Goal: Task Accomplishment & Management: Use online tool/utility

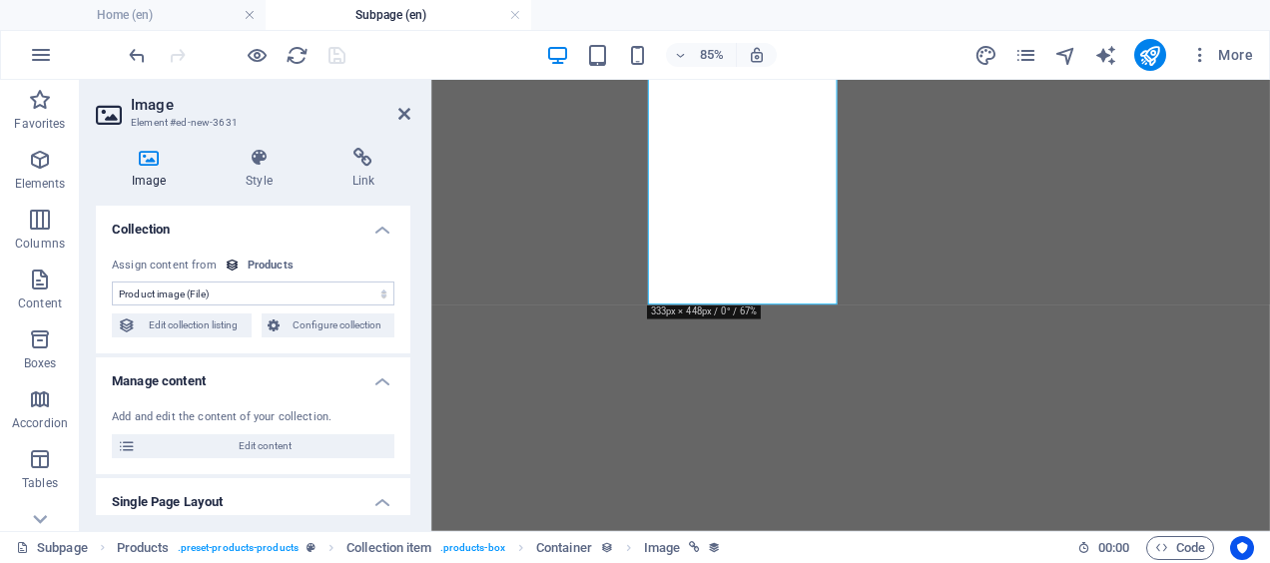
select select "image"
select select "px"
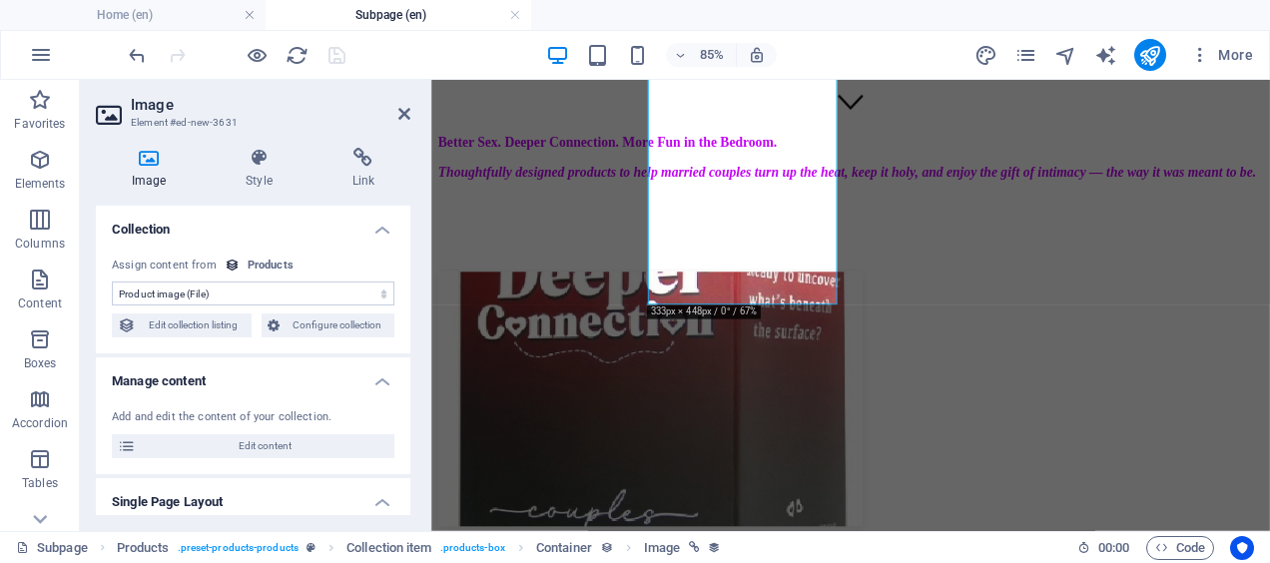
scroll to position [471, 0]
click at [357, 166] on icon at bounding box center [364, 158] width 94 height 20
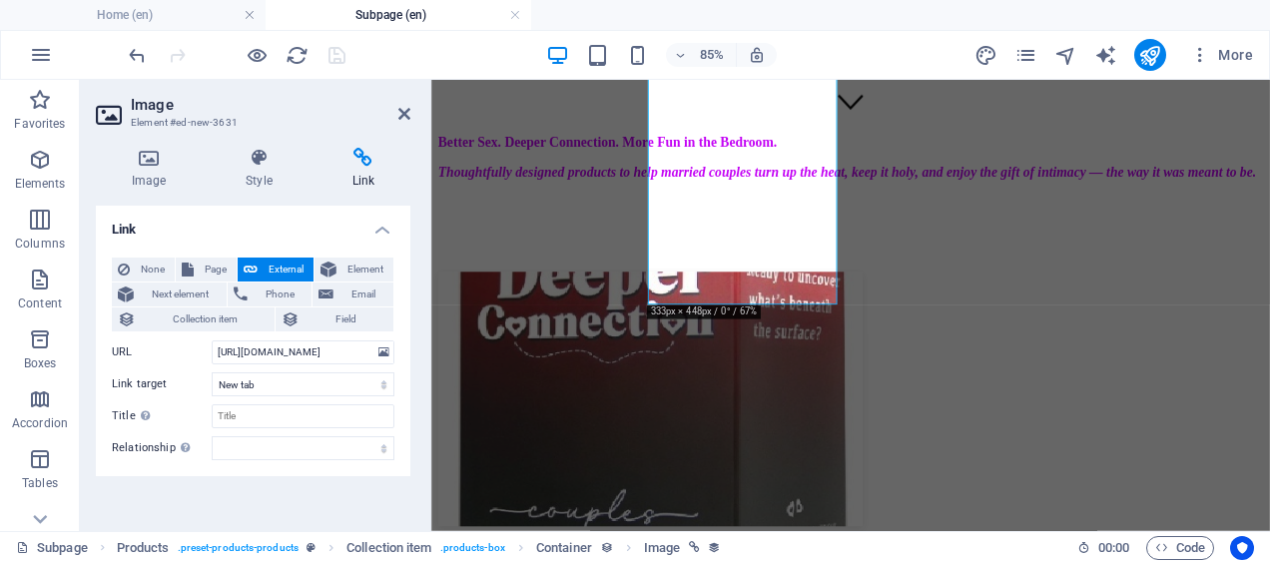
click at [270, 267] on span "External" at bounding box center [286, 270] width 44 height 24
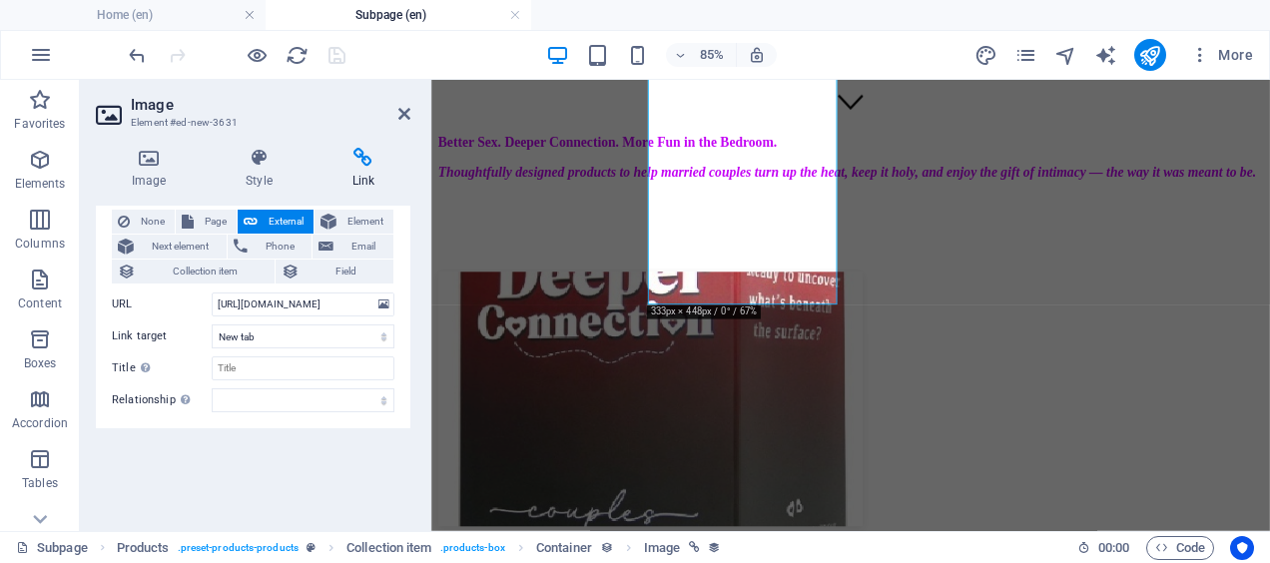
scroll to position [0, 0]
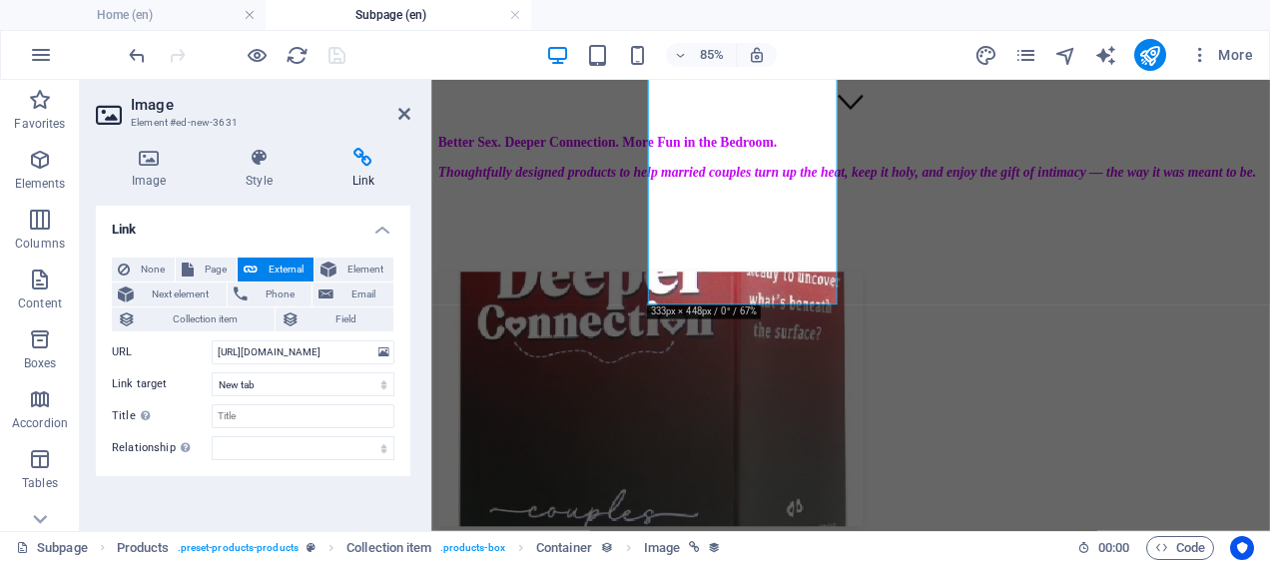
click at [404, 115] on icon at bounding box center [404, 114] width 12 height 16
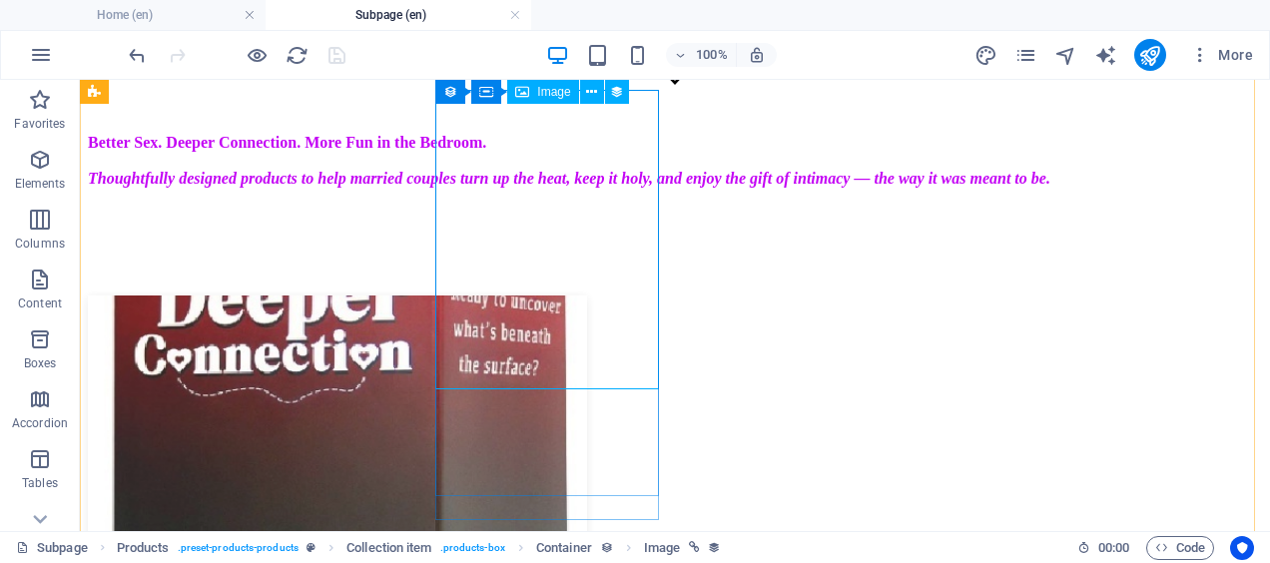
scroll to position [411, 0]
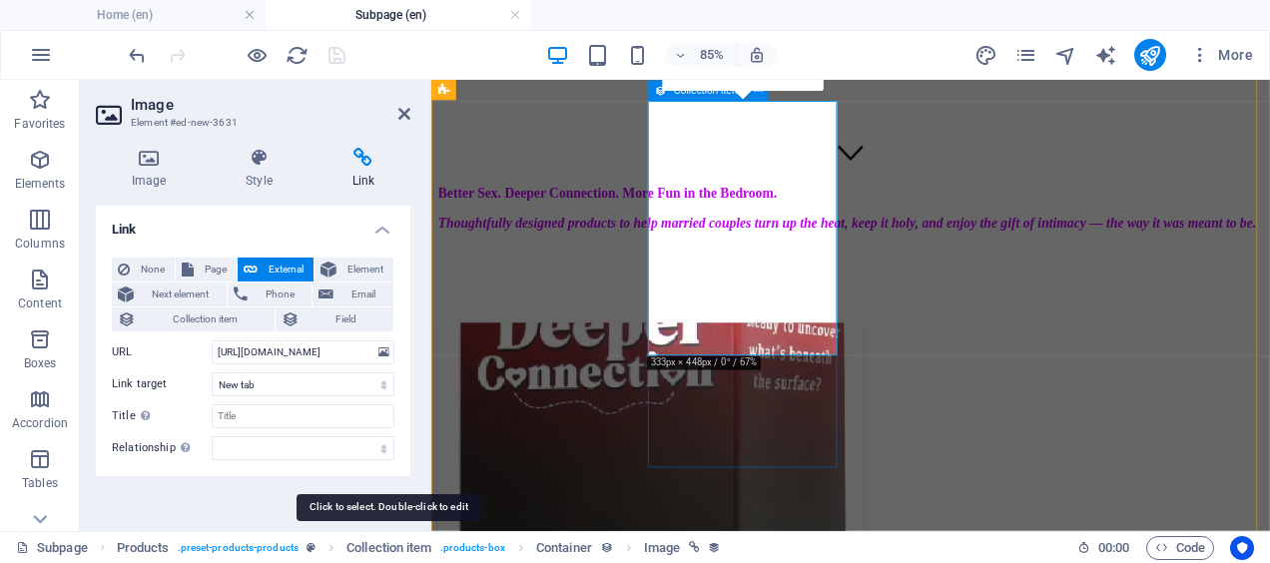
click at [427, 549] on span "Collection item" at bounding box center [389, 548] width 85 height 24
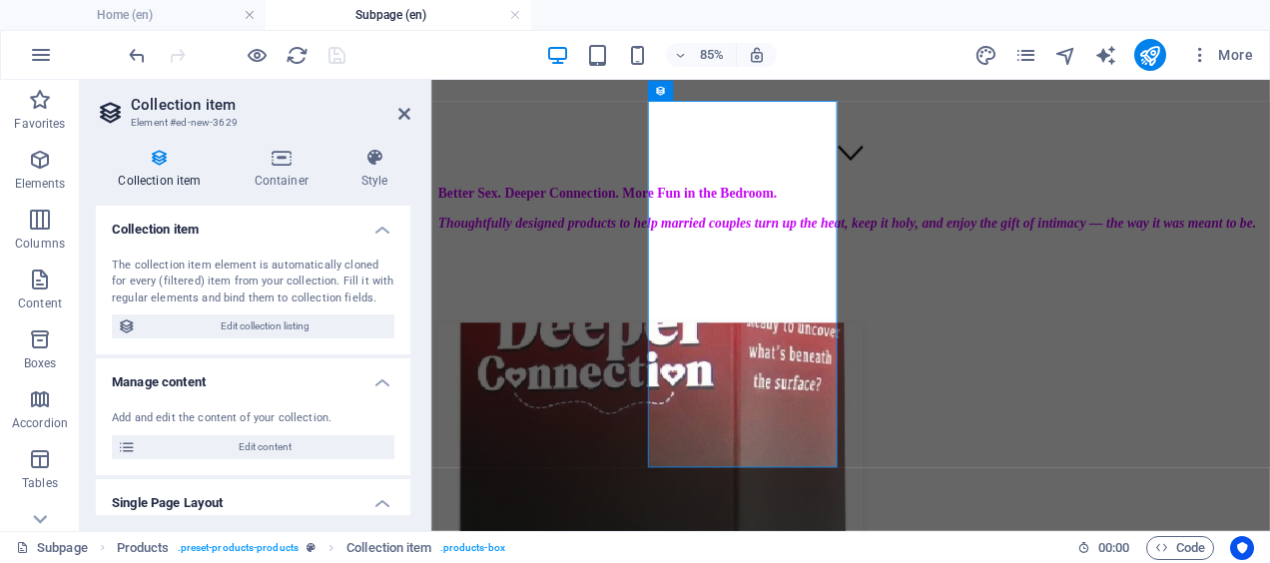
click at [259, 454] on span "Edit content" at bounding box center [265, 447] width 247 height 24
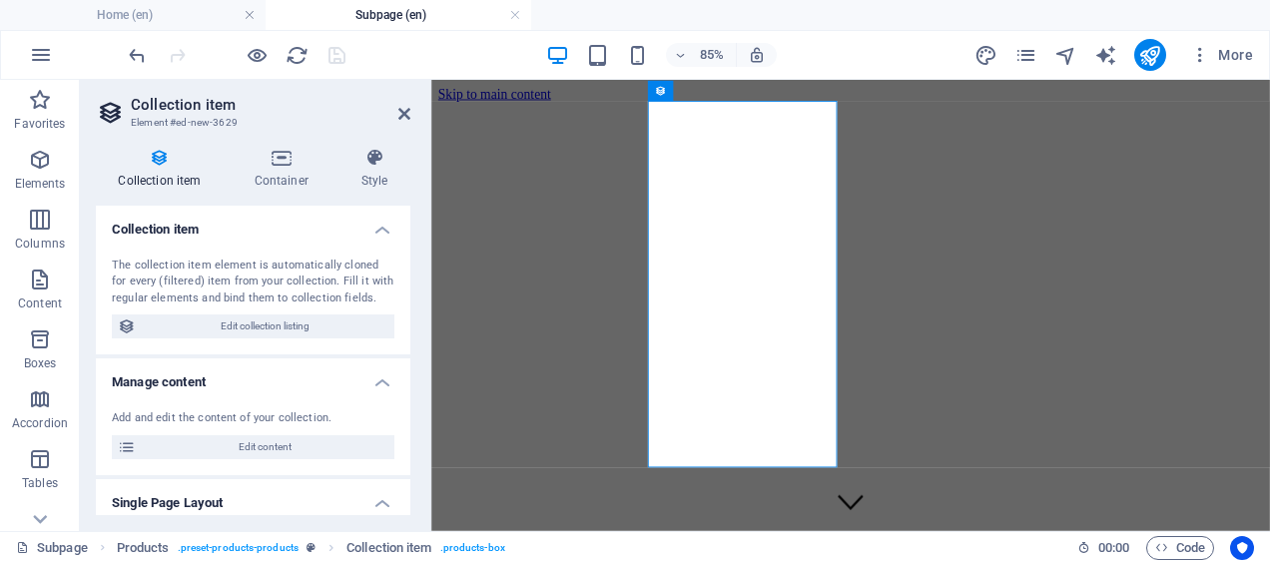
select select "In stock"
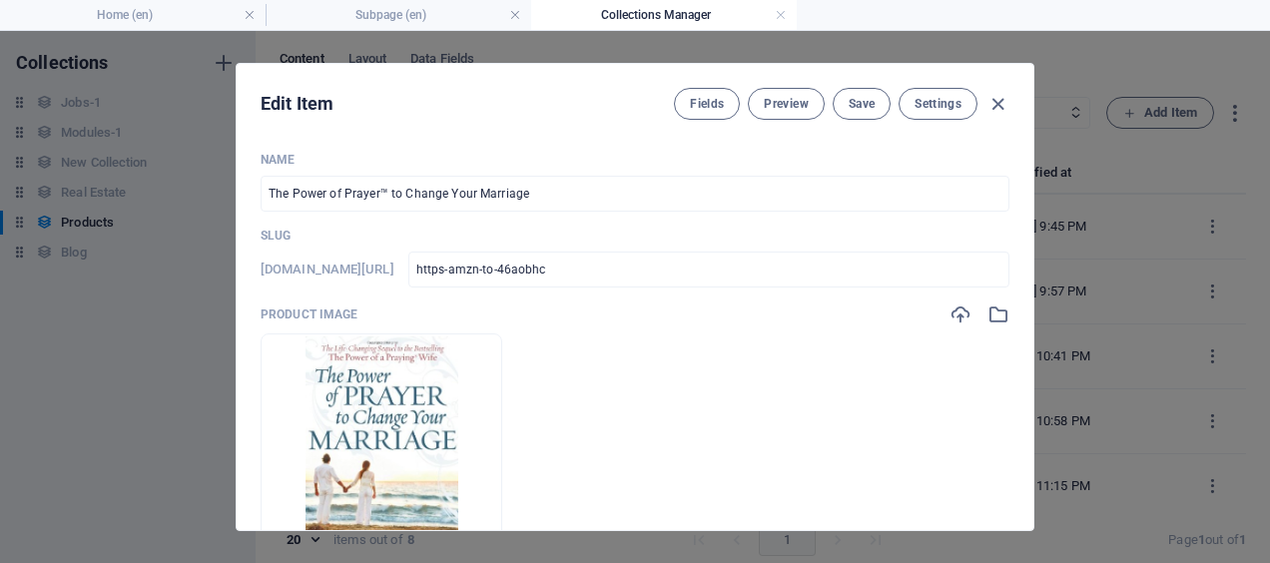
click at [705, 98] on span "Fields" at bounding box center [707, 104] width 34 height 16
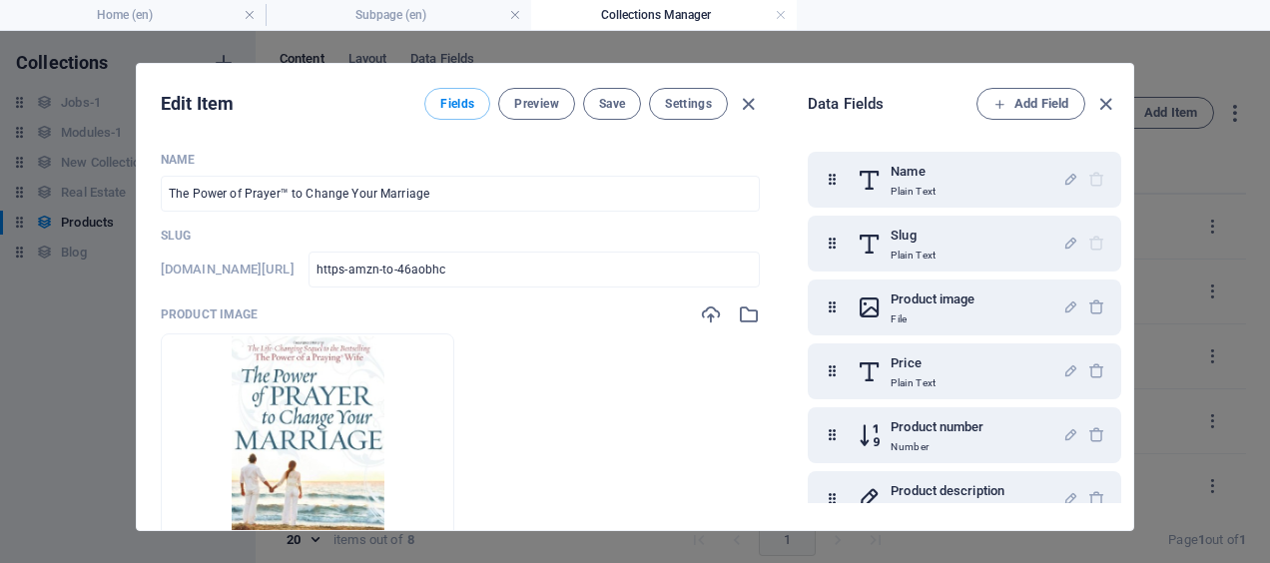
click at [1017, 107] on span "Add Field" at bounding box center [1031, 104] width 75 height 24
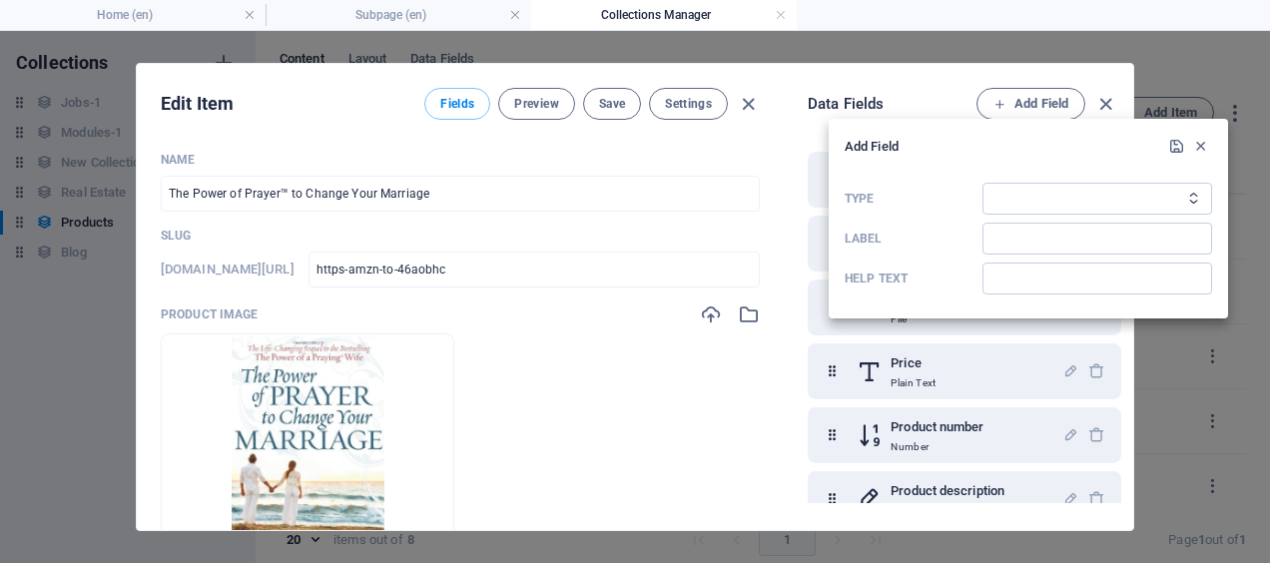
click at [1003, 204] on select "Plain Text Link CMS Rich Text File Multiple Files Checkbox Choice Date Number" at bounding box center [1098, 199] width 230 height 32
click at [1003, 243] on input "Label" at bounding box center [1098, 239] width 230 height 32
type input "Amazon Link"
click at [1009, 202] on select "Plain Text Link CMS Rich Text File Multiple Files Checkbox Choice Date Number" at bounding box center [1098, 199] width 230 height 32
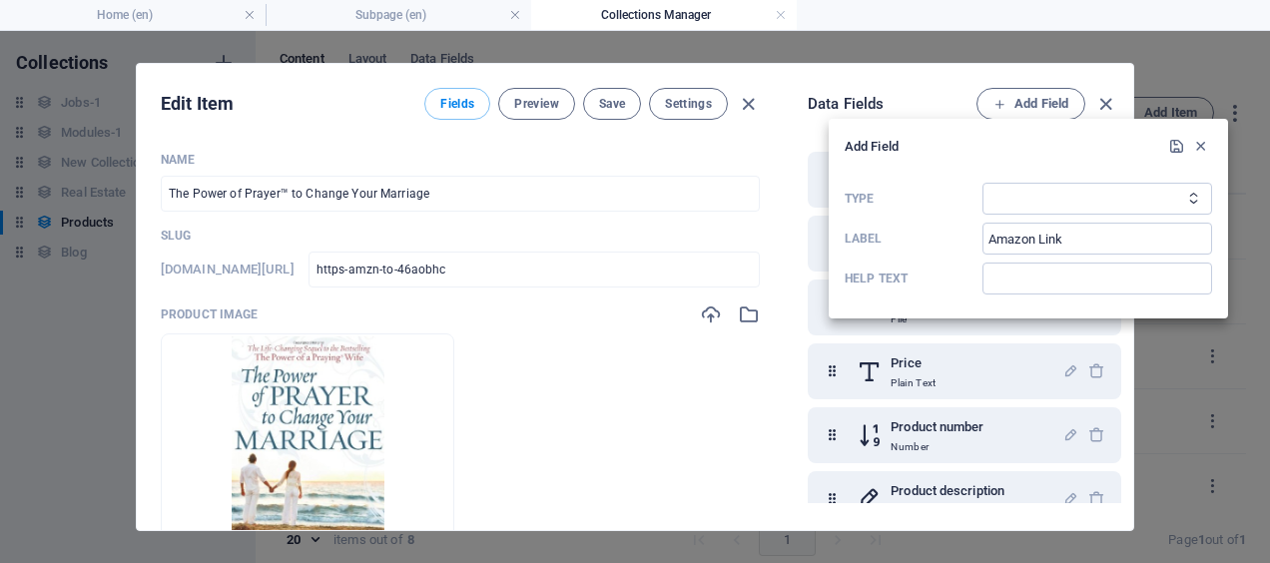
select select "text"
click at [983, 183] on select "Plain Text Link CMS Rich Text File Multiple Files Checkbox Choice Date Number" at bounding box center [1098, 199] width 230 height 32
click at [1177, 150] on icon "submit" at bounding box center [1176, 146] width 17 height 17
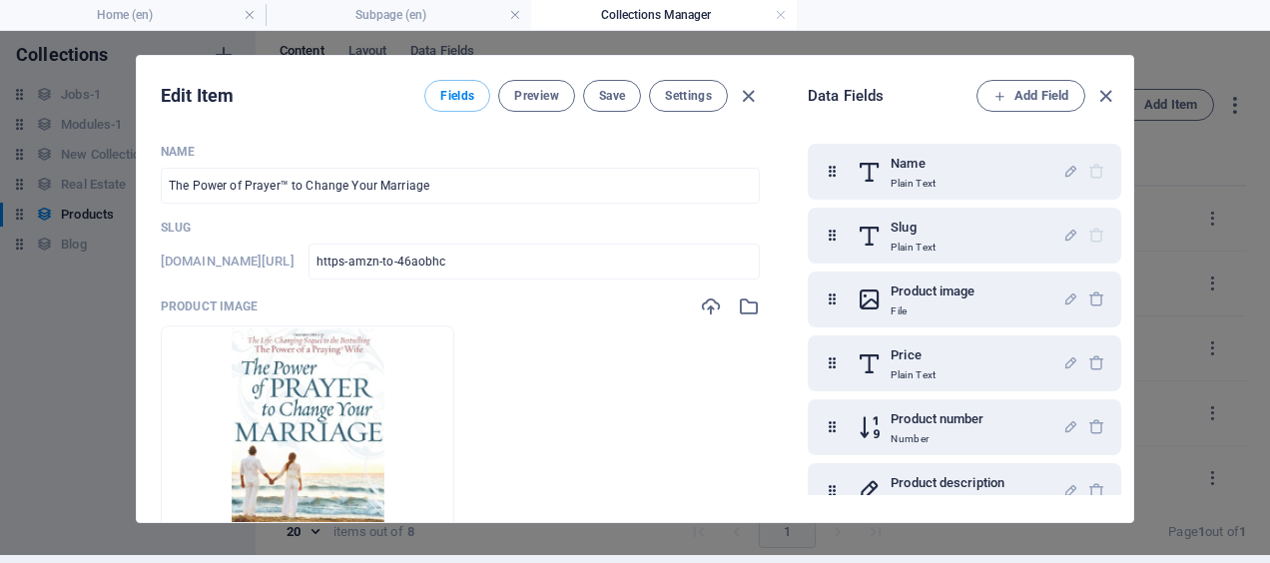
scroll to position [222, 0]
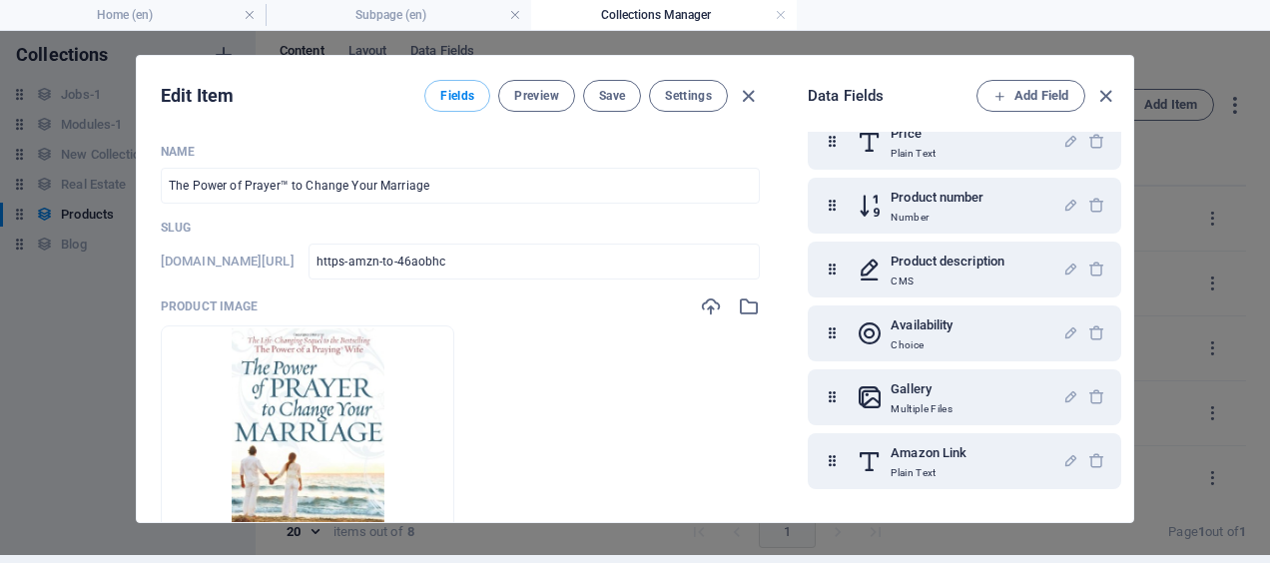
click at [937, 462] on h6 "Amazon Link" at bounding box center [929, 453] width 76 height 24
click at [905, 473] on p "Plain Text" at bounding box center [929, 473] width 76 height 16
click at [927, 473] on p "Plain Text" at bounding box center [929, 473] width 76 height 16
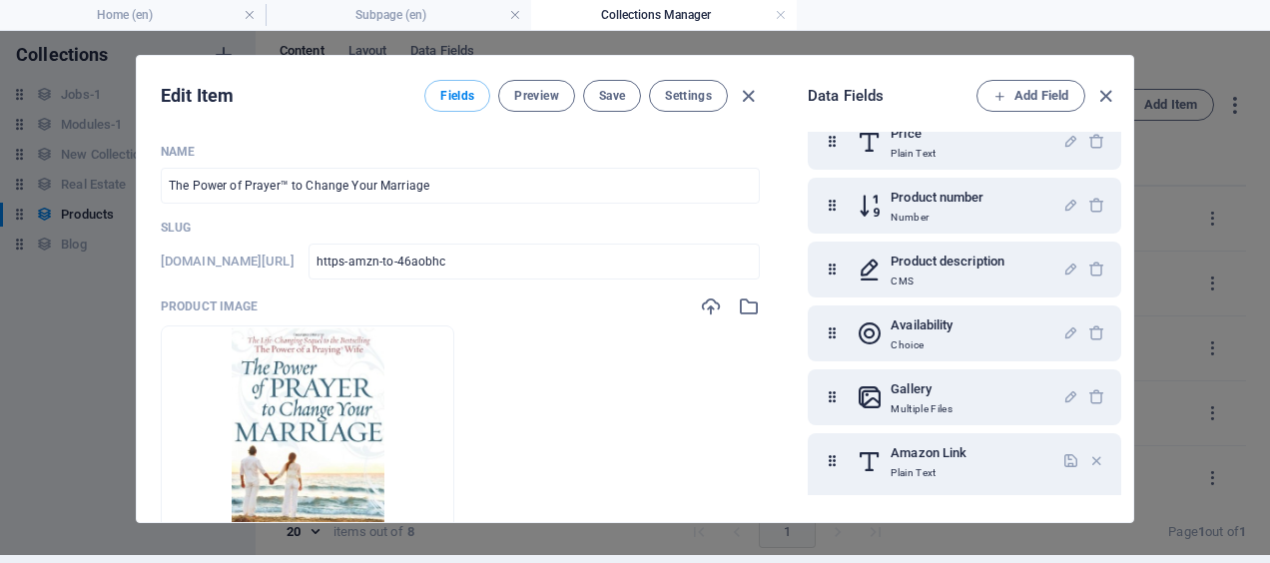
drag, startPoint x: 927, startPoint y: 473, endPoint x: 948, endPoint y: 476, distance: 21.2
click at [948, 476] on p "Plain Text" at bounding box center [929, 473] width 76 height 16
click at [831, 463] on icon at bounding box center [832, 461] width 17 height 40
click at [928, 457] on h6 "Amazon Link" at bounding box center [929, 453] width 76 height 24
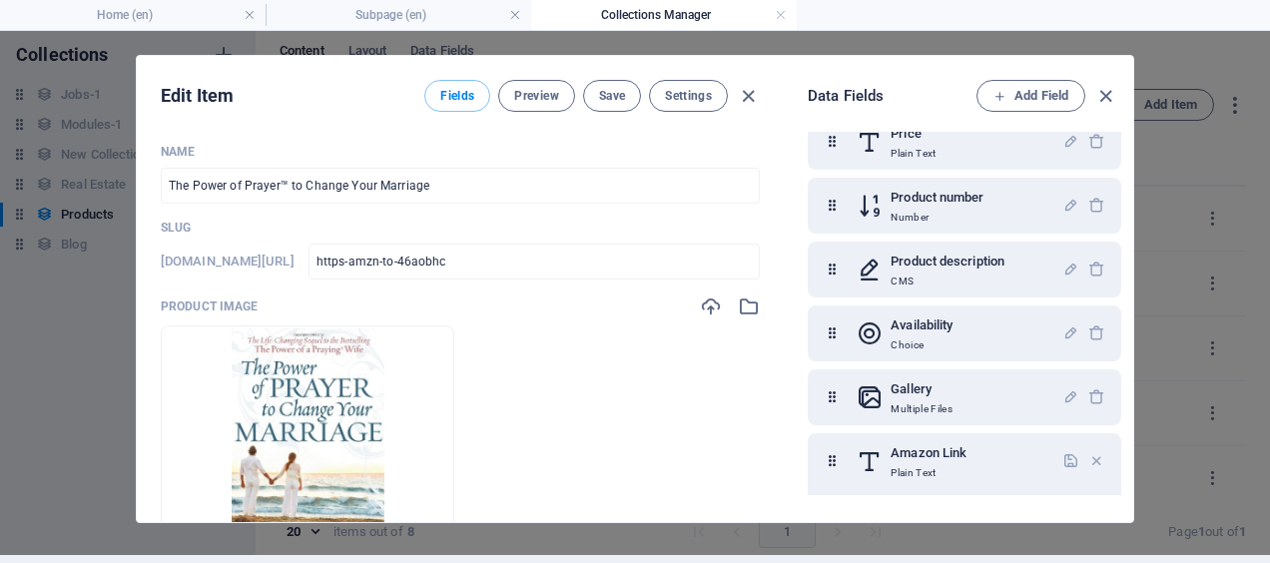
click at [928, 465] on p "Plain Text" at bounding box center [929, 473] width 76 height 16
drag, startPoint x: 928, startPoint y: 465, endPoint x: 895, endPoint y: 469, distance: 33.2
click at [895, 469] on p "Plain Text" at bounding box center [929, 473] width 76 height 16
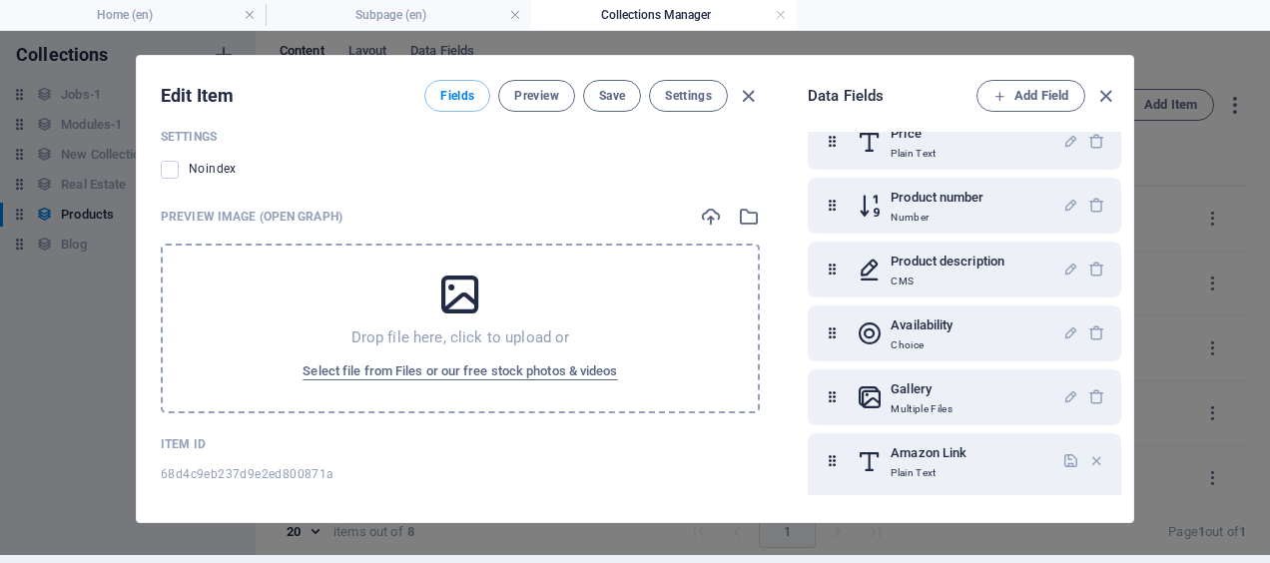
scroll to position [2242, 0]
click at [903, 474] on p "Plain Text" at bounding box center [929, 473] width 76 height 16
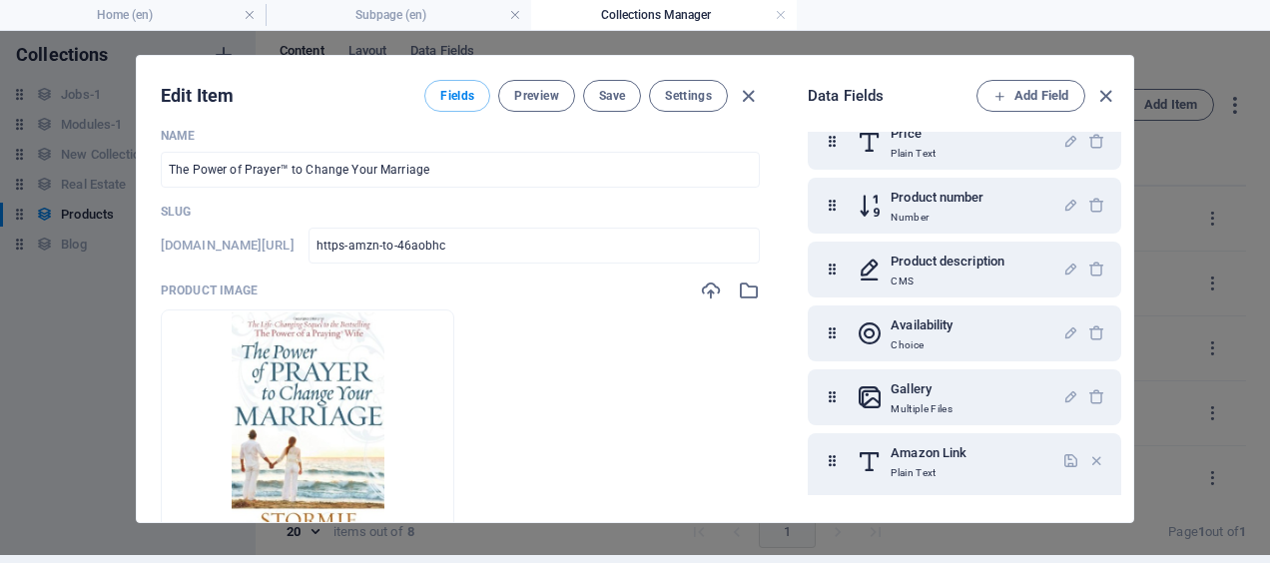
scroll to position [0, 0]
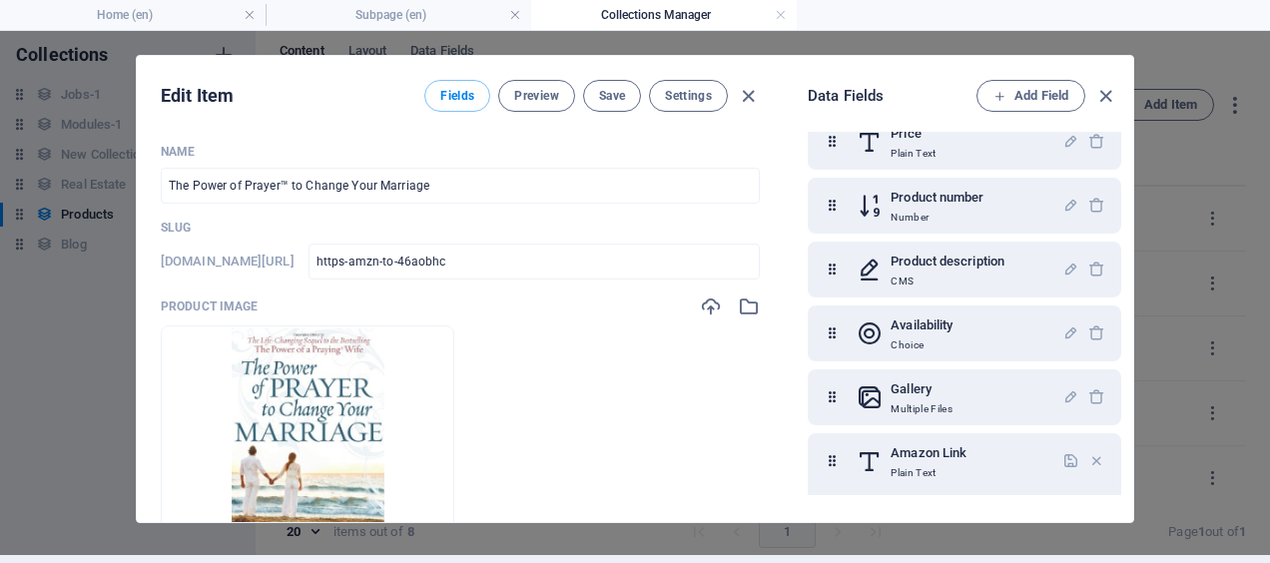
click at [1004, 463] on div "Amazon Link Plain Text" at bounding box center [960, 461] width 206 height 40
click at [1068, 461] on icon "button" at bounding box center [1070, 460] width 17 height 17
click at [1066, 450] on icon "button" at bounding box center [1070, 458] width 17 height 17
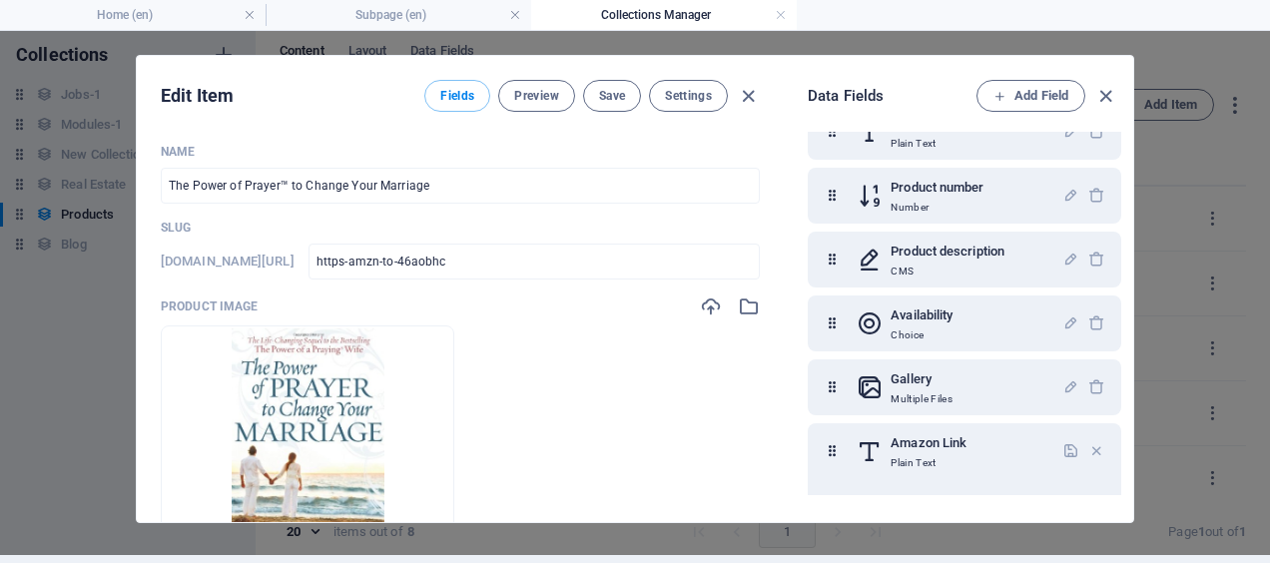
click at [929, 463] on p "Plain Text" at bounding box center [929, 463] width 76 height 16
click at [969, 465] on div "Amazon Link Plain Text" at bounding box center [960, 451] width 206 height 40
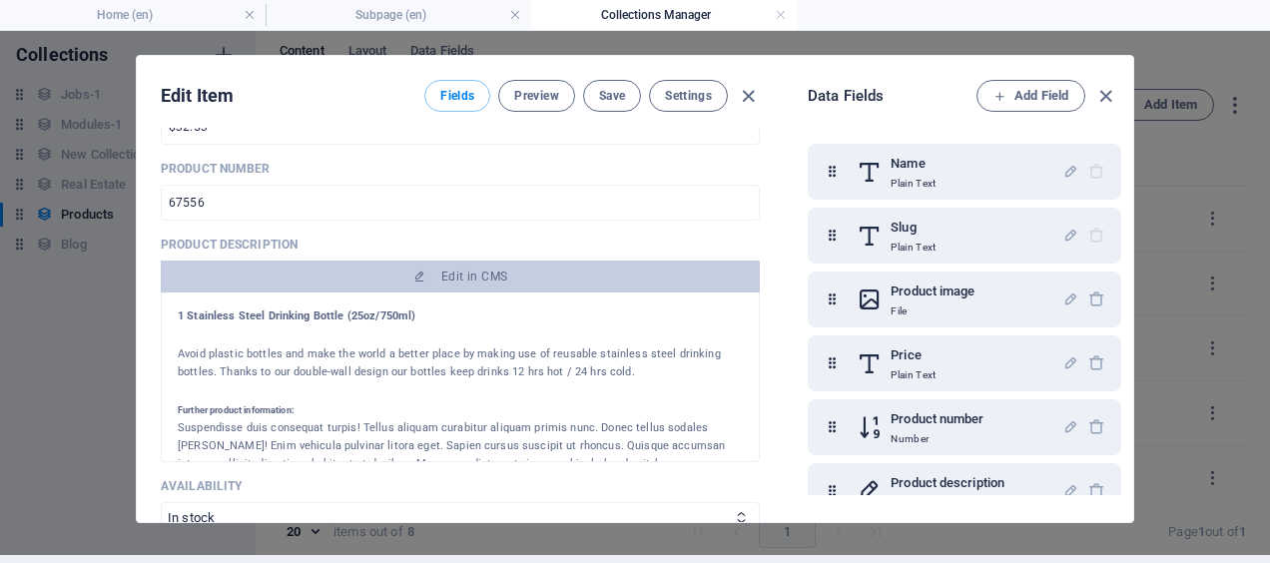
scroll to position [528, 0]
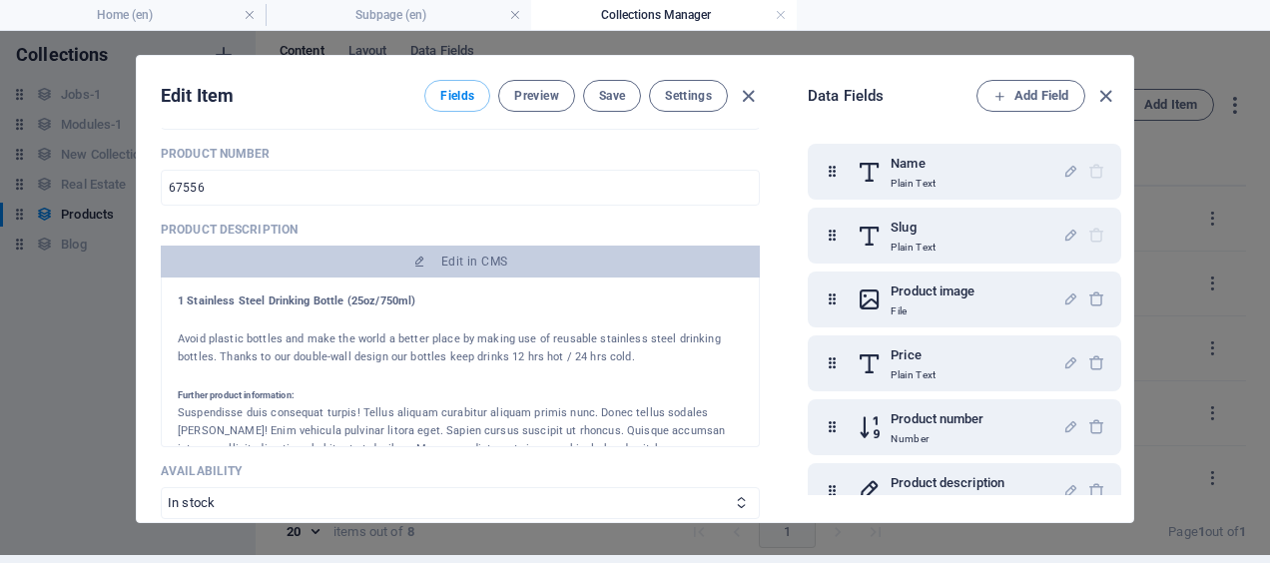
drag, startPoint x: 766, startPoint y: 320, endPoint x: 760, endPoint y: 276, distance: 44.3
click at [760, 276] on div "Name The Power of Prayer™ to Change Your Marriage ​ Slug [DOMAIN_NAME][URL] htt…" at bounding box center [460, 325] width 647 height 394
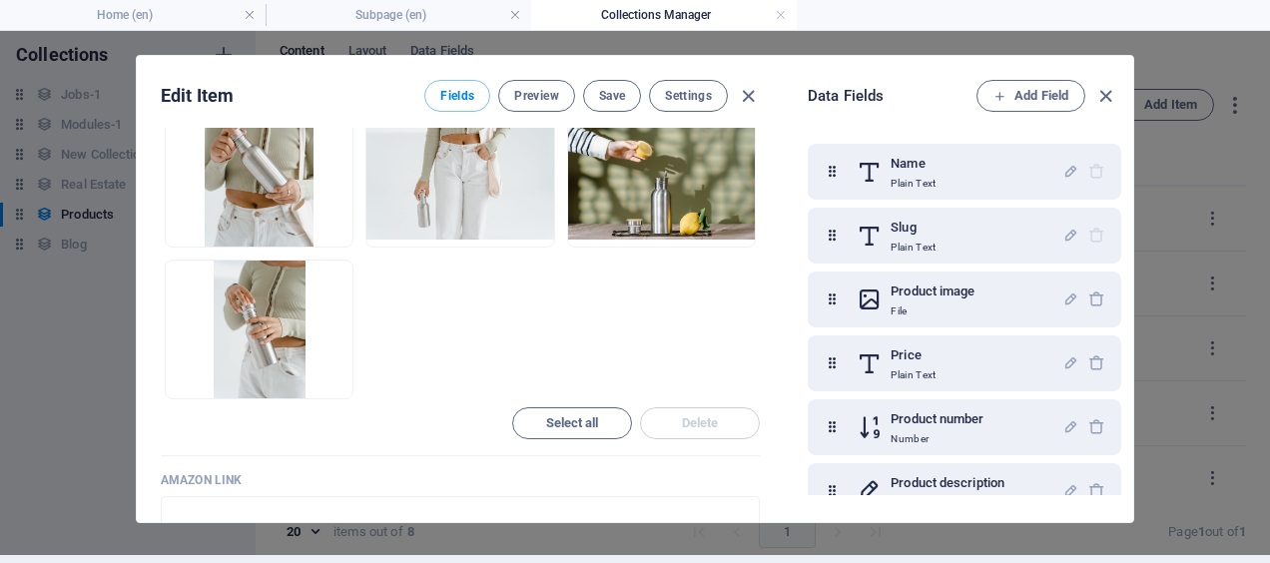
scroll to position [397, 0]
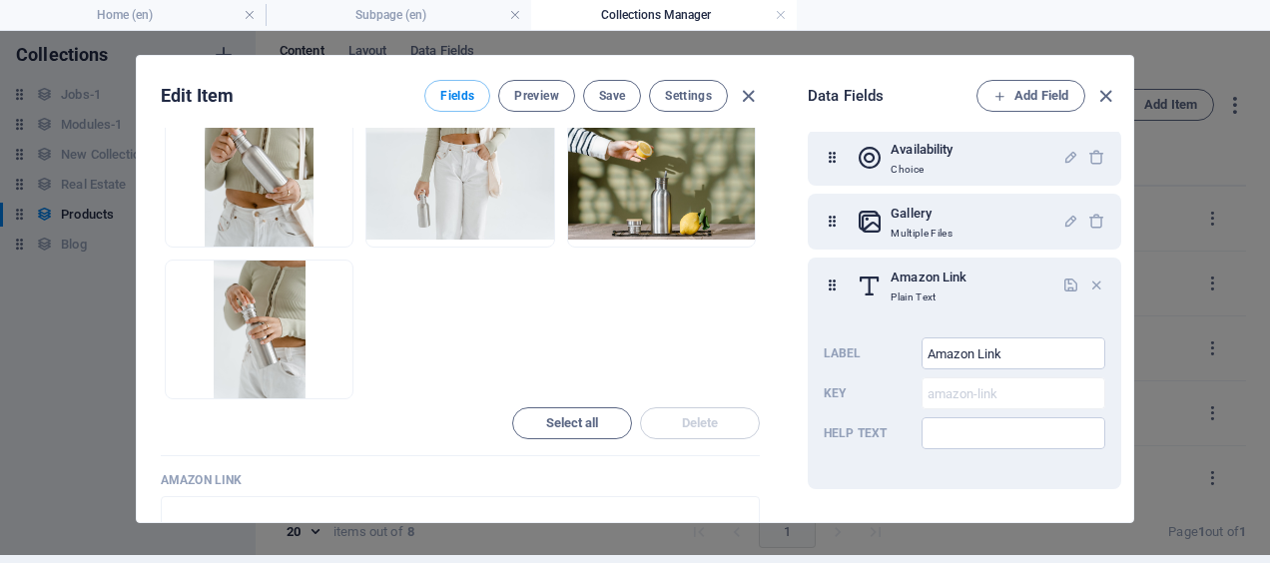
click at [1095, 285] on icon "button" at bounding box center [1096, 285] width 17 height 17
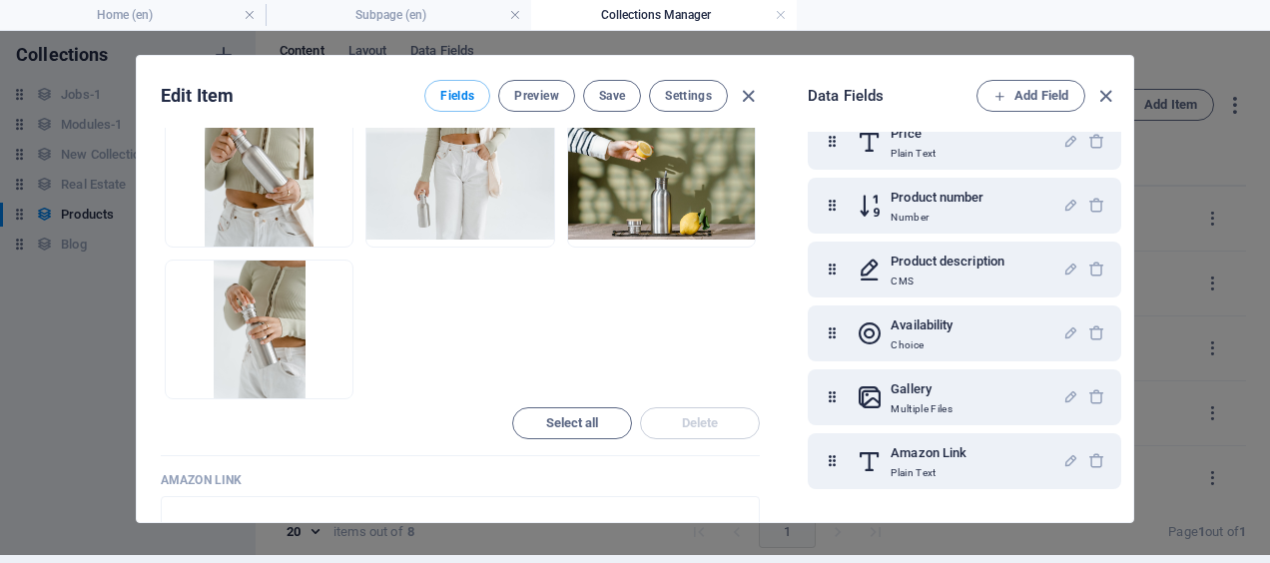
click at [944, 455] on h6 "Amazon Link" at bounding box center [929, 453] width 76 height 24
click at [943, 459] on h6 "Amazon Link" at bounding box center [929, 453] width 76 height 24
drag, startPoint x: 943, startPoint y: 459, endPoint x: 929, endPoint y: 459, distance: 14.0
click at [929, 459] on h6 "Amazon Link" at bounding box center [929, 453] width 76 height 24
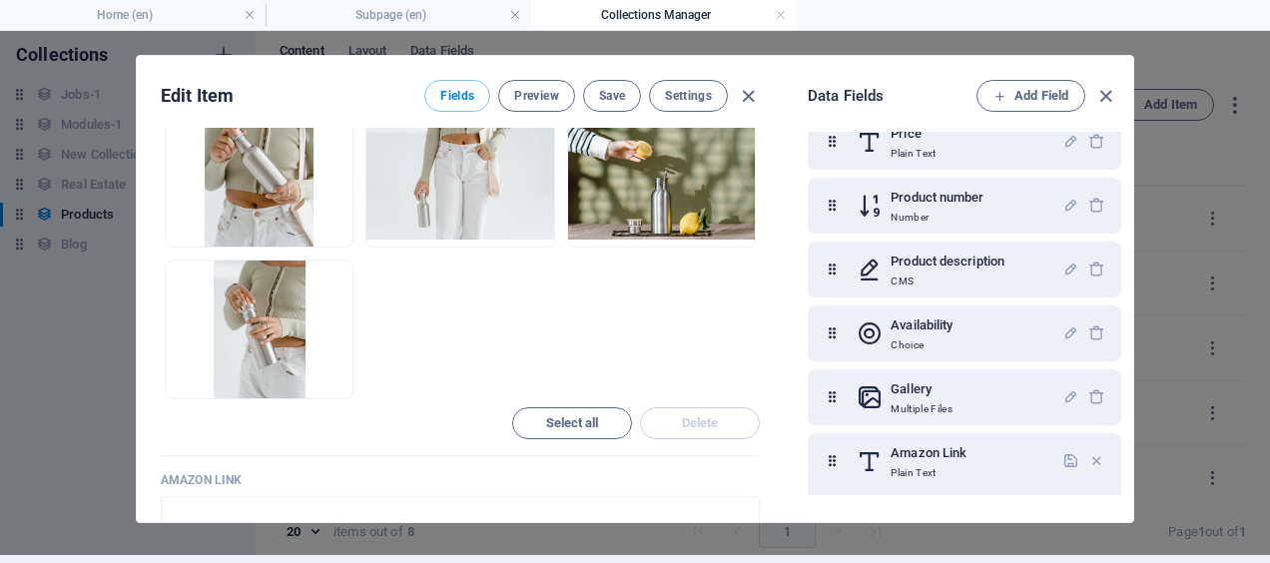
click at [929, 459] on h6 "Amazon Link" at bounding box center [929, 453] width 76 height 24
drag, startPoint x: 929, startPoint y: 459, endPoint x: 828, endPoint y: 455, distance: 100.9
click at [828, 455] on icon at bounding box center [832, 461] width 17 height 40
click at [950, 456] on h6 "Amazon Link" at bounding box center [929, 453] width 76 height 24
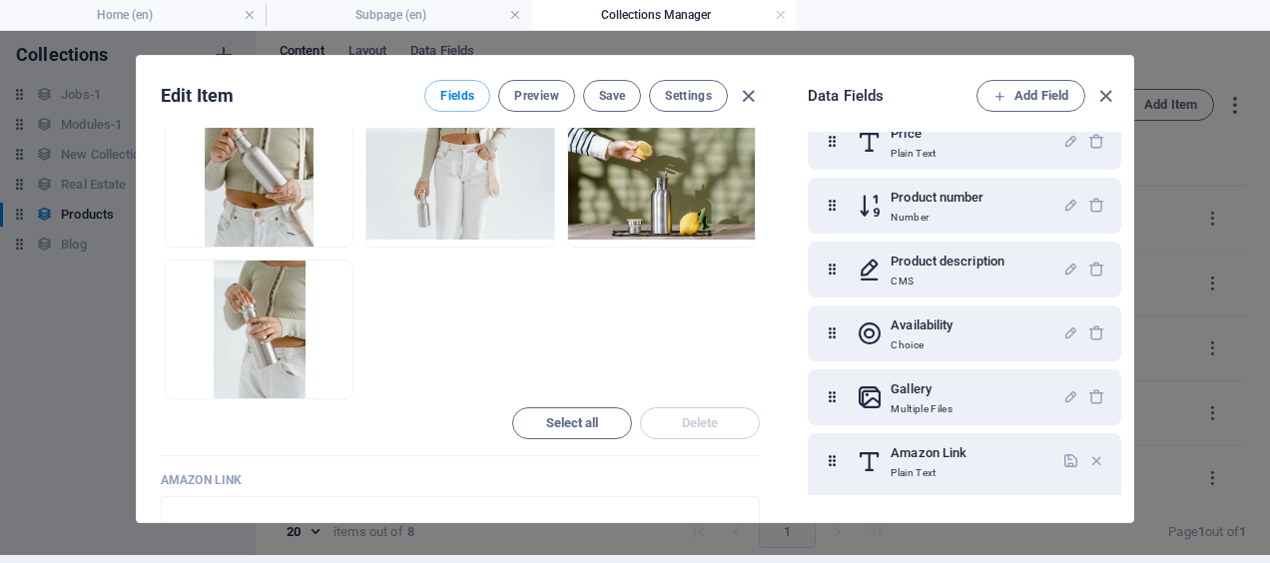
drag, startPoint x: 950, startPoint y: 456, endPoint x: 1017, endPoint y: 467, distance: 67.8
click at [1017, 467] on div "Amazon Link Plain Text" at bounding box center [960, 461] width 206 height 40
click at [1066, 459] on icon "button" at bounding box center [1070, 460] width 17 height 17
click at [1064, 451] on icon "button" at bounding box center [1070, 458] width 17 height 17
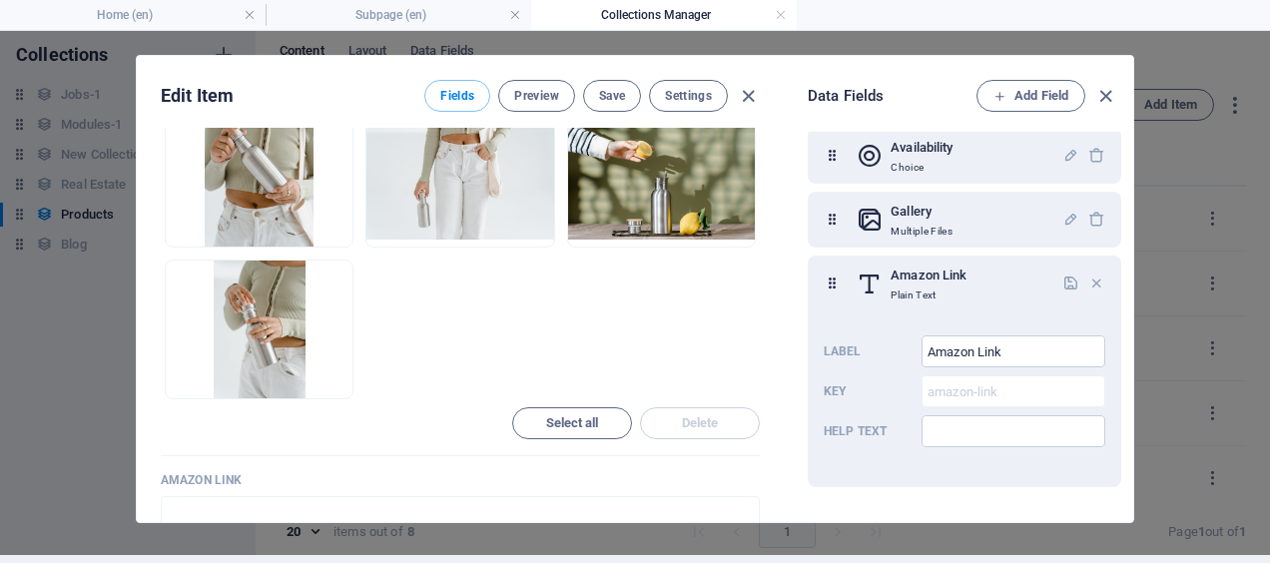
scroll to position [397, 0]
click at [1068, 288] on icon "button" at bounding box center [1070, 285] width 17 height 17
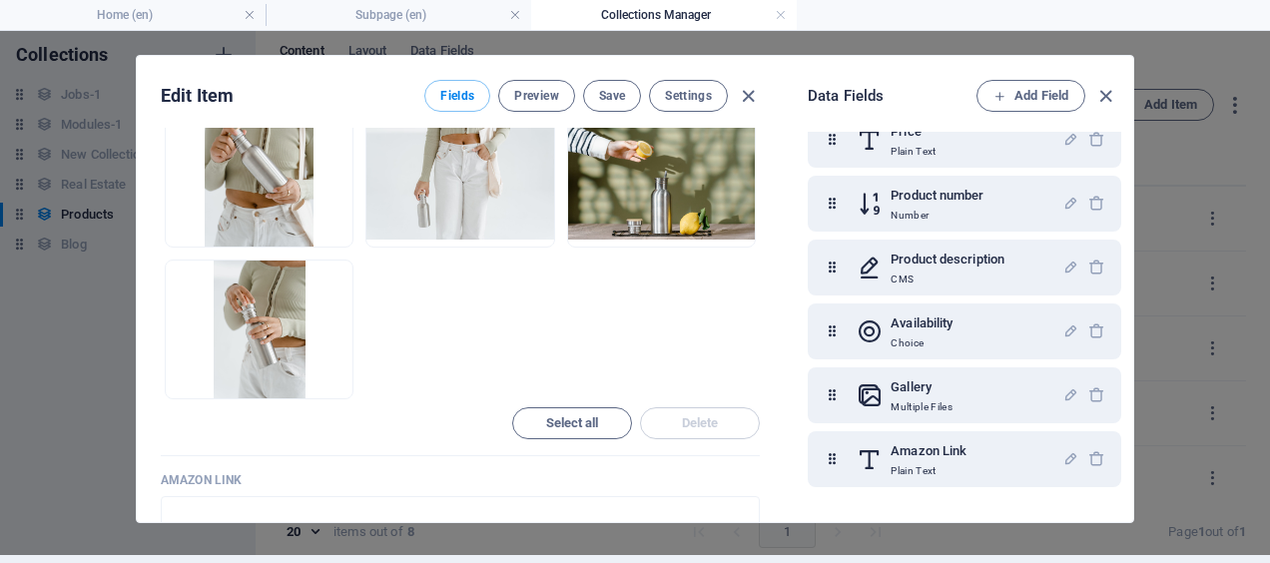
scroll to position [222, 0]
click at [1104, 98] on icon "button" at bounding box center [1105, 96] width 23 height 23
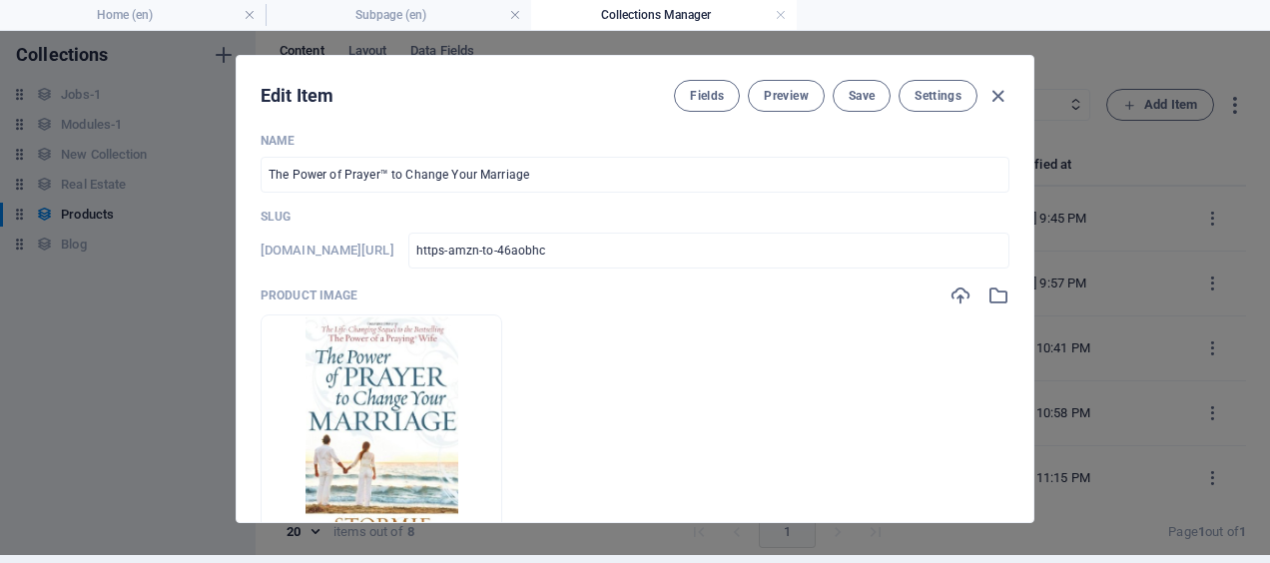
scroll to position [0, 0]
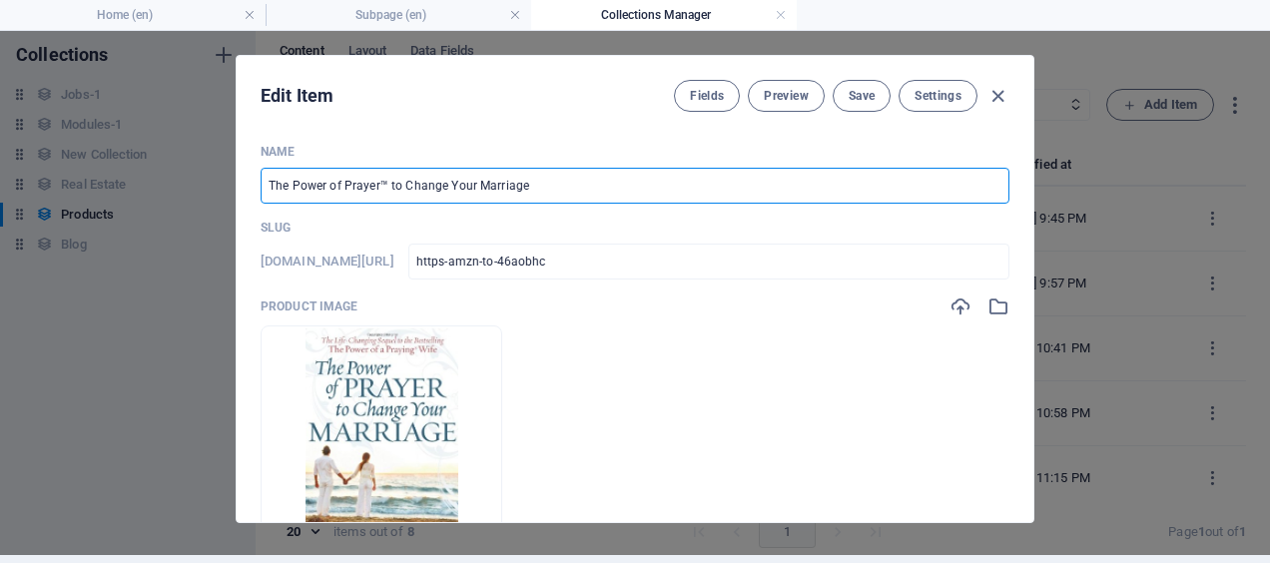
drag, startPoint x: 266, startPoint y: 184, endPoint x: 537, endPoint y: 197, distance: 271.9
click at [537, 197] on input "The Power of Prayer™ to Change Your Marriage" at bounding box center [635, 186] width 749 height 36
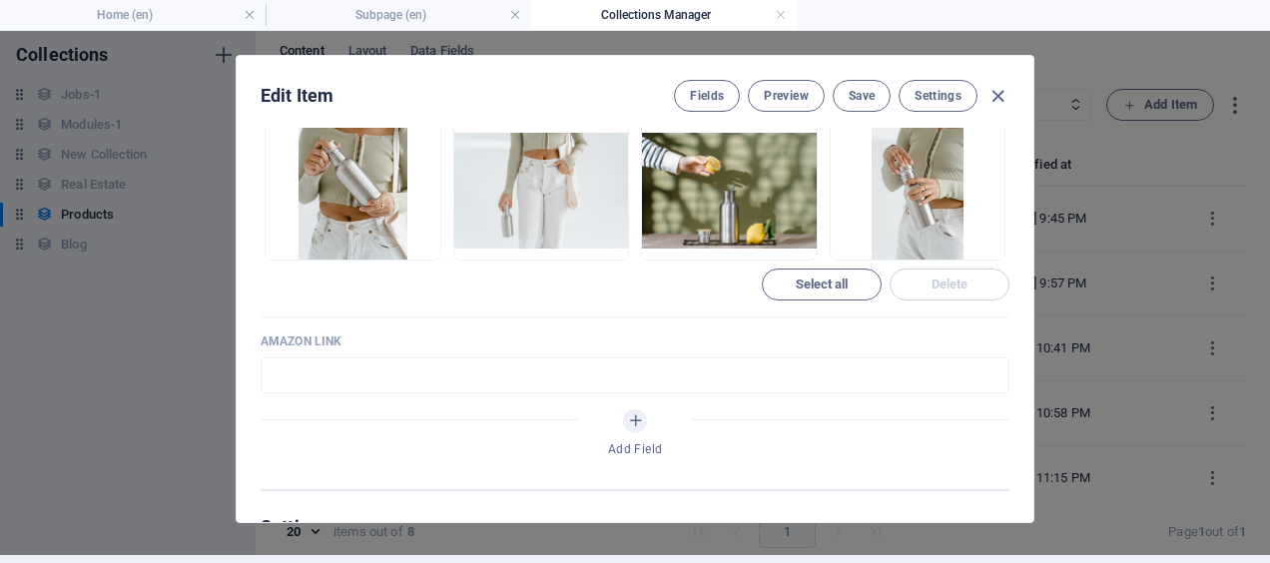
scroll to position [1052, 0]
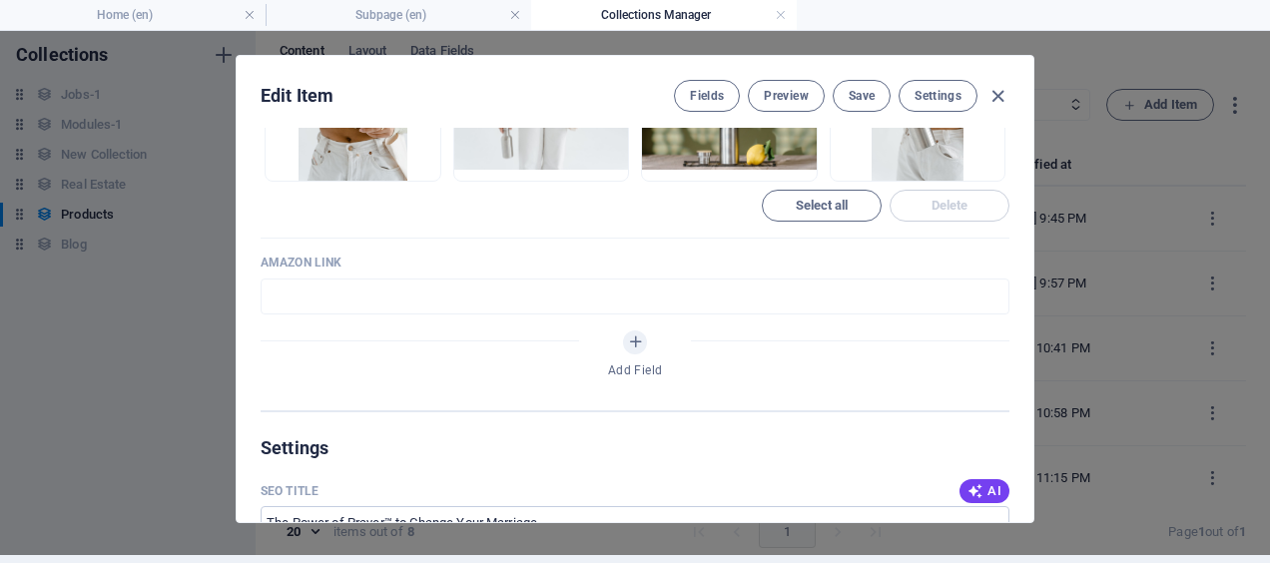
click at [415, 294] on input "text" at bounding box center [635, 297] width 749 height 36
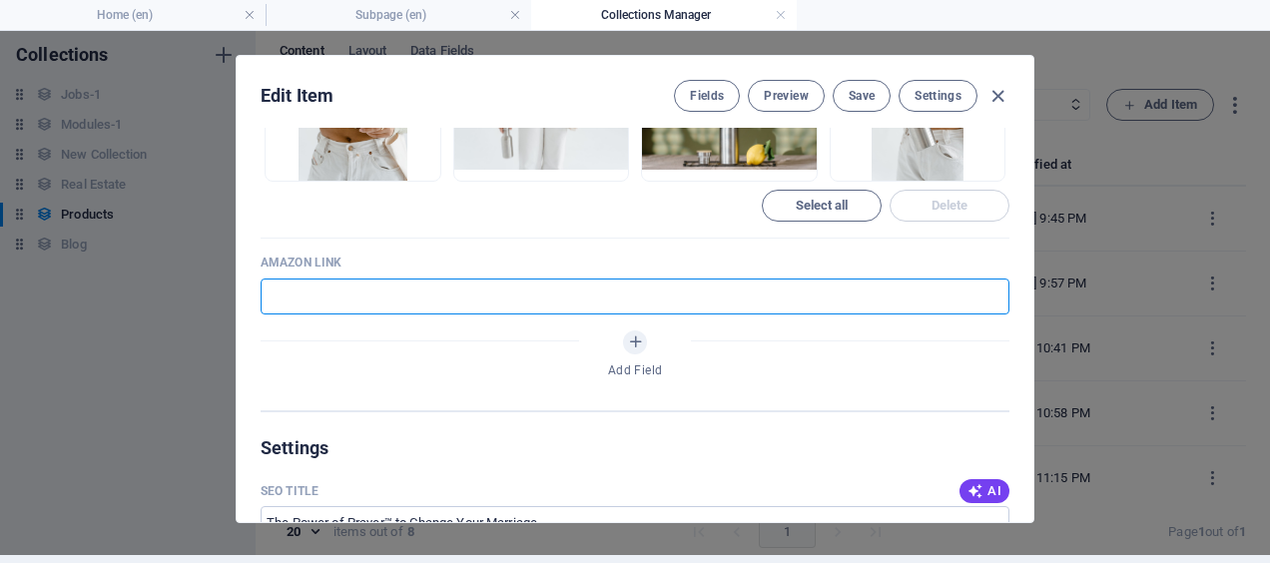
paste input "[URL][DOMAIN_NAME]"
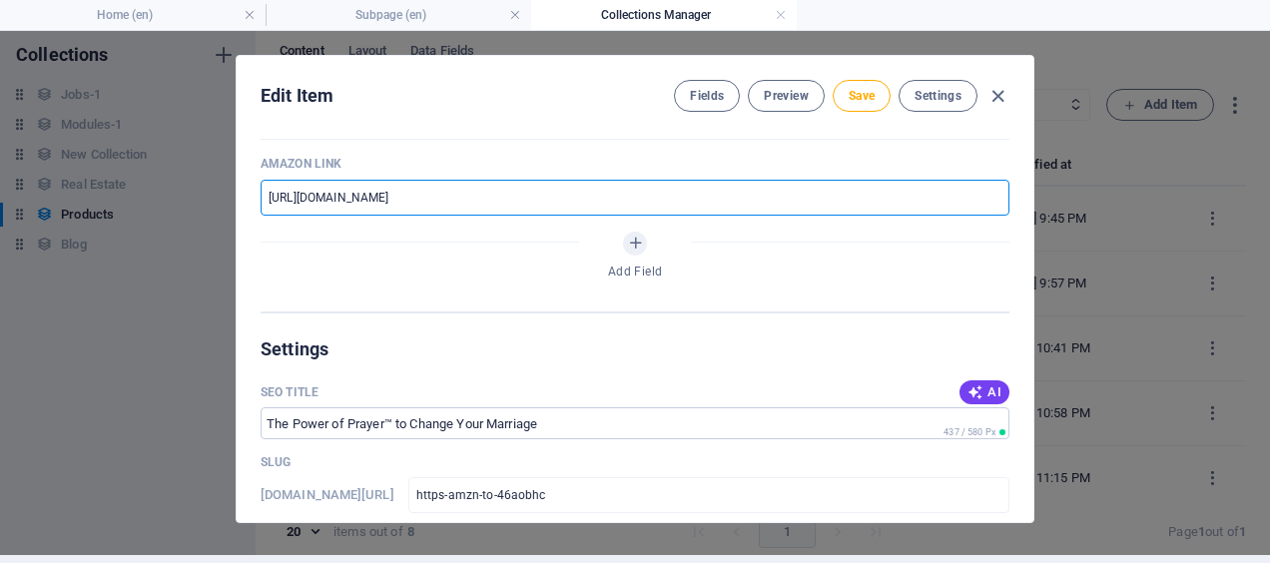
scroll to position [1031, 0]
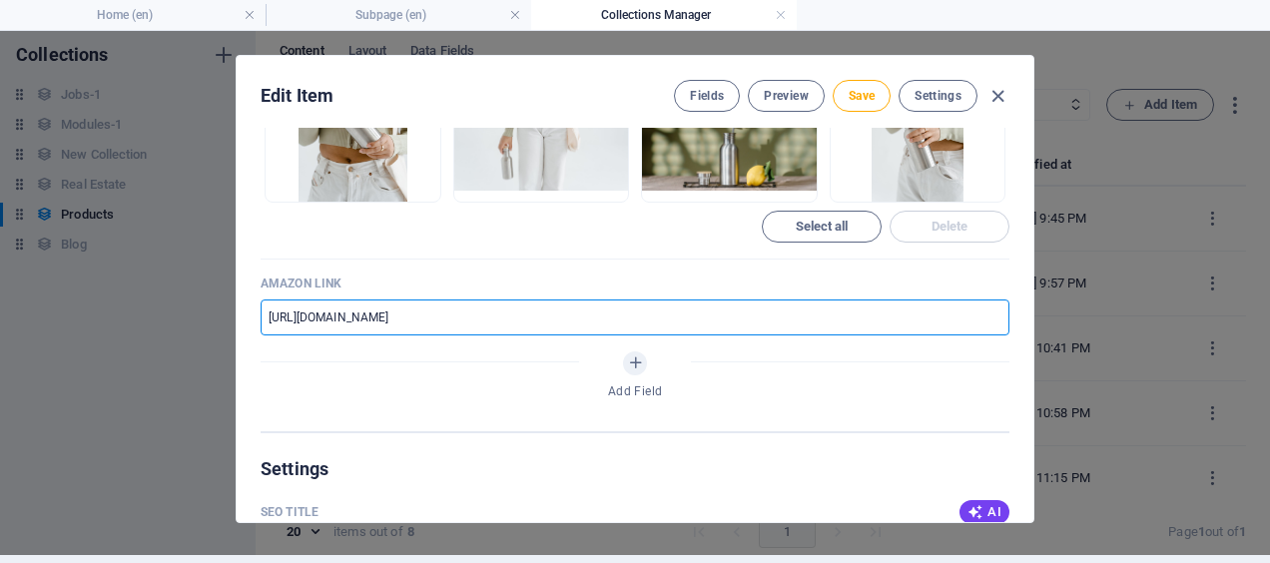
type input "[URL][DOMAIN_NAME]"
click at [863, 95] on span "Save" at bounding box center [862, 96] width 26 height 16
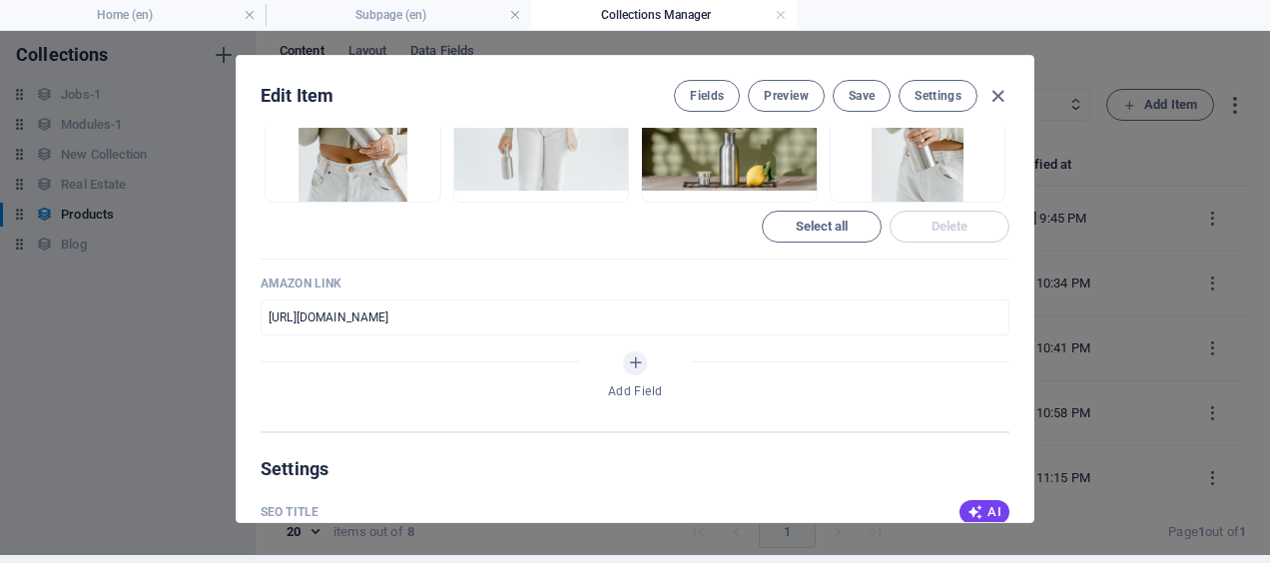
click at [995, 100] on icon "button" at bounding box center [998, 96] width 23 height 23
type input "https-amzn-to-46aobhc"
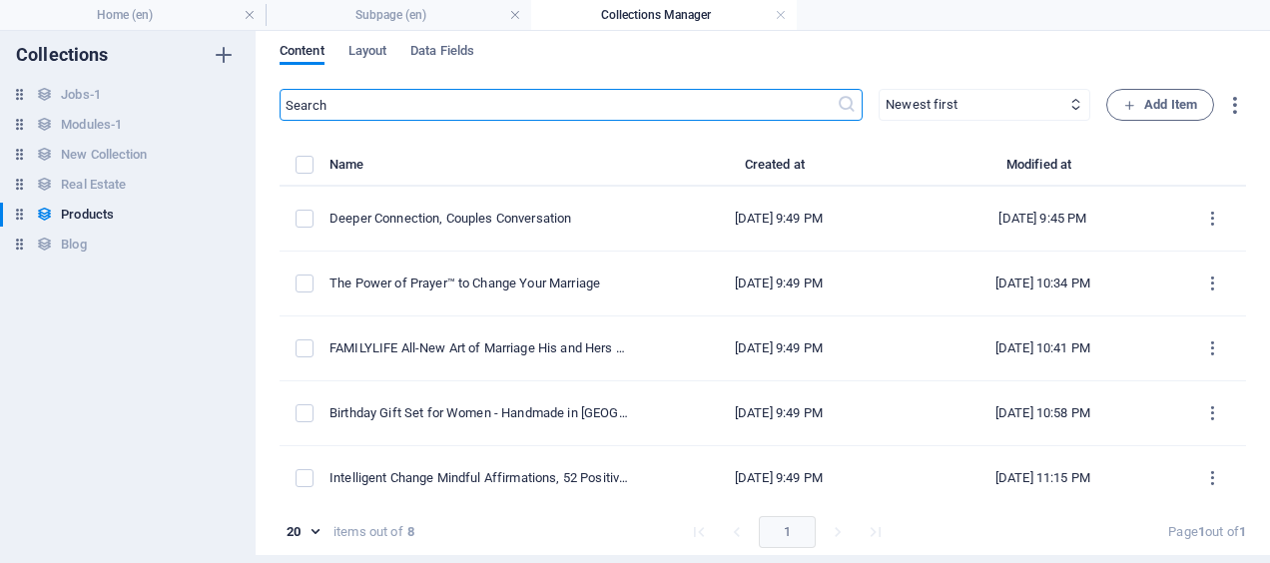
scroll to position [911, 0]
click at [555, 219] on div "Deeper Connection, Couples Conversation" at bounding box center [482, 219] width 305 height 18
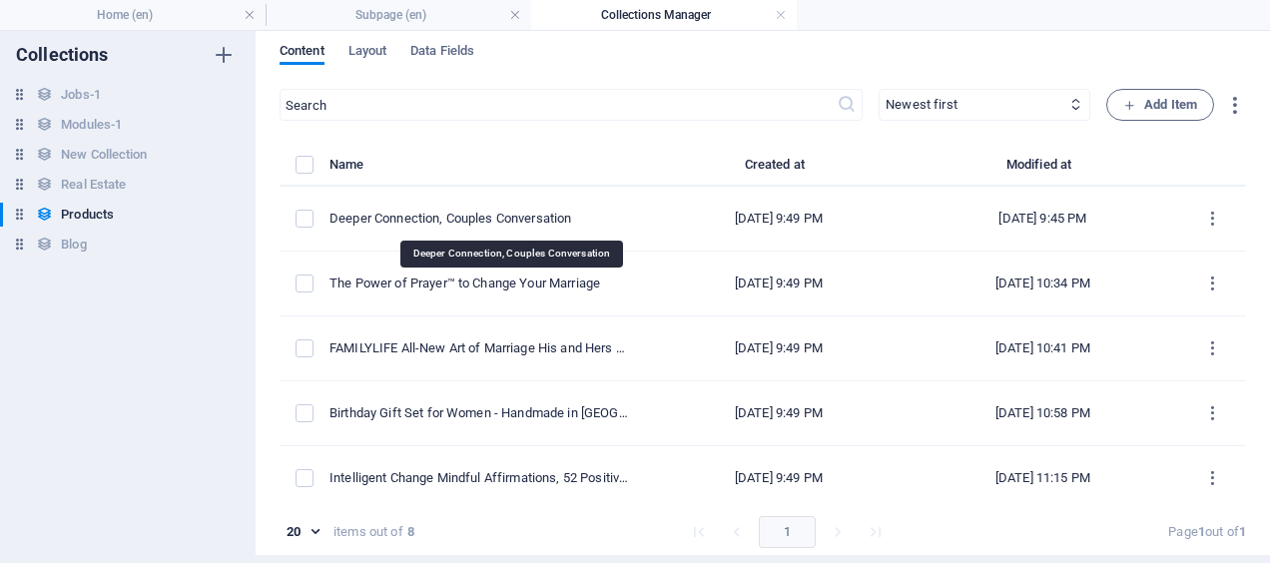
select select "In stock"
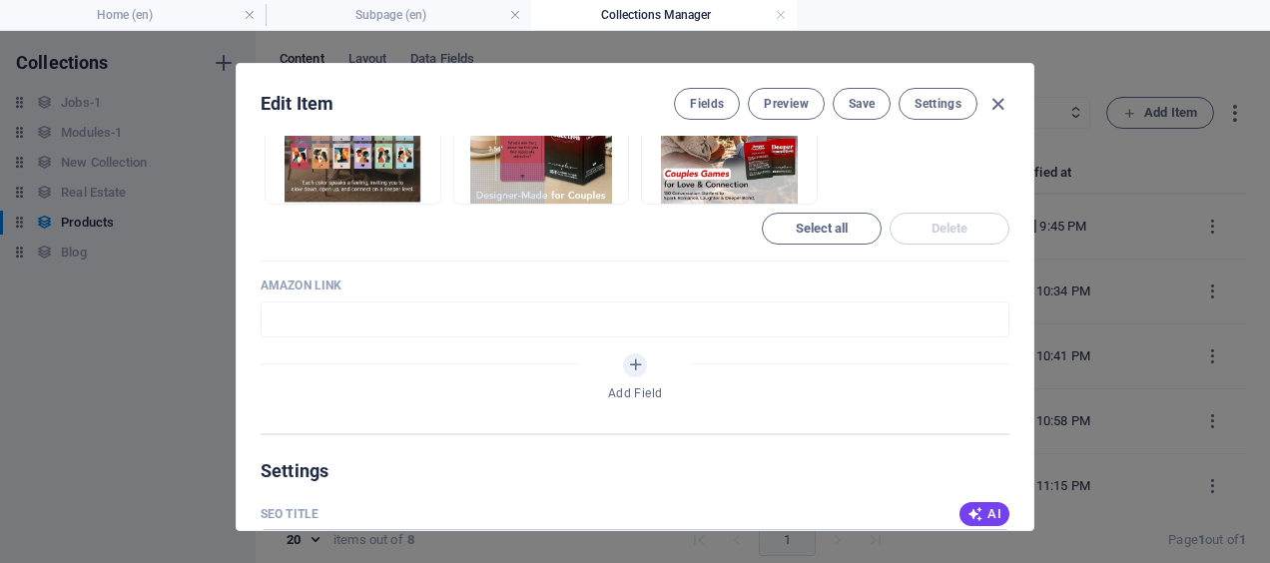
scroll to position [1043, 0]
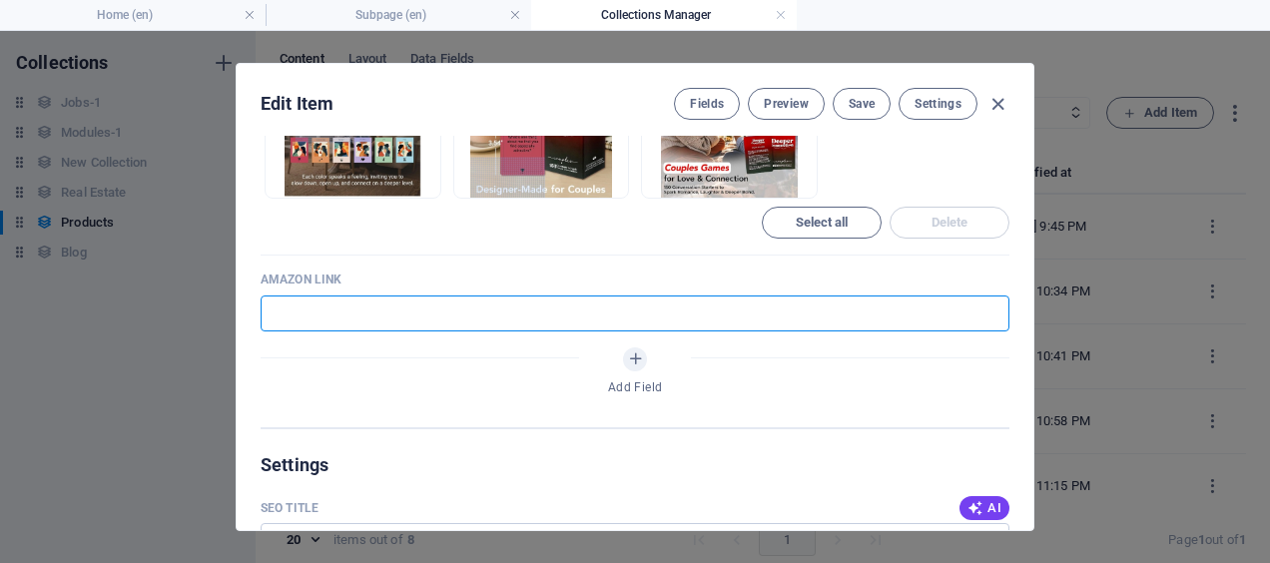
click at [393, 311] on input "text" at bounding box center [635, 314] width 749 height 36
paste input "[URL][DOMAIN_NAME]"
type input "[URL][DOMAIN_NAME]"
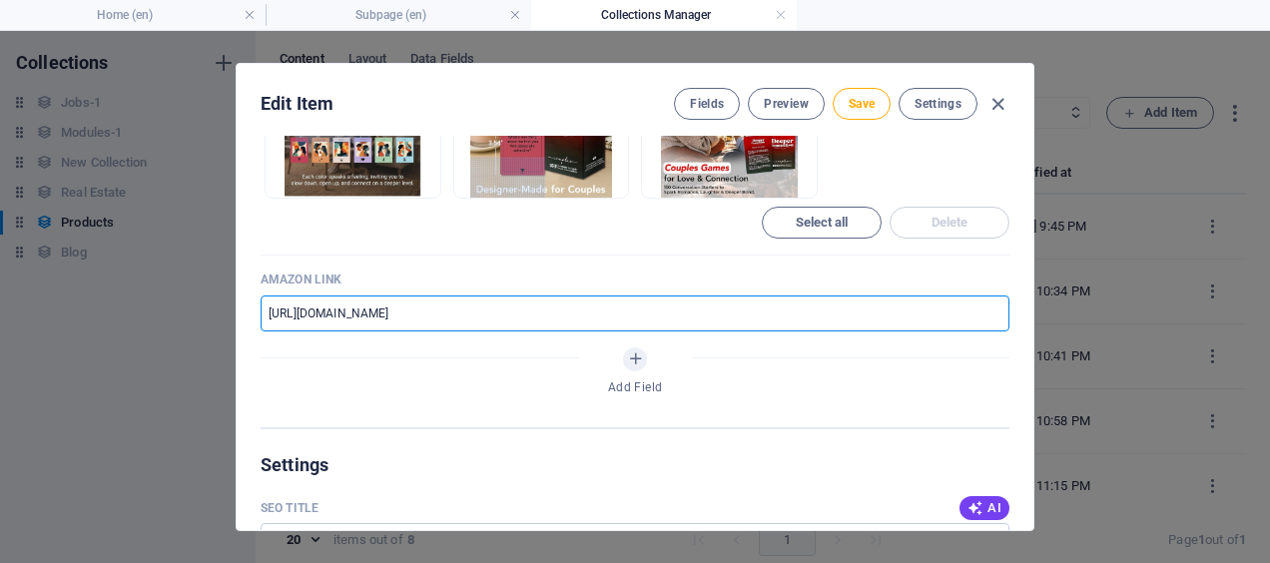
click at [863, 105] on span "Save" at bounding box center [862, 104] width 26 height 16
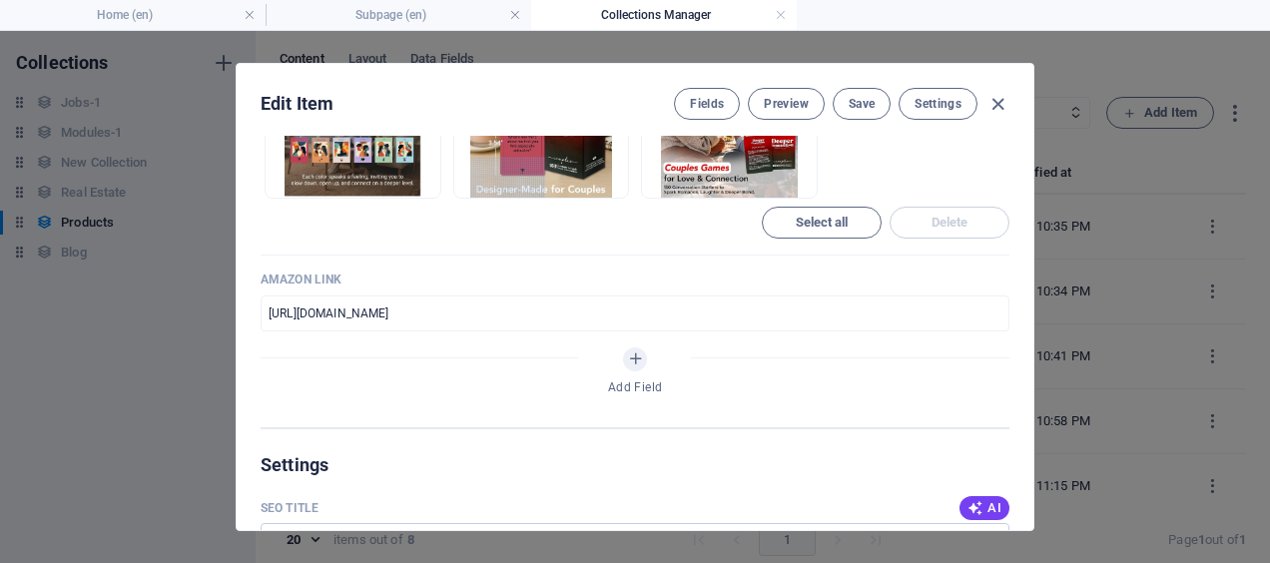
click at [999, 104] on icon "button" at bounding box center [998, 104] width 23 height 23
type input "deeper-connection-couples-conversation"
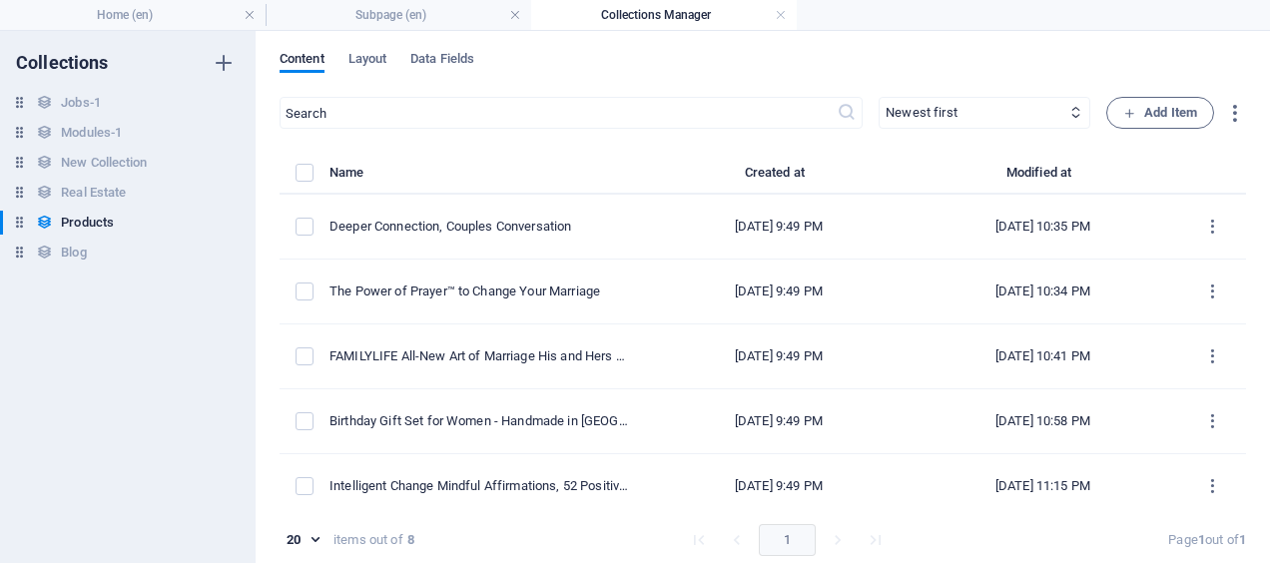
scroll to position [923, 0]
click at [631, 359] on td "FAMILYLIFE All-New Art of Marriage His and Hers Workbook Set" at bounding box center [490, 357] width 321 height 65
select select "Out of stock"
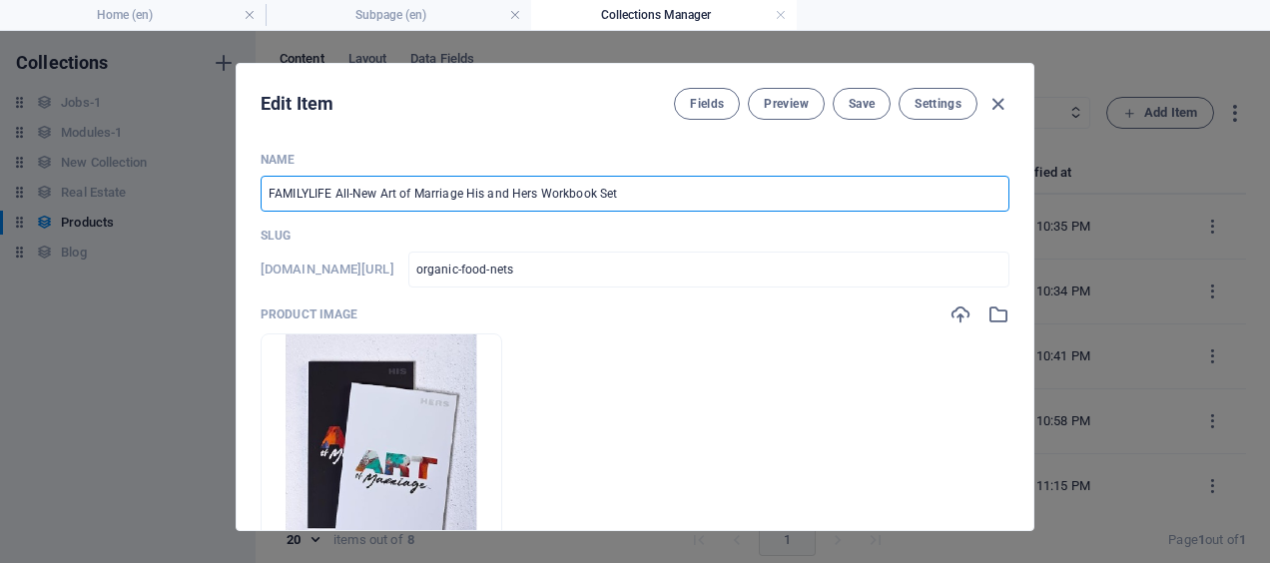
drag, startPoint x: 264, startPoint y: 190, endPoint x: 620, endPoint y: 204, distance: 356.8
click at [620, 204] on input "FAMILYLIFE All-New Art of Marriage His and Hers Workbook Set" at bounding box center [635, 194] width 749 height 36
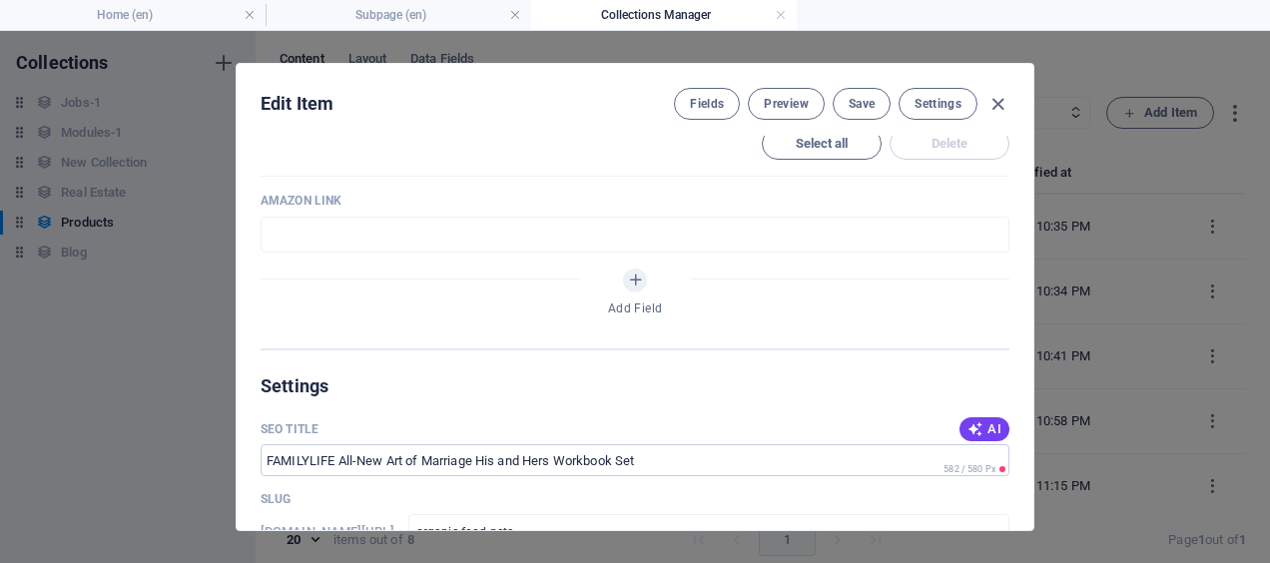
scroll to position [1126, 0]
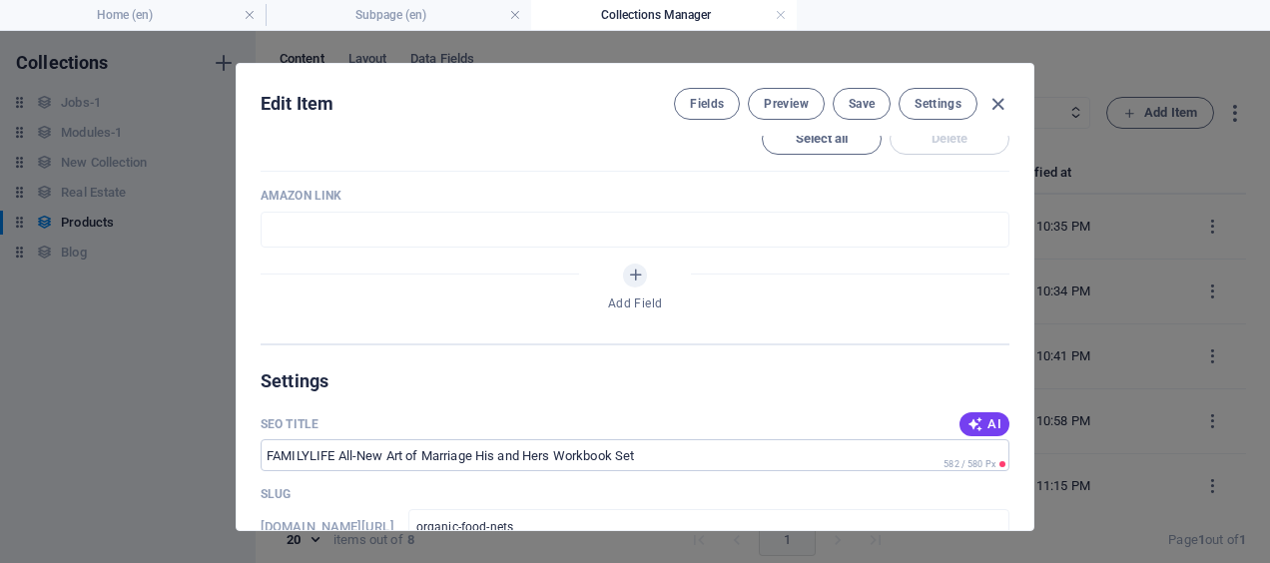
click at [382, 226] on input "text" at bounding box center [635, 230] width 749 height 36
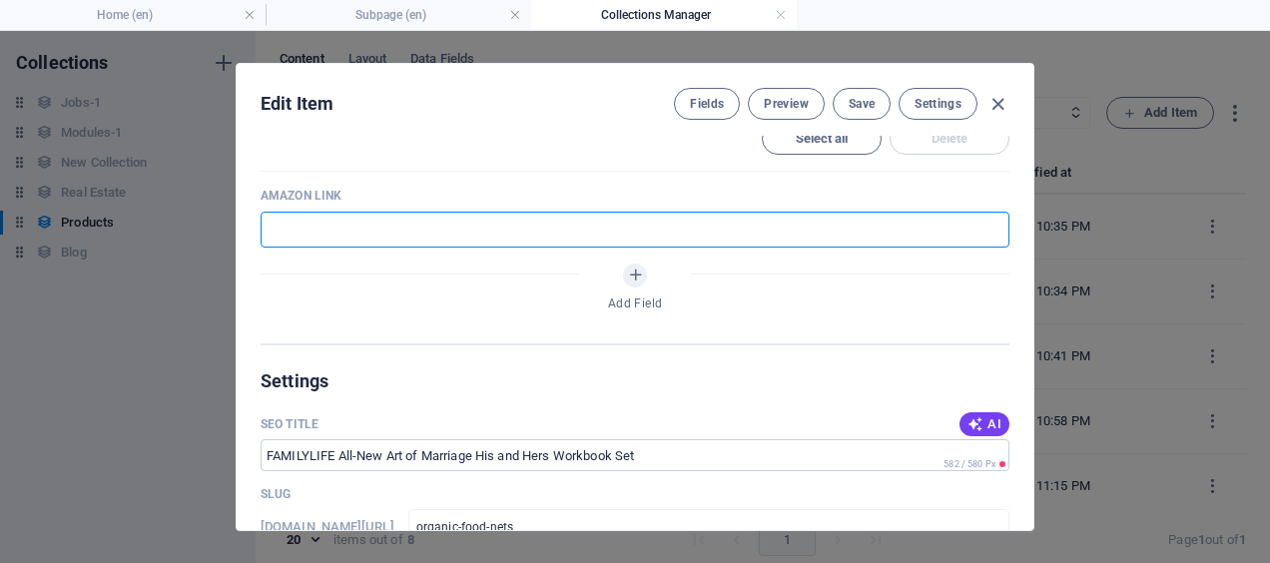
paste input "[URL][DOMAIN_NAME]"
type input "[URL][DOMAIN_NAME]"
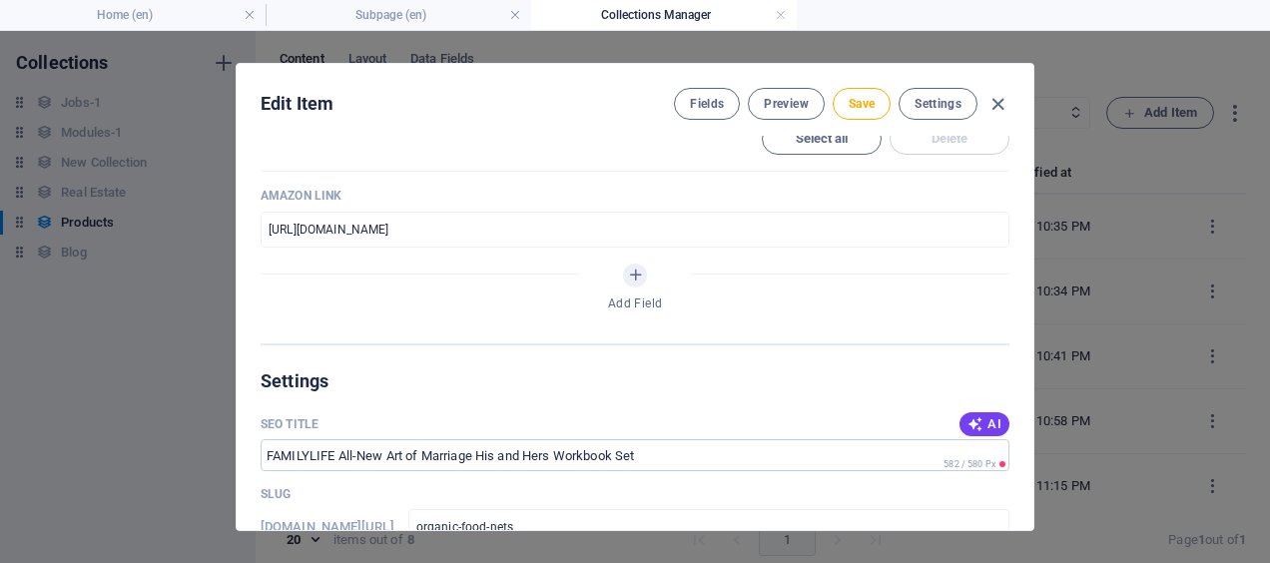
scroll to position [0, 0]
click at [860, 104] on span "Save" at bounding box center [862, 104] width 26 height 16
click at [861, 104] on span "Save" at bounding box center [862, 104] width 26 height 16
click at [995, 106] on icon "button" at bounding box center [998, 104] width 23 height 23
type input "organic-food-nets"
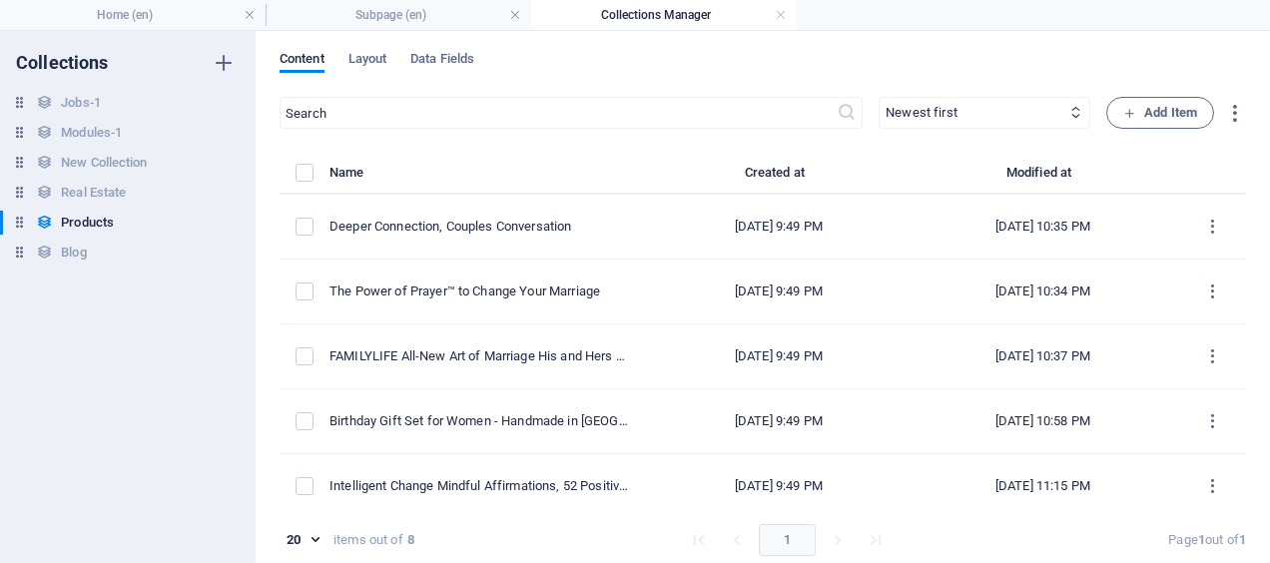
scroll to position [1007, 0]
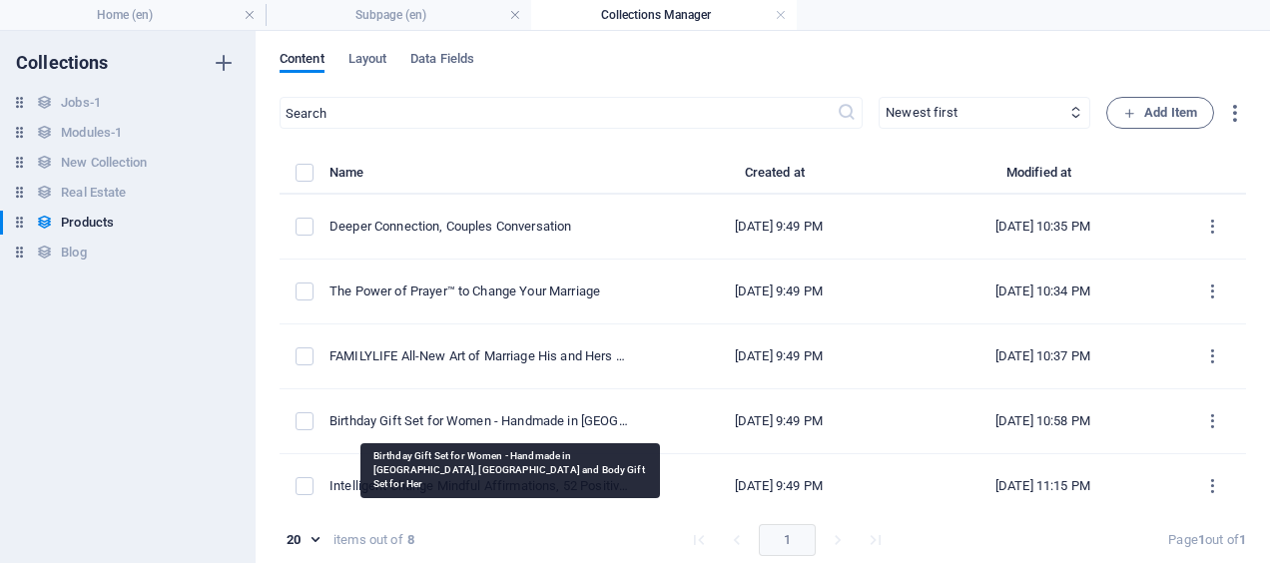
click at [593, 419] on div "Birthday Gift Set for Women - Handmade in [GEOGRAPHIC_DATA], [GEOGRAPHIC_DATA] …" at bounding box center [482, 421] width 305 height 18
select select "In stock"
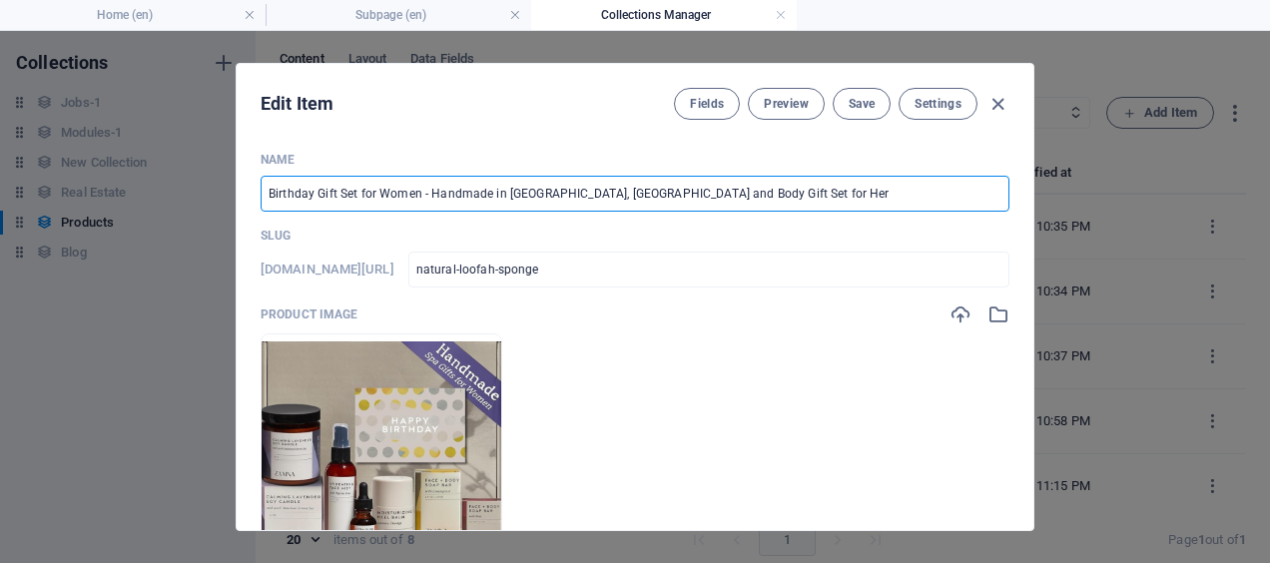
drag, startPoint x: 266, startPoint y: 190, endPoint x: 713, endPoint y: 199, distance: 447.5
click at [713, 199] on input "Birthday Gift Set for Women - Handmade in [GEOGRAPHIC_DATA], [GEOGRAPHIC_DATA] …" at bounding box center [635, 194] width 749 height 36
click at [720, 193] on input "Birthday Gift Set for Women - Handmade in [GEOGRAPHIC_DATA], [GEOGRAPHIC_DATA] …" at bounding box center [635, 194] width 749 height 36
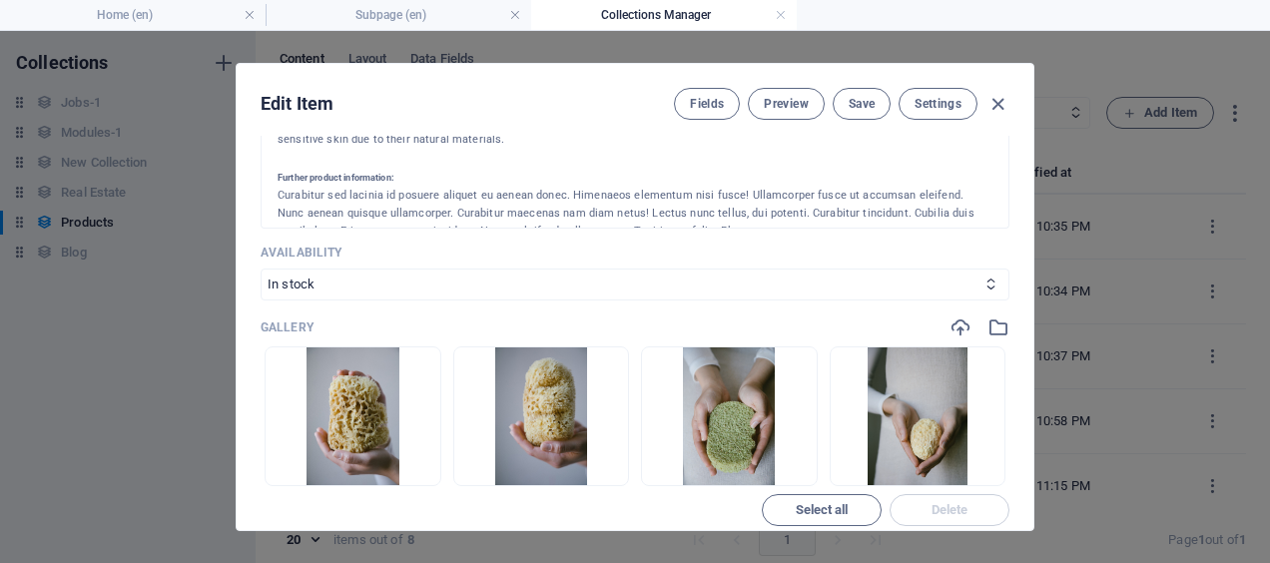
scroll to position [1027, 0]
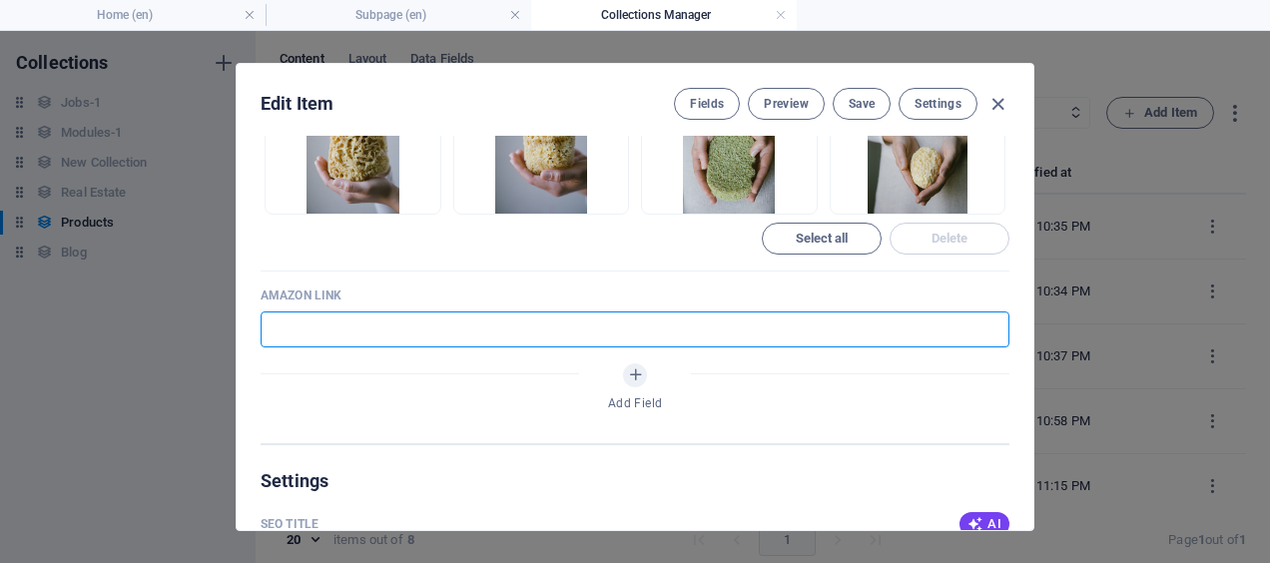
click at [495, 327] on input "text" at bounding box center [635, 330] width 749 height 36
paste input "[URL][DOMAIN_NAME]"
type input "[URL][DOMAIN_NAME]"
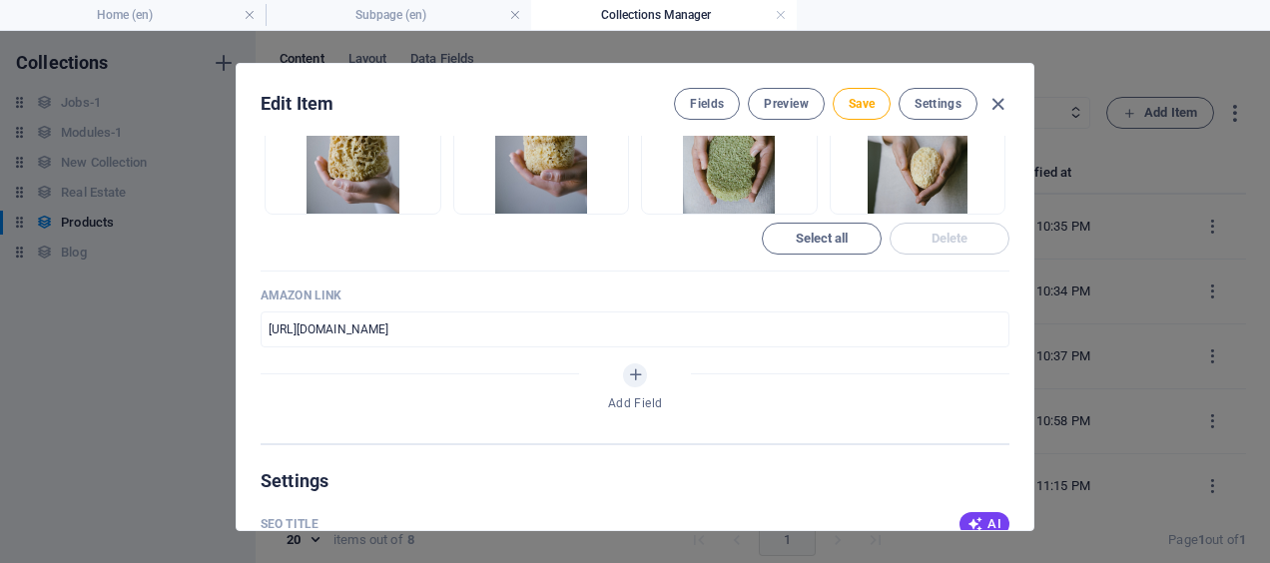
scroll to position [0, 0]
click at [857, 108] on span "Save" at bounding box center [862, 104] width 26 height 16
click at [855, 102] on span "Save" at bounding box center [862, 104] width 26 height 16
click at [859, 104] on span "Save" at bounding box center [862, 104] width 26 height 16
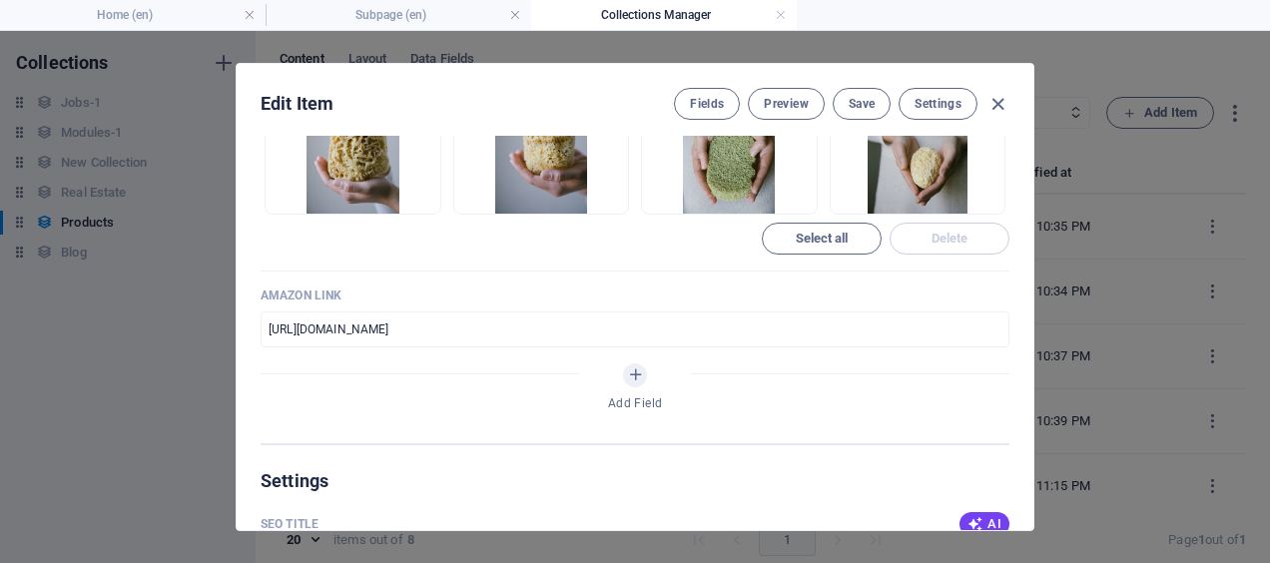
click at [997, 107] on icon "button" at bounding box center [998, 104] width 23 height 23
type input "natural-loofah-sponge"
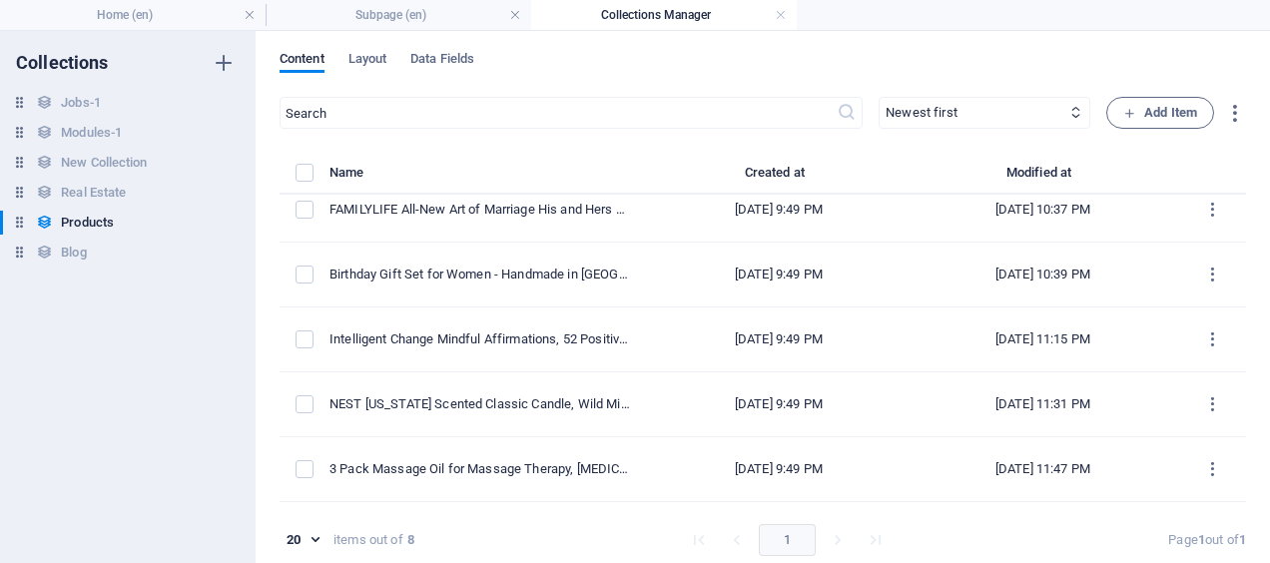
scroll to position [152, 0]
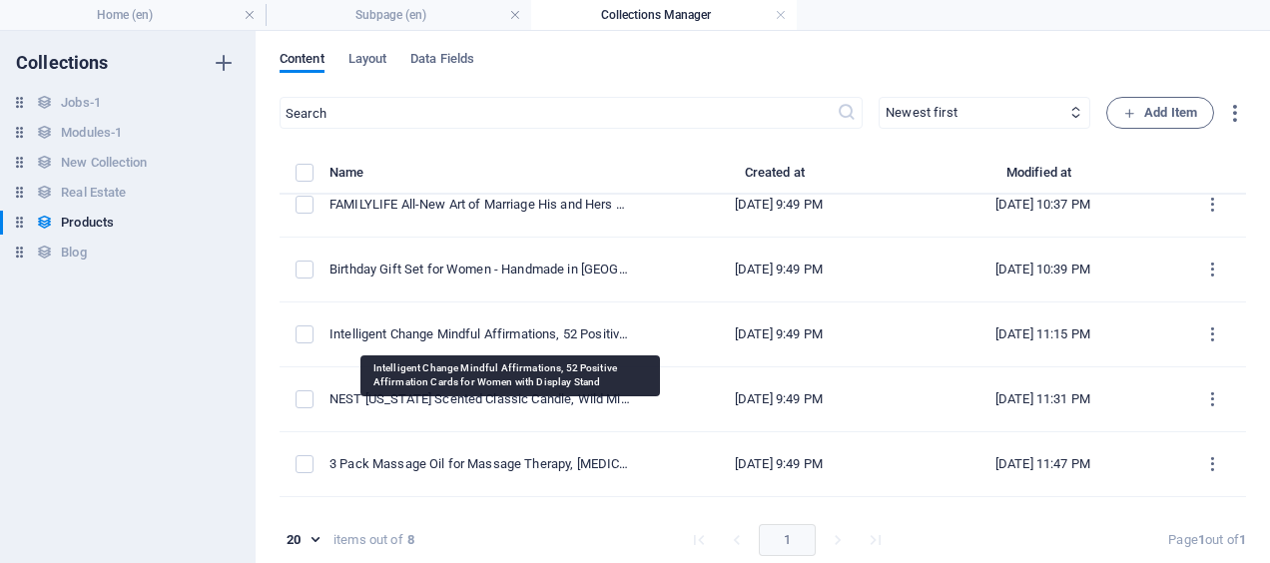
click at [569, 339] on div "Intelligent Change Mindful Affirmations, 52 Positive Affirmation Cards for Wome…" at bounding box center [482, 335] width 305 height 18
select select "Out of stock"
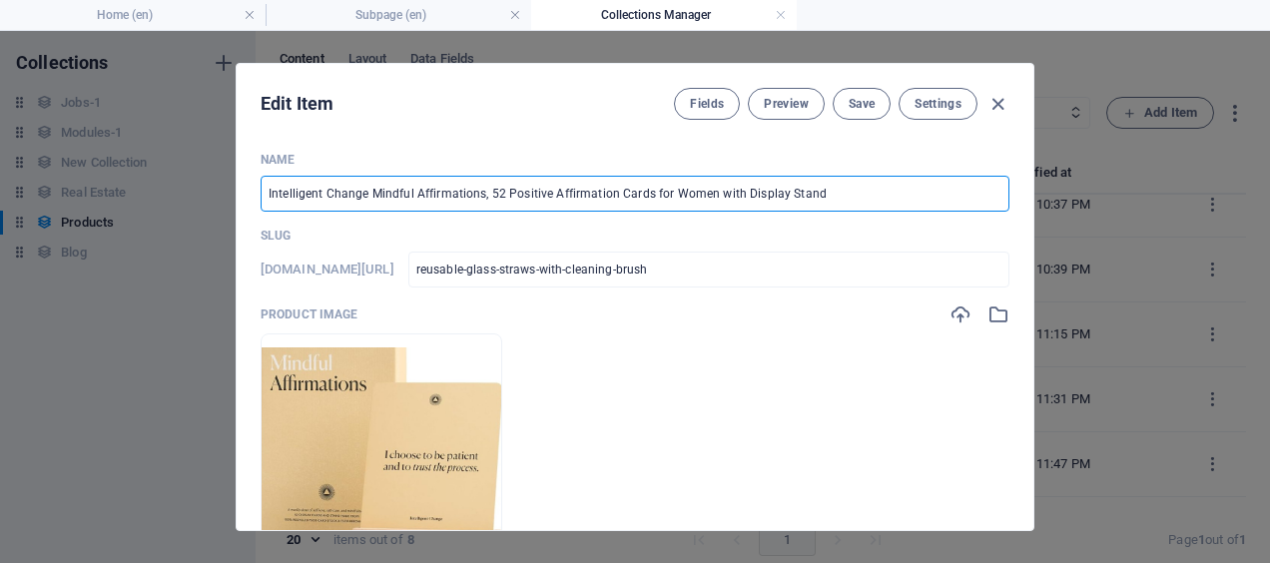
drag, startPoint x: 262, startPoint y: 190, endPoint x: 831, endPoint y: 204, distance: 569.4
click at [831, 204] on input "Intelligent Change Mindful Affirmations, 52 Positive Affirmation Cards for Wome…" at bounding box center [635, 194] width 749 height 36
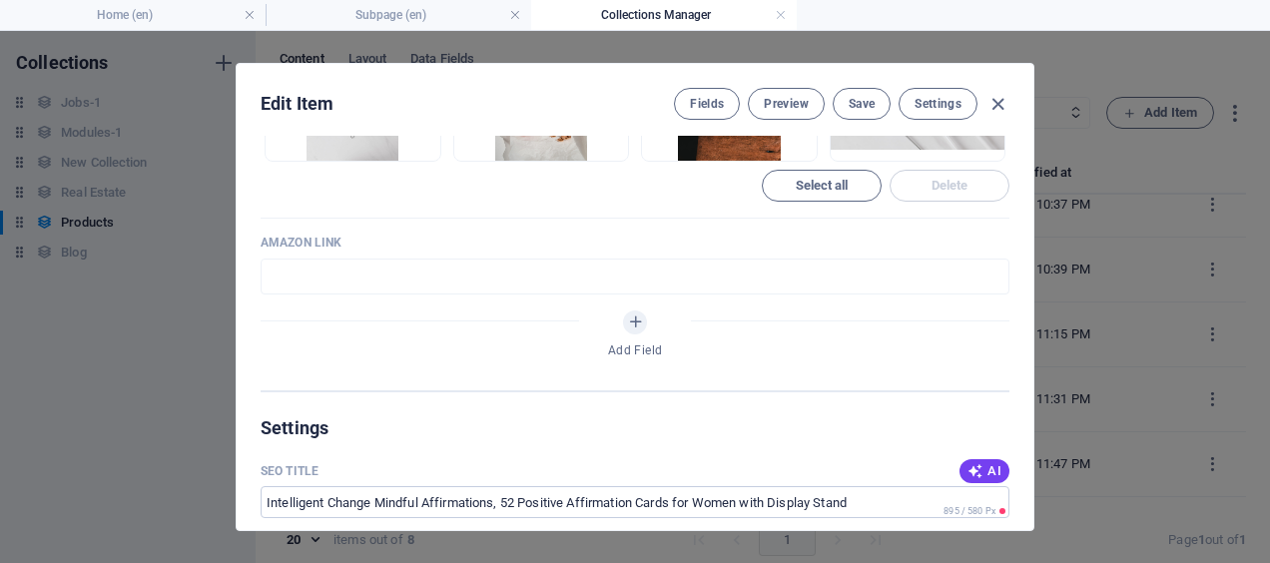
scroll to position [1093, 0]
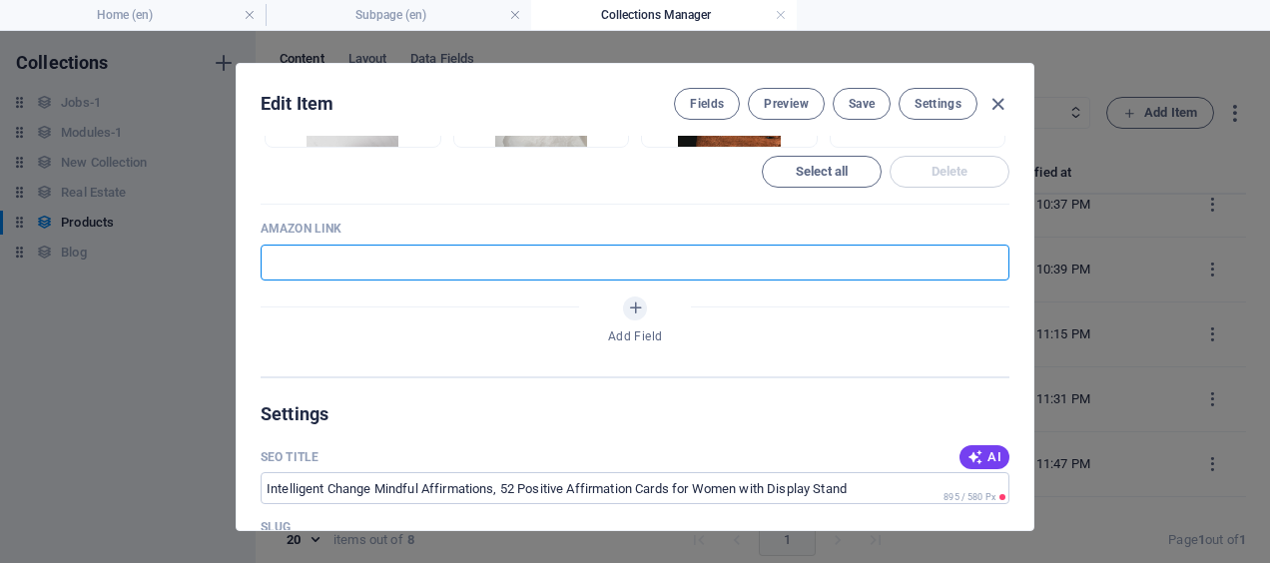
paste input "[URL][DOMAIN_NAME]"
type input "[URL][DOMAIN_NAME]"
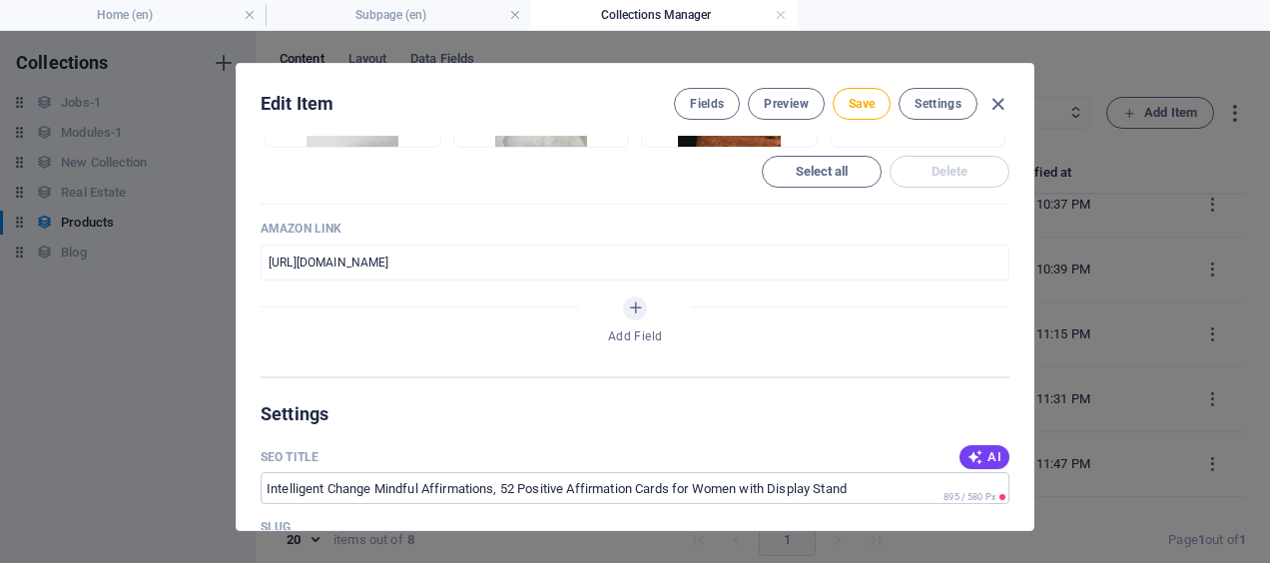
click at [855, 104] on span "Save" at bounding box center [862, 104] width 26 height 16
click at [851, 103] on span "Save" at bounding box center [862, 104] width 26 height 16
click at [999, 103] on icon "button" at bounding box center [998, 104] width 23 height 23
type input "reusable-glass-straws-with-cleaning-brush"
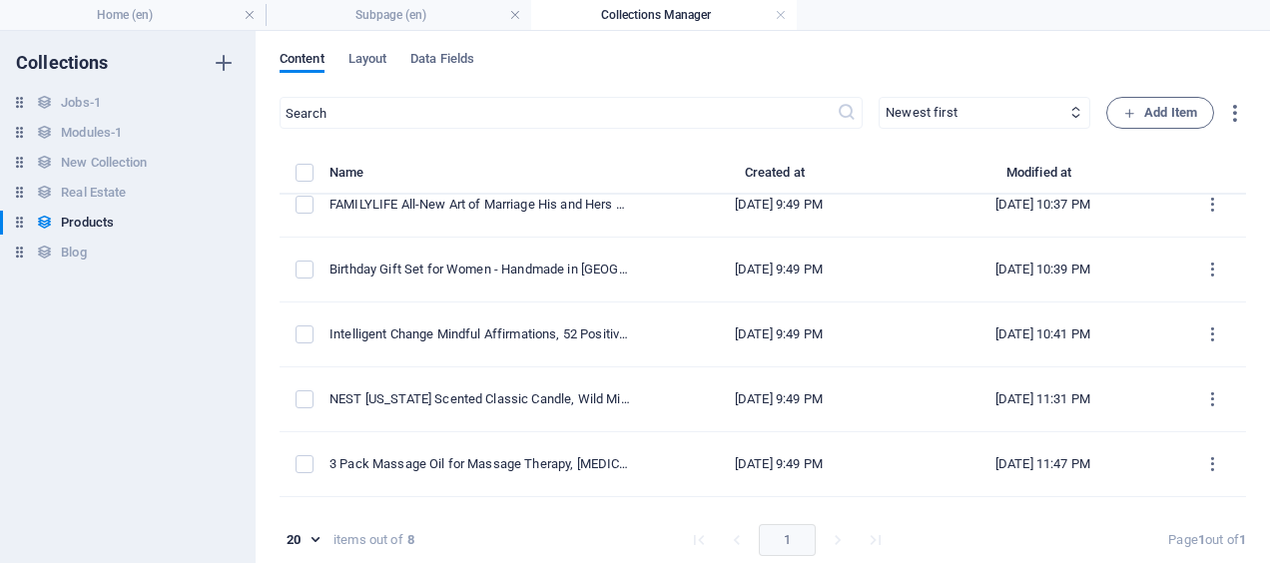
scroll to position [975, 0]
click at [633, 401] on td "NEST [US_STATE] Scented Classic Candle, Wild Mint & Eucalyptus - 8.1 oz" at bounding box center [490, 399] width 321 height 65
select select "In stock"
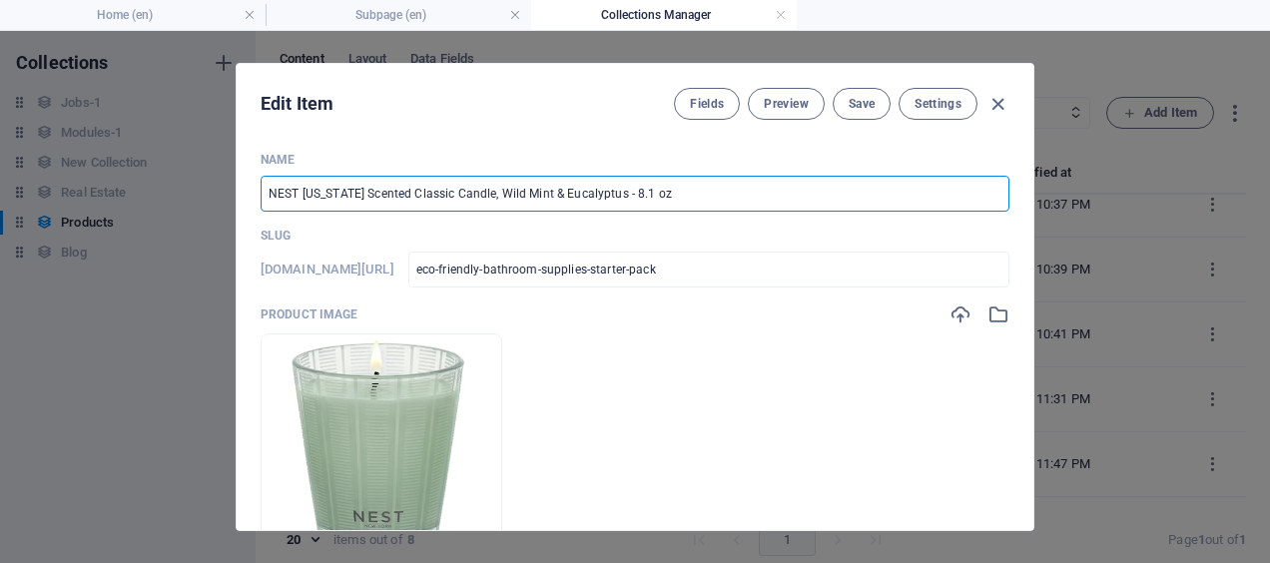
drag, startPoint x: 268, startPoint y: 194, endPoint x: 671, endPoint y: 206, distance: 403.6
click at [671, 206] on input "NEST [US_STATE] Scented Classic Candle, Wild Mint & Eucalyptus - 8.1 oz" at bounding box center [635, 194] width 749 height 36
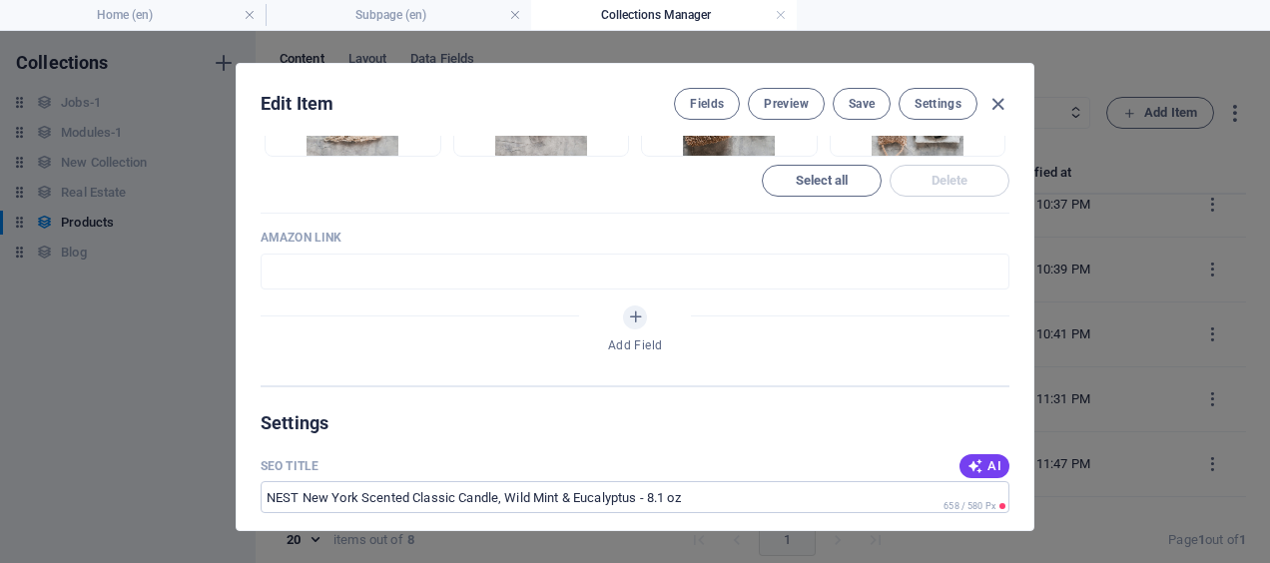
scroll to position [1088, 0]
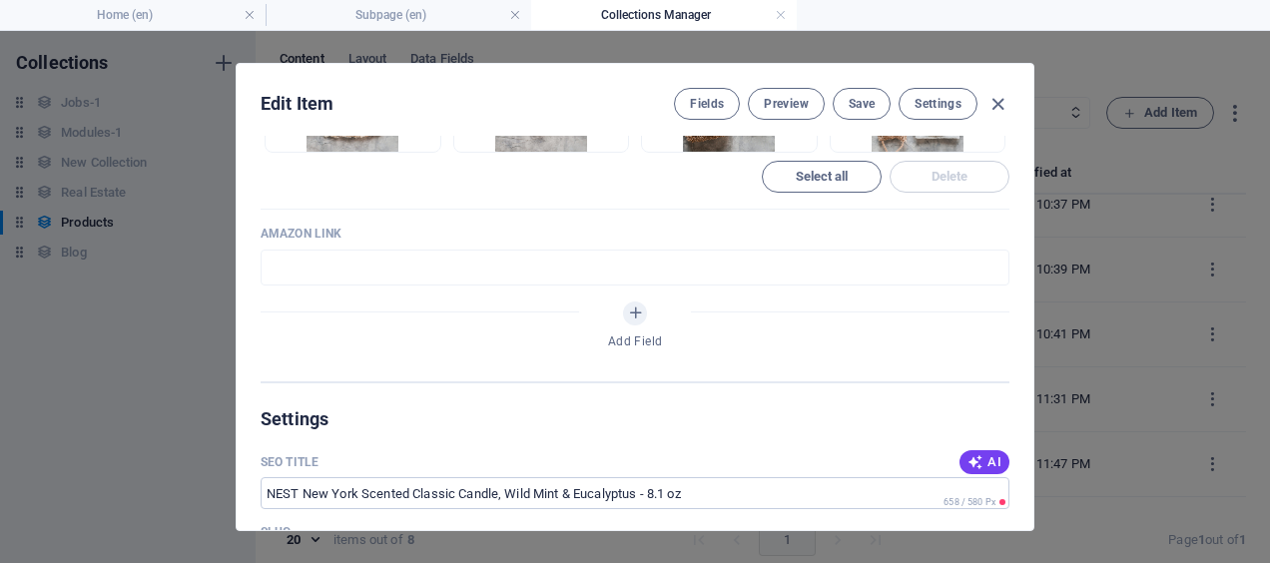
click at [429, 264] on input "text" at bounding box center [635, 268] width 749 height 36
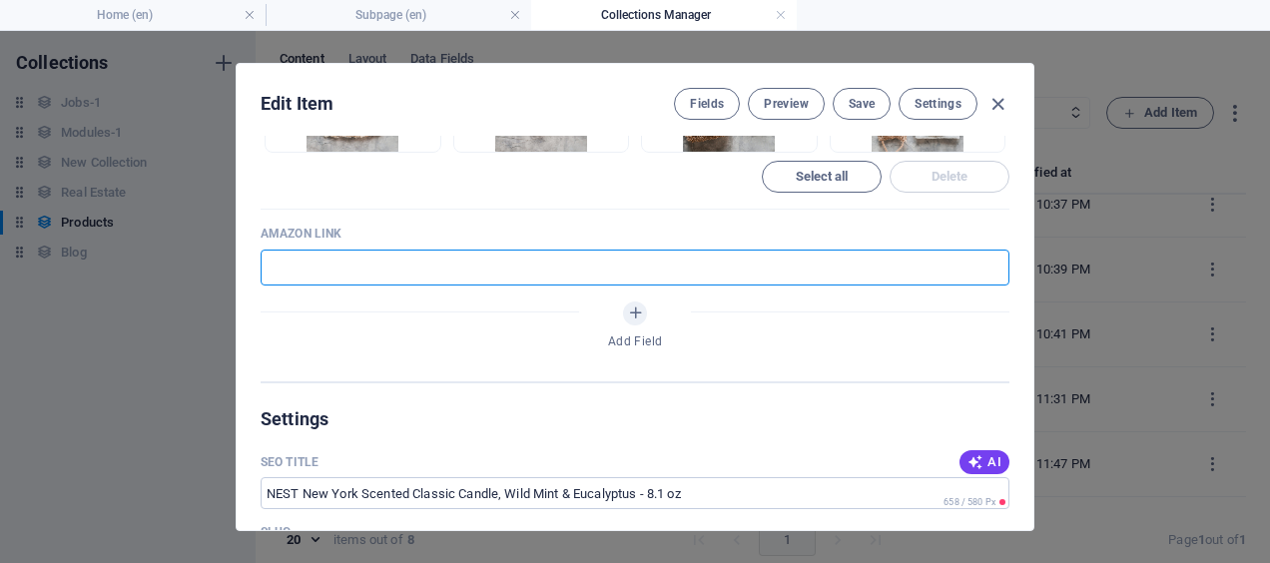
paste input "[URL][DOMAIN_NAME]"
type input "[URL][DOMAIN_NAME]"
click at [863, 106] on span "Save" at bounding box center [862, 104] width 26 height 16
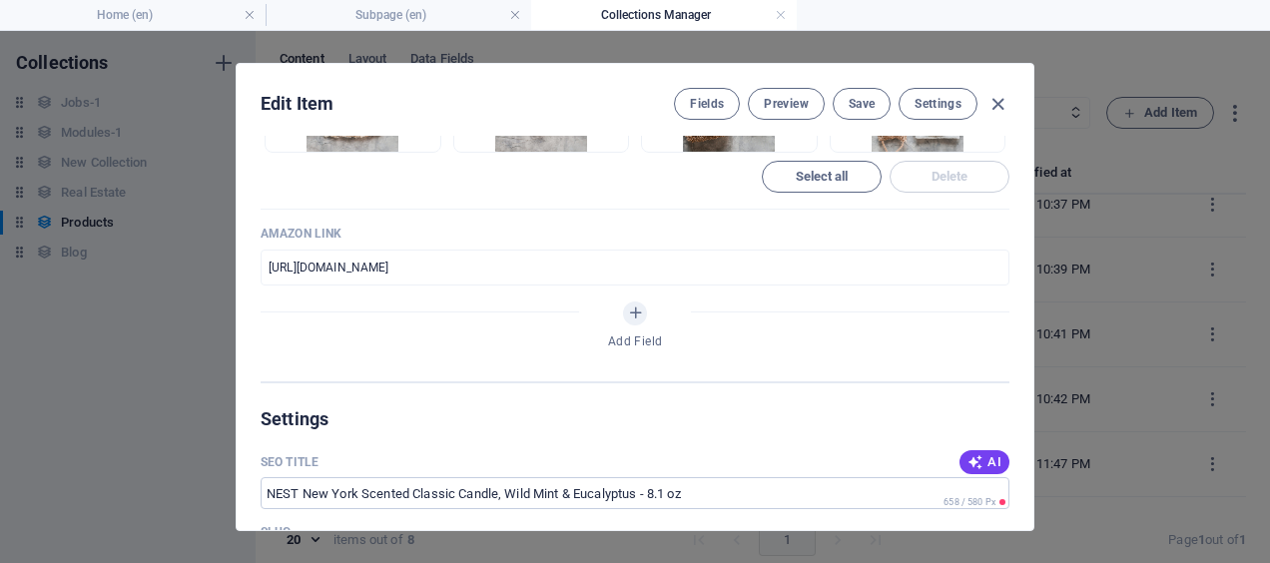
click at [860, 104] on span "Save" at bounding box center [862, 104] width 26 height 16
click at [999, 106] on icon "button" at bounding box center [998, 104] width 23 height 23
type input "eco-friendly-bathroom-supplies-starter-pack"
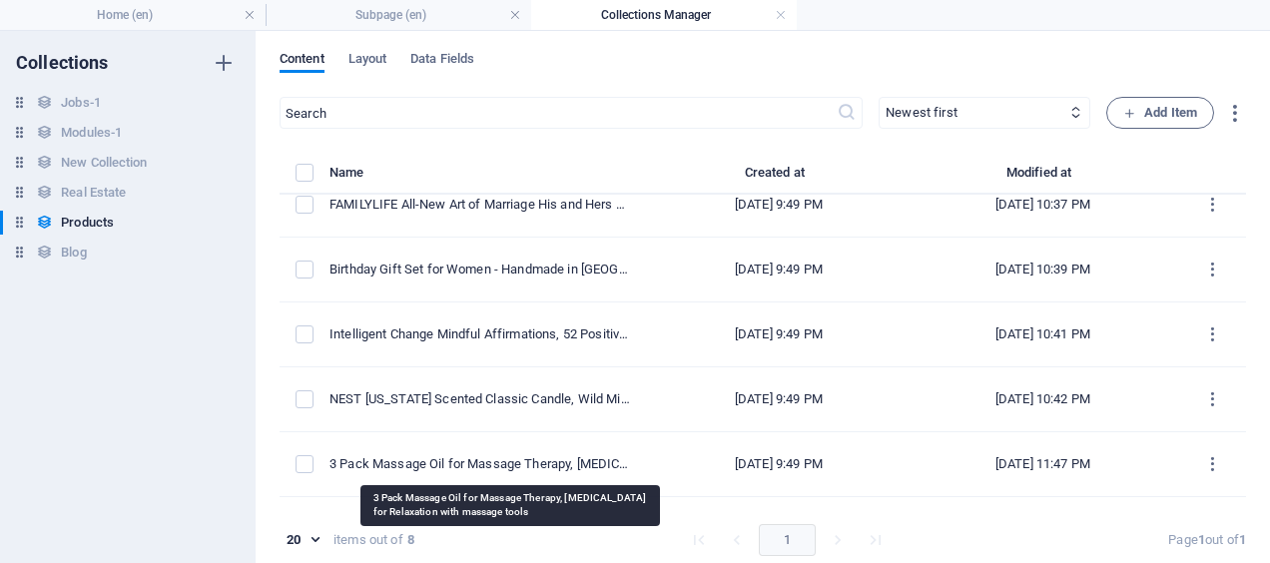
click at [605, 469] on div "3 Pack Massage Oil for Massage Therapy, [MEDICAL_DATA] for Relaxation with mass…" at bounding box center [482, 464] width 305 height 18
select select "Out of stock"
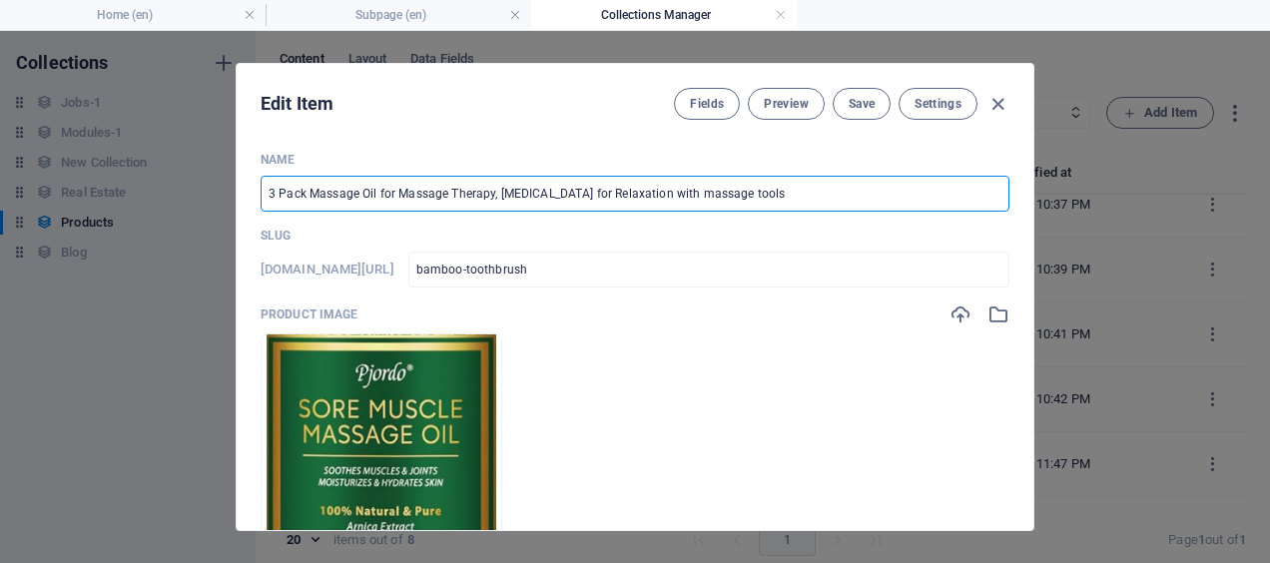
drag, startPoint x: 264, startPoint y: 192, endPoint x: 770, endPoint y: 208, distance: 506.5
click at [770, 208] on input "3 Pack Massage Oil for Massage Therapy, [MEDICAL_DATA] for Relaxation with mass…" at bounding box center [635, 194] width 749 height 36
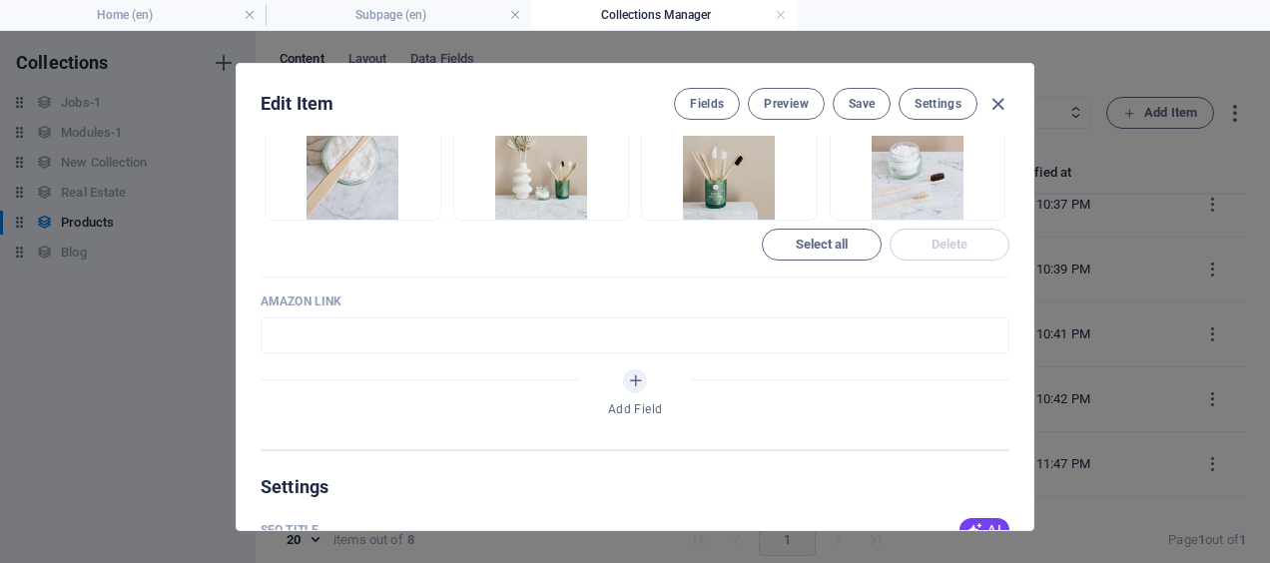
scroll to position [1120, 0]
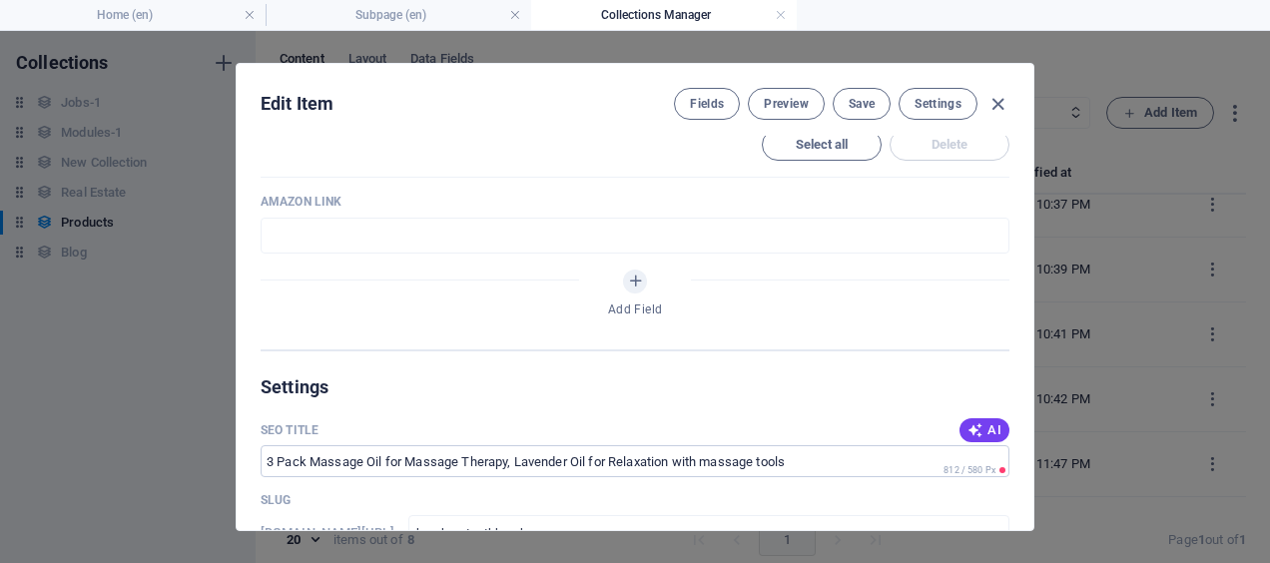
click at [388, 232] on input "text" at bounding box center [635, 236] width 749 height 36
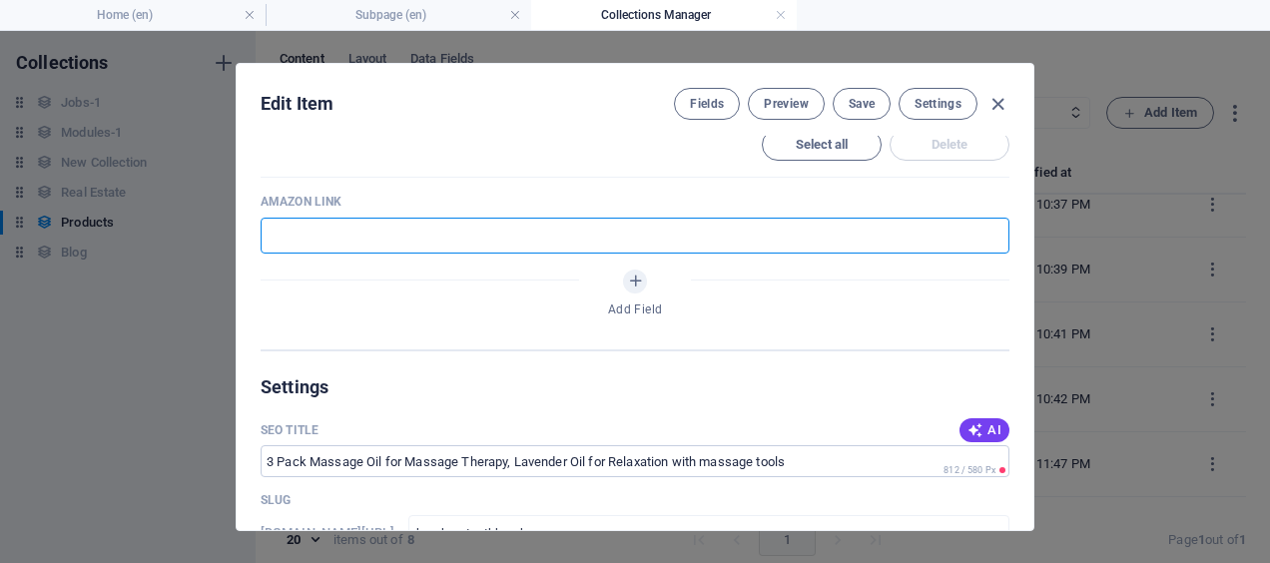
paste input "[URL][DOMAIN_NAME][MEDICAL_DATA][MEDICAL_DATA][MEDICAL_DATA]"
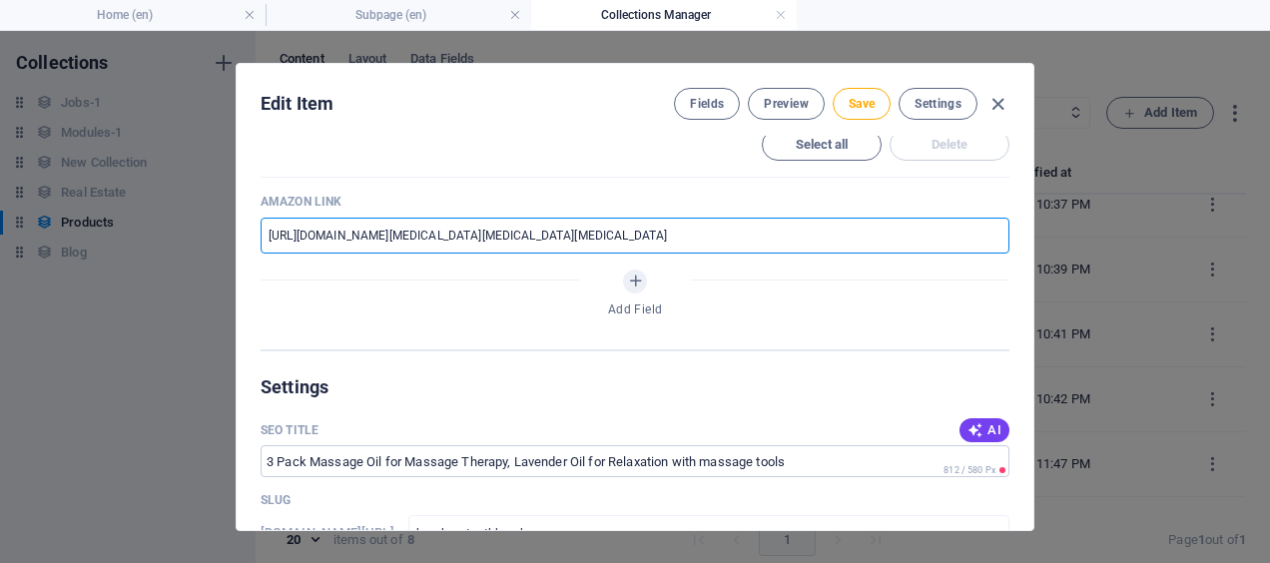
scroll to position [0, 4506]
type input "[URL][DOMAIN_NAME][MEDICAL_DATA][MEDICAL_DATA][MEDICAL_DATA]"
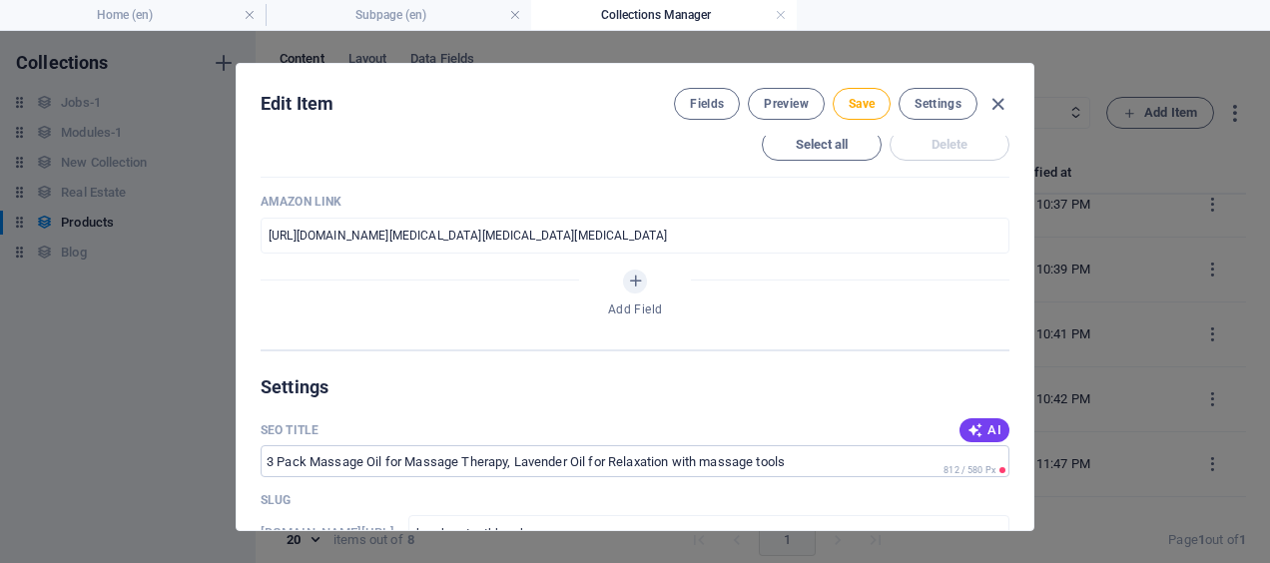
click at [857, 105] on span "Save" at bounding box center [862, 104] width 26 height 16
click at [861, 106] on span "Save" at bounding box center [862, 104] width 26 height 16
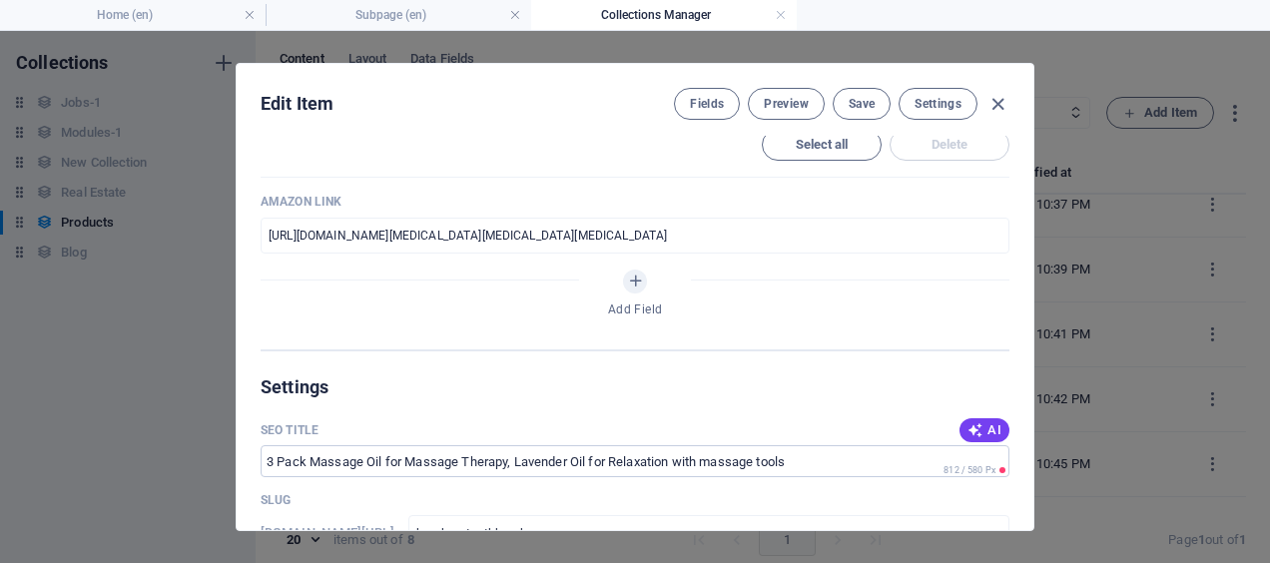
click at [996, 104] on icon "button" at bounding box center [998, 104] width 23 height 23
type input "bamboo-toothbrush"
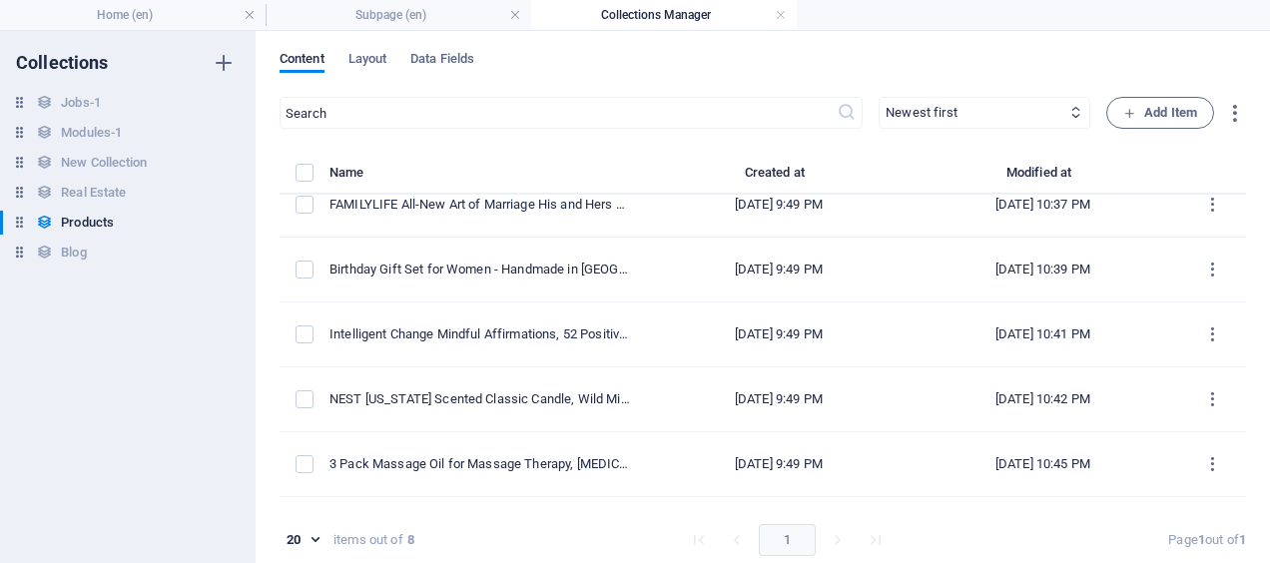
click at [780, 17] on link at bounding box center [781, 15] width 12 height 19
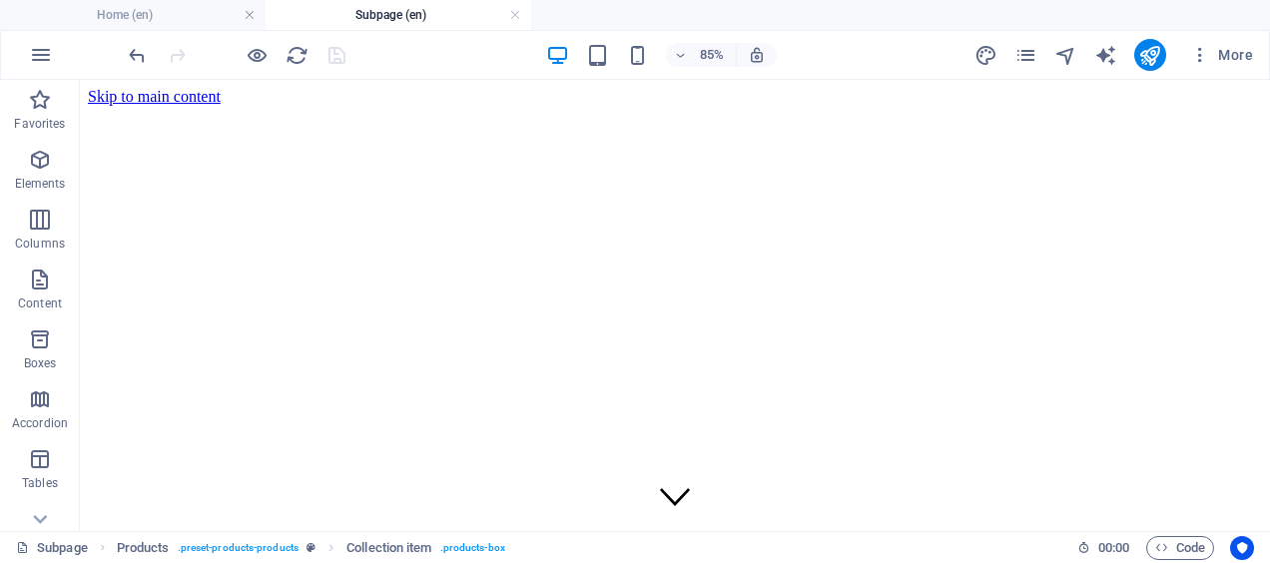
scroll to position [430, 0]
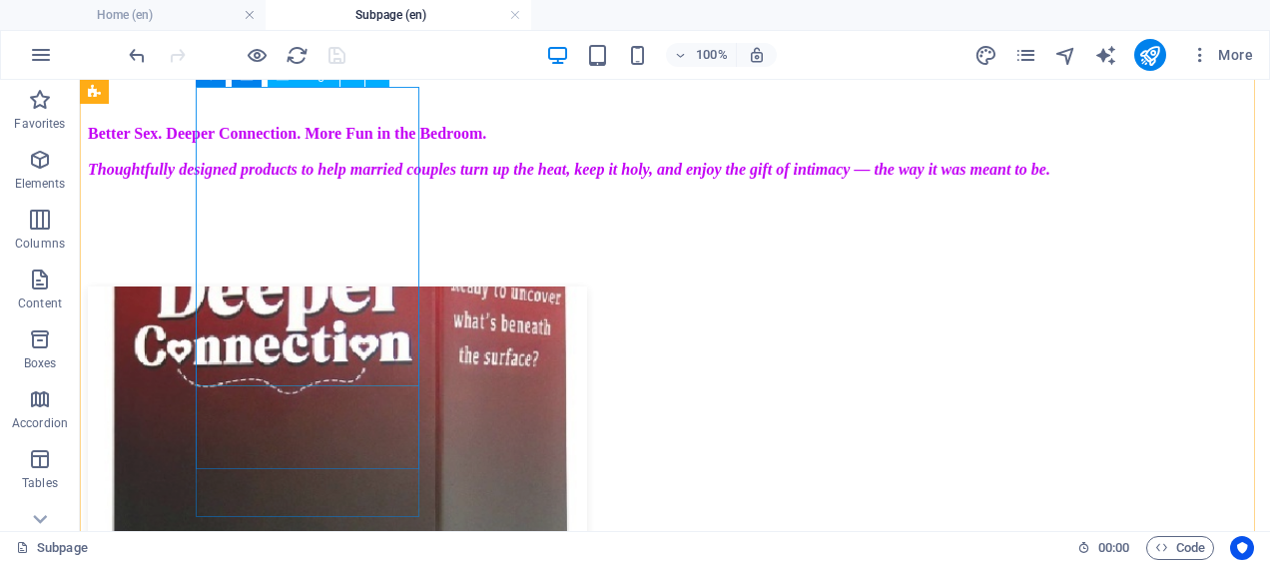
click at [306, 287] on figure at bounding box center [675, 439] width 1174 height 304
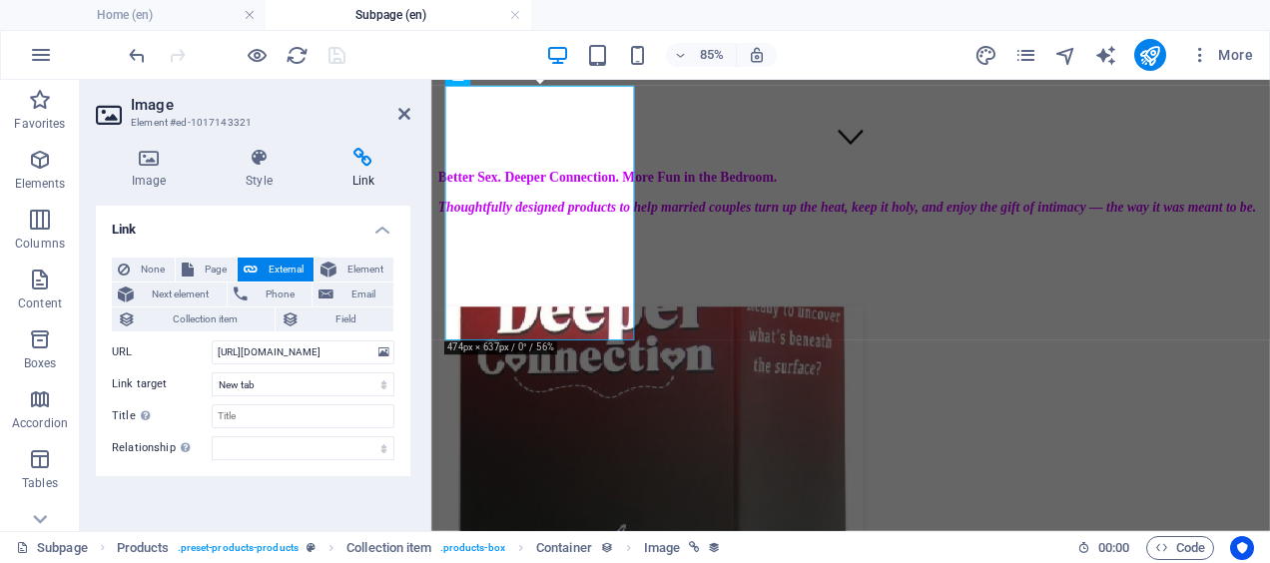
click at [331, 320] on span "Field" at bounding box center [347, 320] width 83 height 24
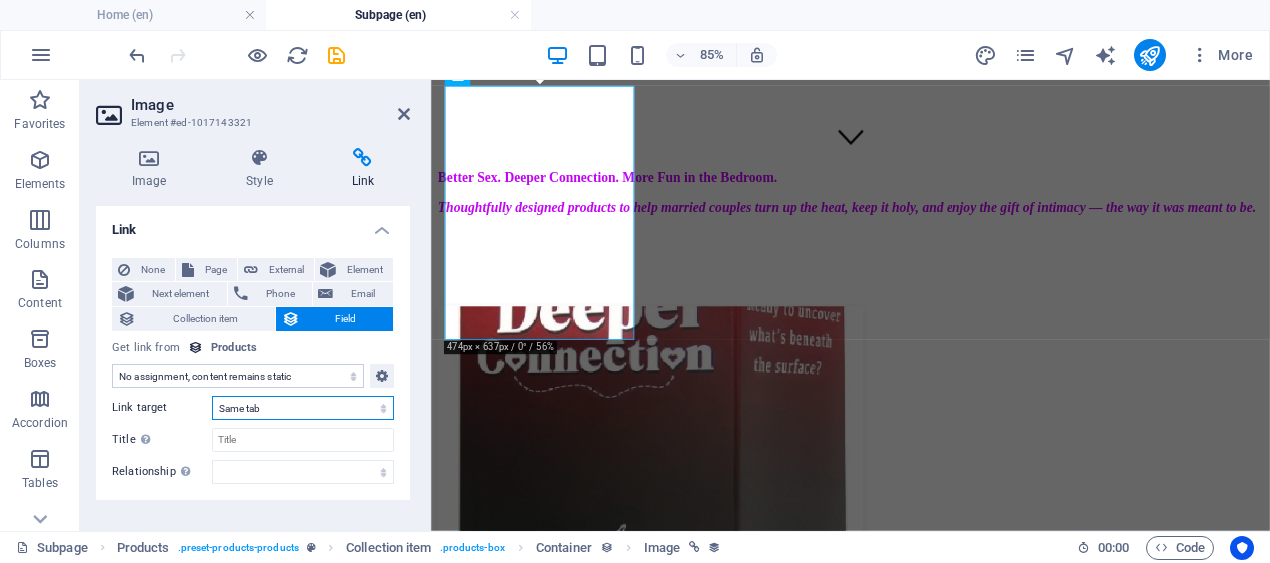
click at [288, 410] on select "New tab Same tab Overlay" at bounding box center [303, 408] width 183 height 24
click at [266, 379] on select "No assignment, content remains static Created at (Date) Updated at (Date) Name …" at bounding box center [238, 376] width 253 height 24
click at [270, 415] on select "New tab Same tab Overlay" at bounding box center [303, 408] width 183 height 24
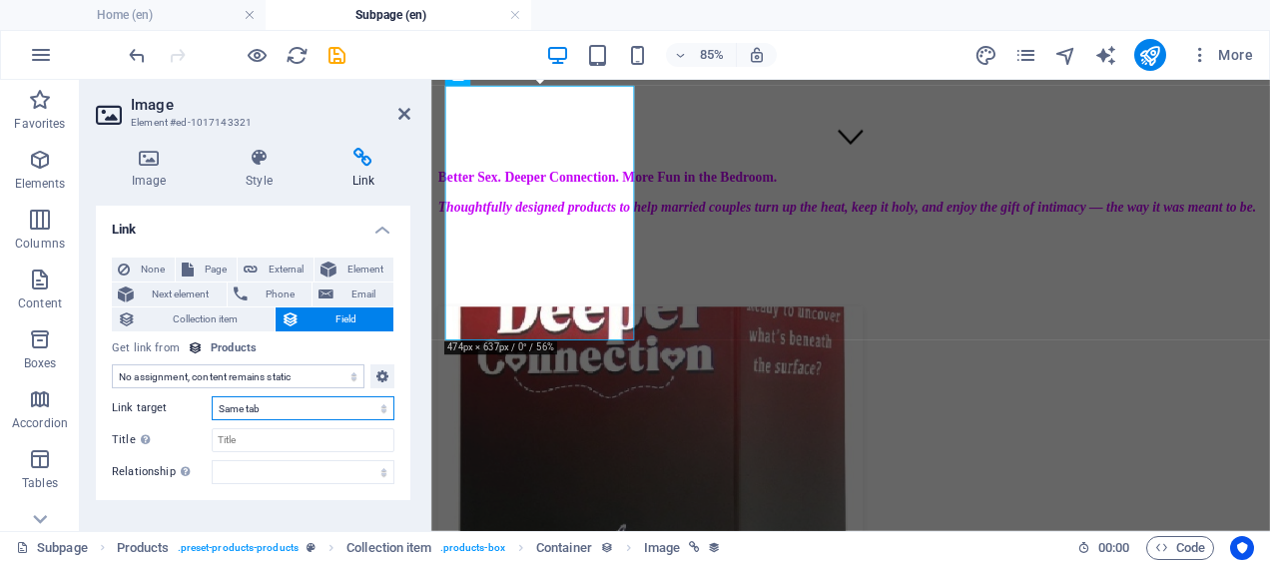
click at [270, 415] on select "New tab Same tab Overlay" at bounding box center [303, 408] width 183 height 24
click at [269, 434] on input "Title Additional link description, should not be the same as the link text. The…" at bounding box center [303, 440] width 183 height 24
click at [277, 407] on select "New tab Same tab Overlay" at bounding box center [303, 408] width 183 height 24
click at [379, 377] on icon at bounding box center [382, 376] width 12 height 24
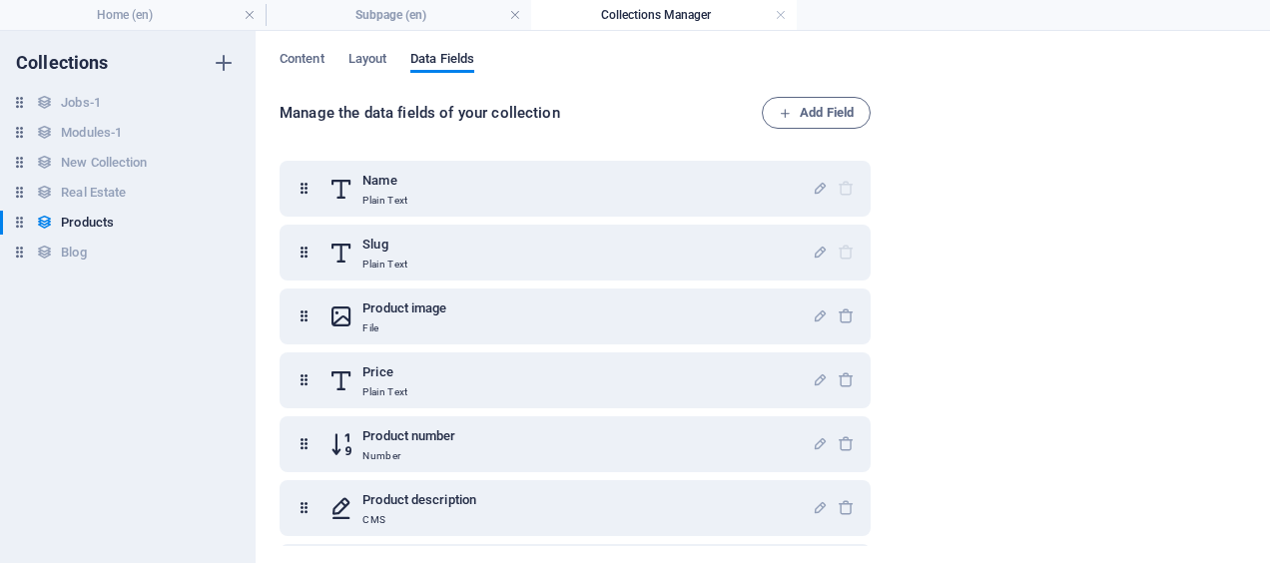
scroll to position [189, 0]
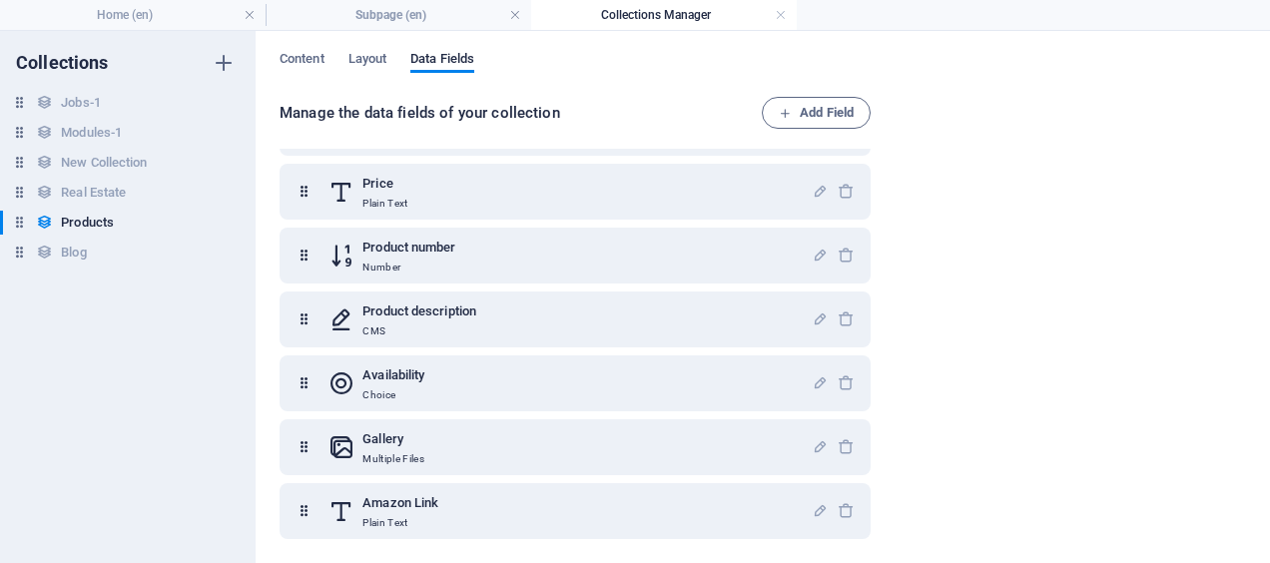
click at [588, 501] on div "Amazon Link Plain Text" at bounding box center [570, 511] width 483 height 40
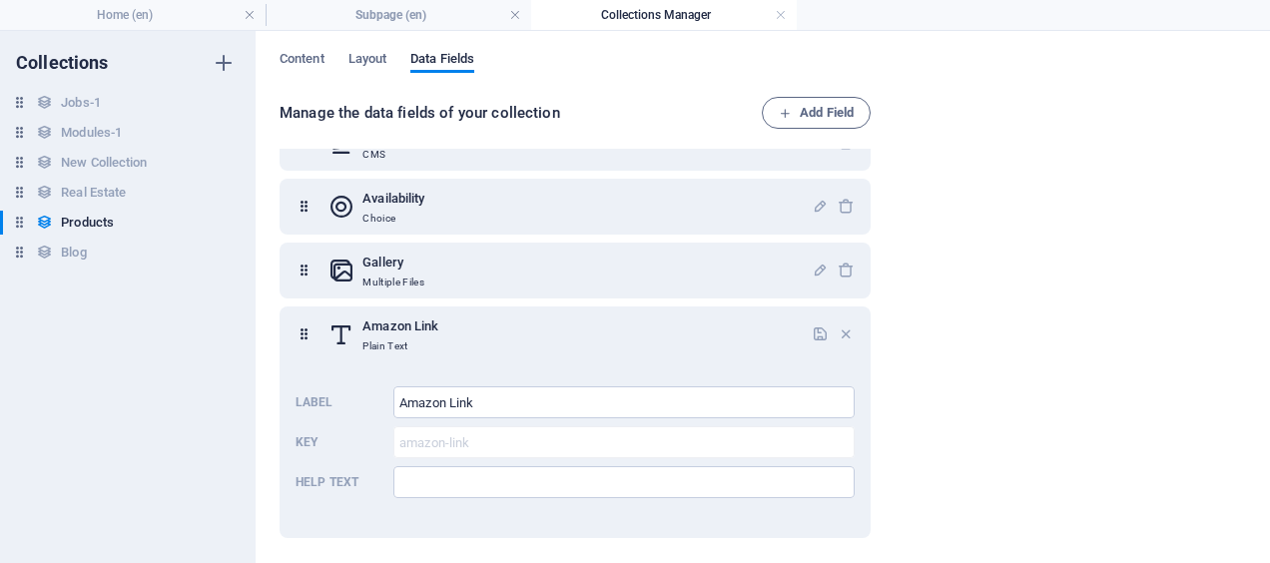
scroll to position [364, 0]
click at [298, 61] on span "Content" at bounding box center [302, 61] width 45 height 28
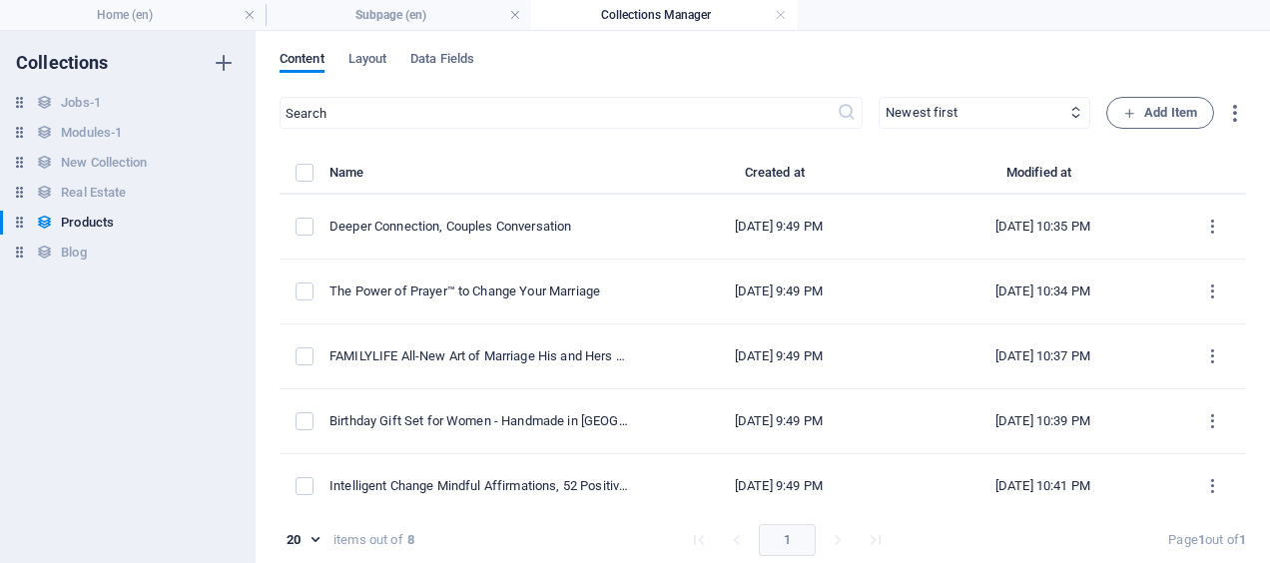
click at [782, 17] on link at bounding box center [781, 15] width 12 height 19
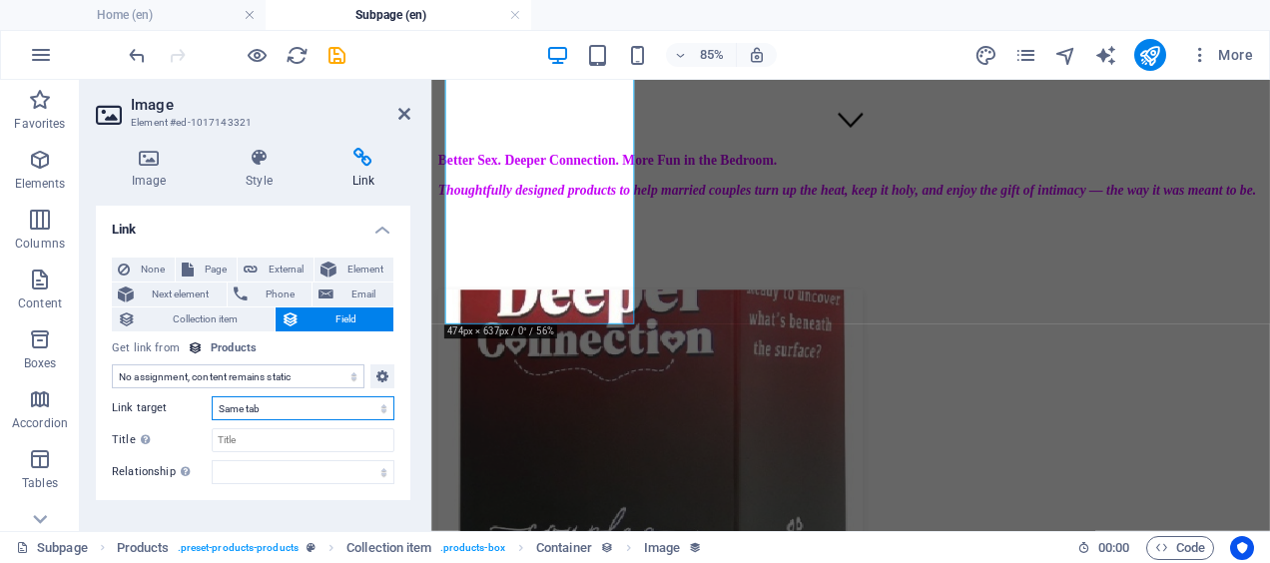
click at [283, 409] on select "New tab Same tab Overlay" at bounding box center [303, 408] width 183 height 24
select select "blank"
click at [212, 396] on select "New tab Same tab Overlay" at bounding box center [303, 408] width 183 height 24
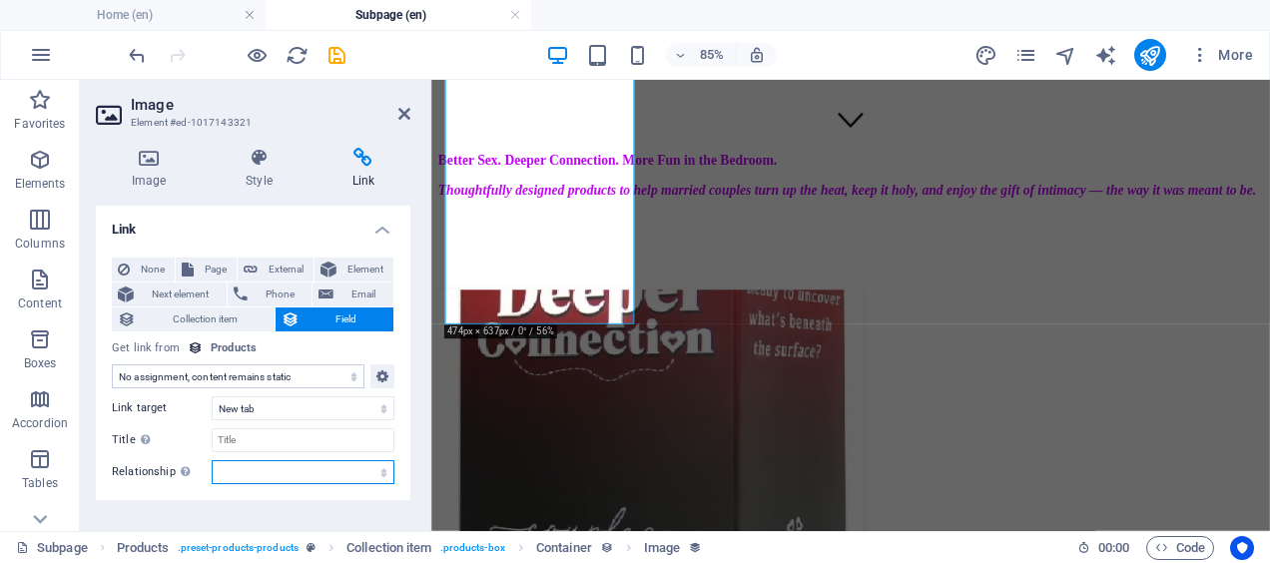
click at [246, 475] on select "alternate author bookmark external help license next nofollow noreferrer noopen…" at bounding box center [303, 472] width 183 height 24
select select "nofollow"
click at [212, 460] on select "alternate author bookmark external help license next nofollow noreferrer noopen…" at bounding box center [303, 472] width 183 height 24
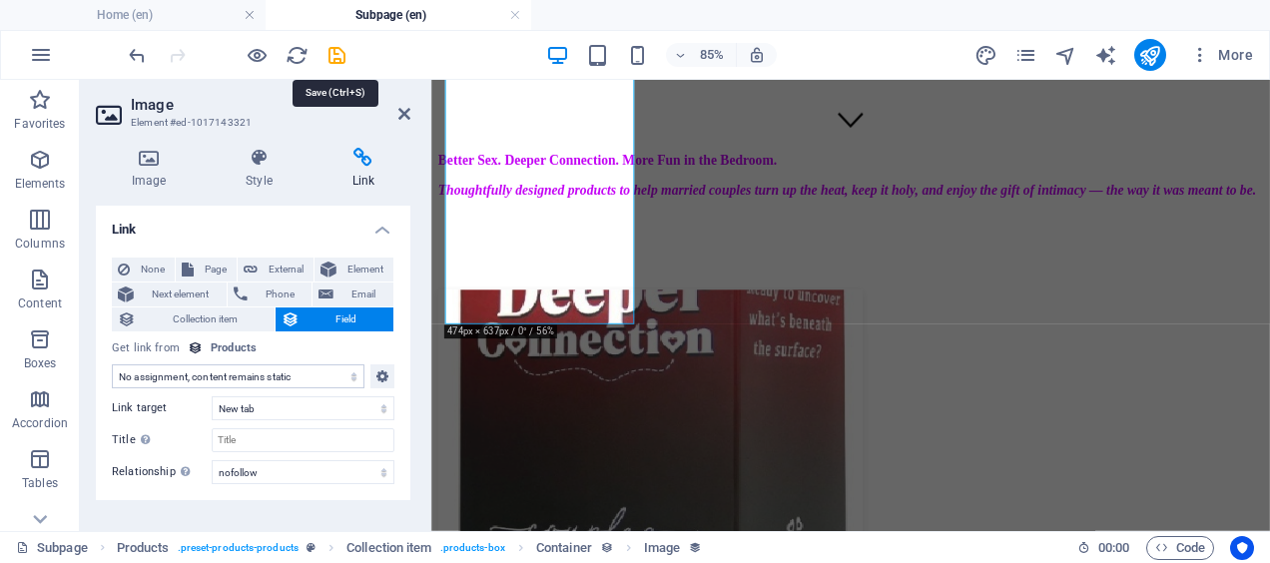
click at [334, 56] on icon "save" at bounding box center [337, 55] width 23 height 23
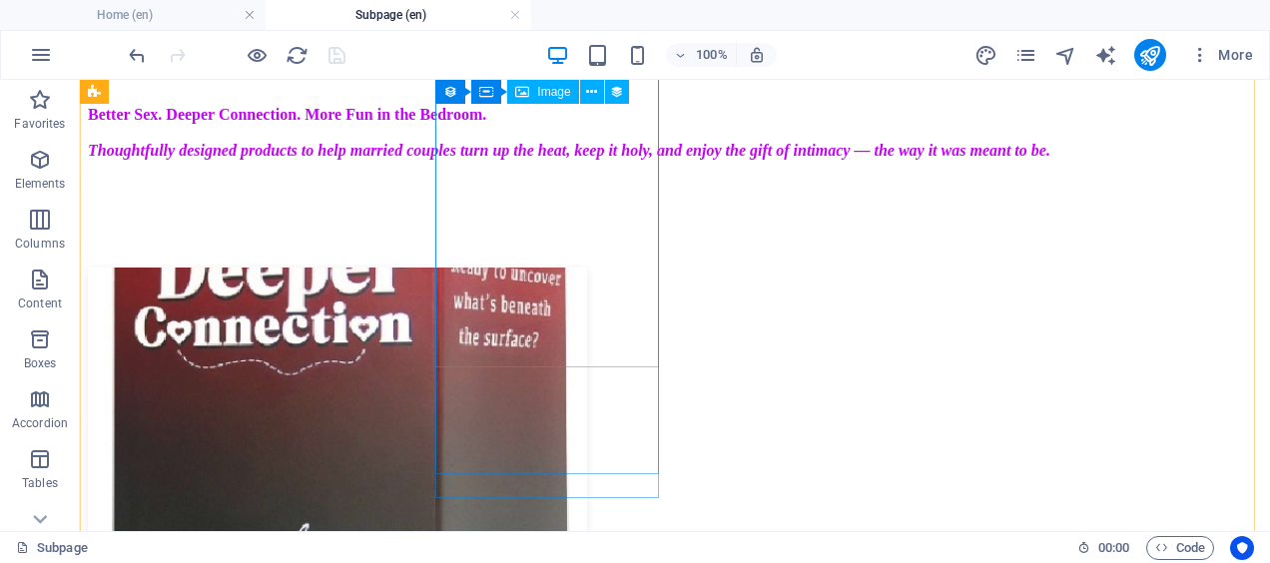
select select "image"
select select "px"
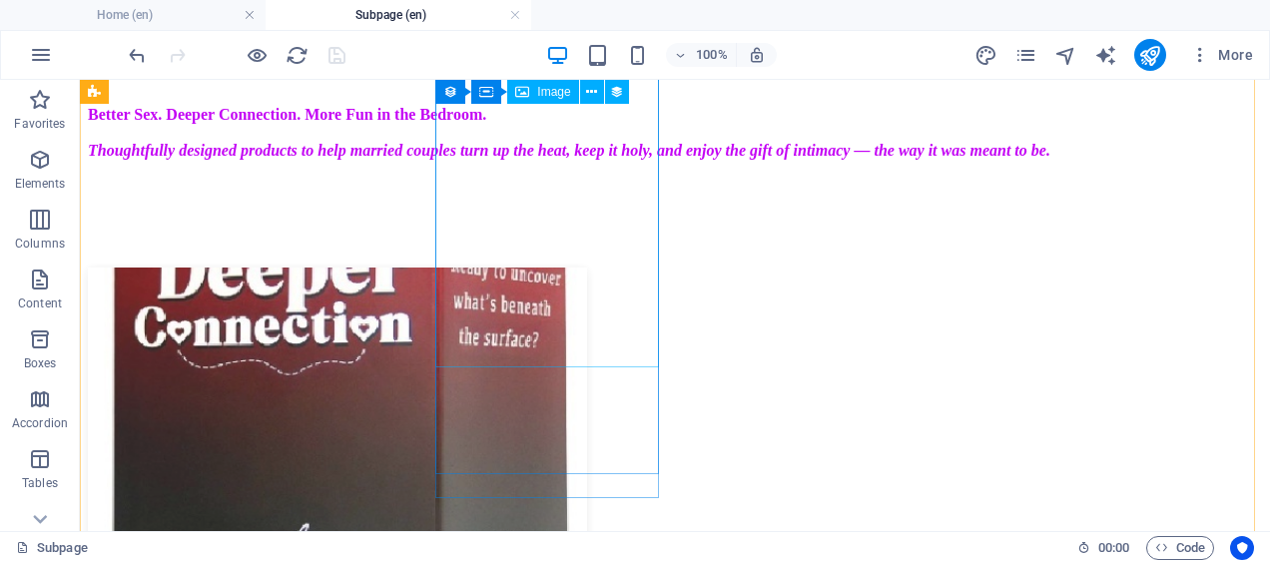
select select "nofollow"
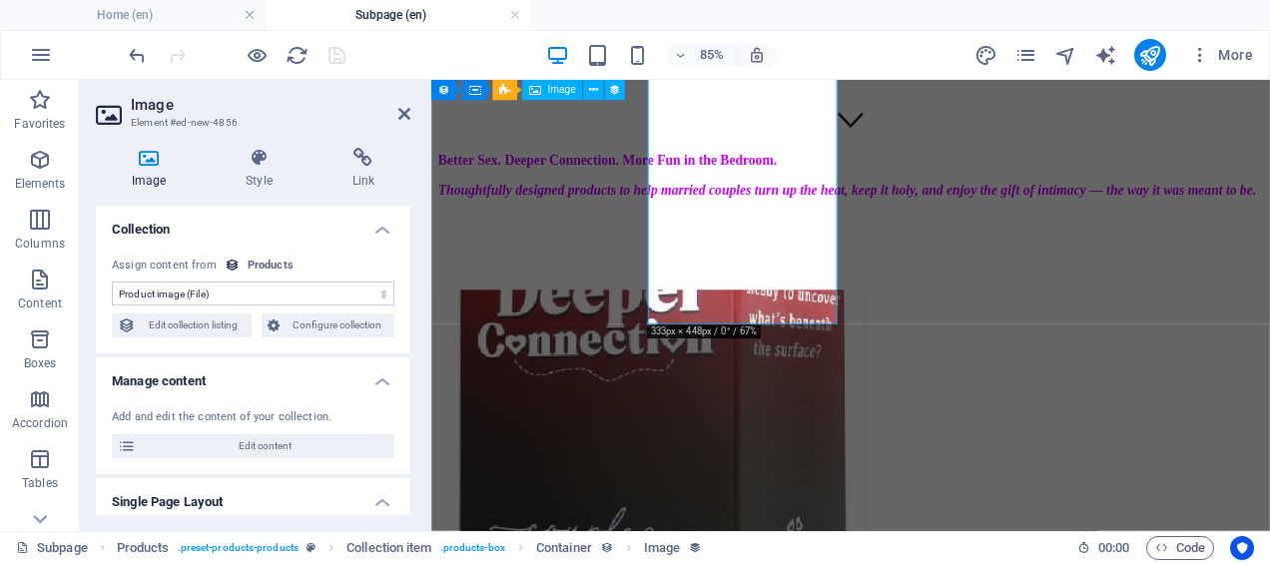
click at [365, 168] on h4 "Link" at bounding box center [364, 169] width 94 height 42
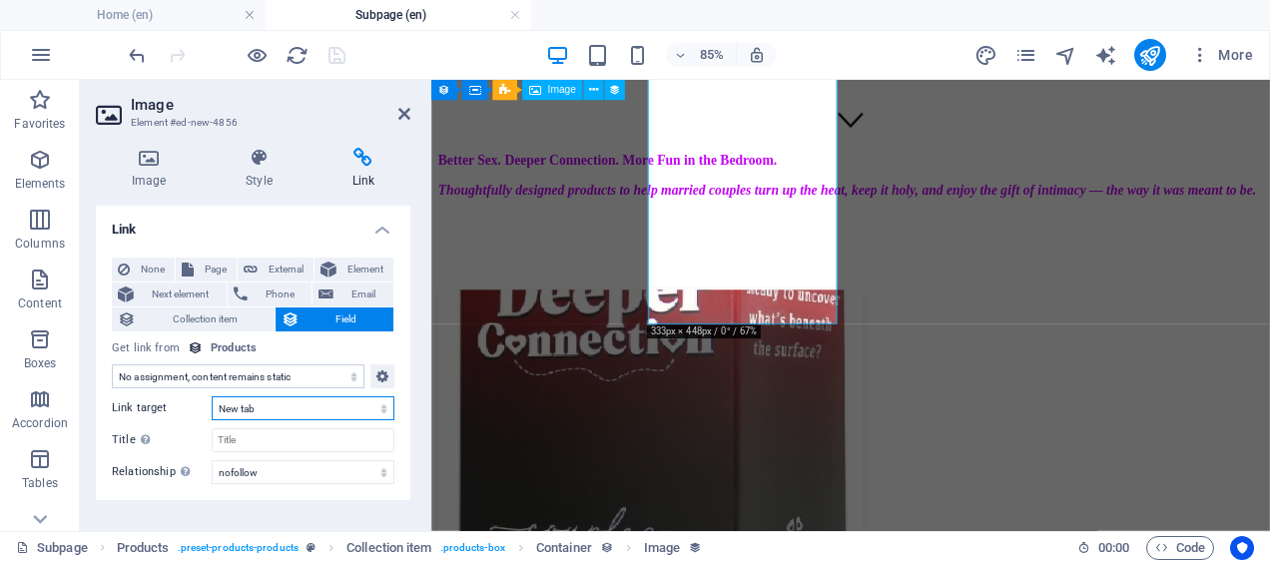
click at [292, 413] on select "New tab Same tab Overlay" at bounding box center [303, 408] width 183 height 24
click at [212, 396] on select "New tab Same tab Overlay" at bounding box center [303, 408] width 183 height 24
click at [409, 114] on icon at bounding box center [404, 114] width 12 height 16
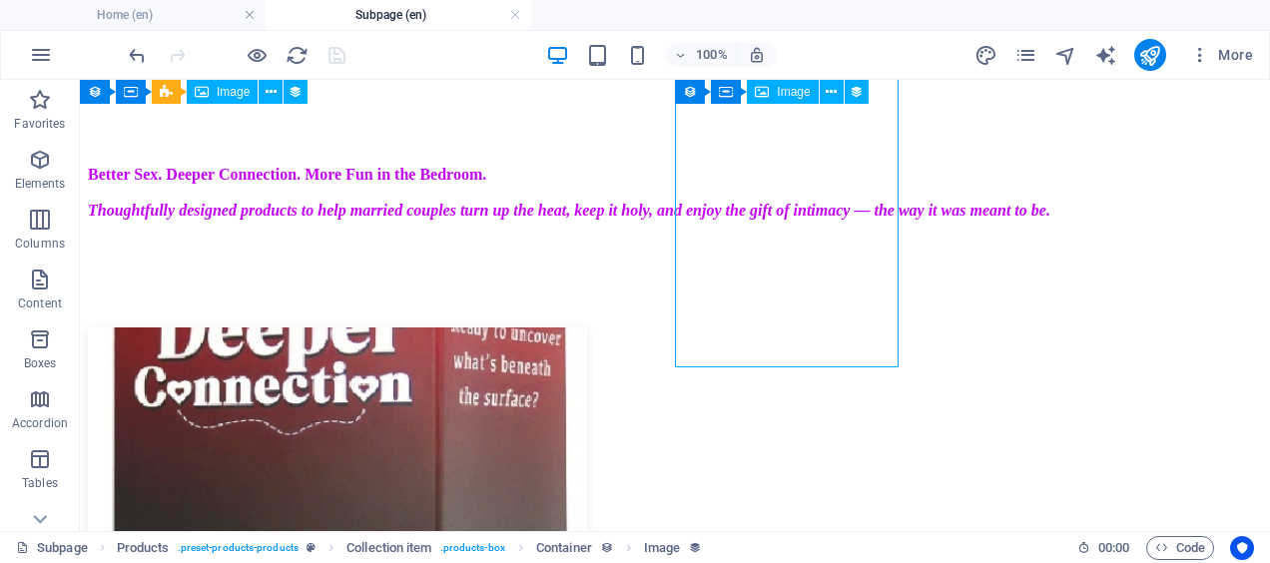
select select "image"
select select "px"
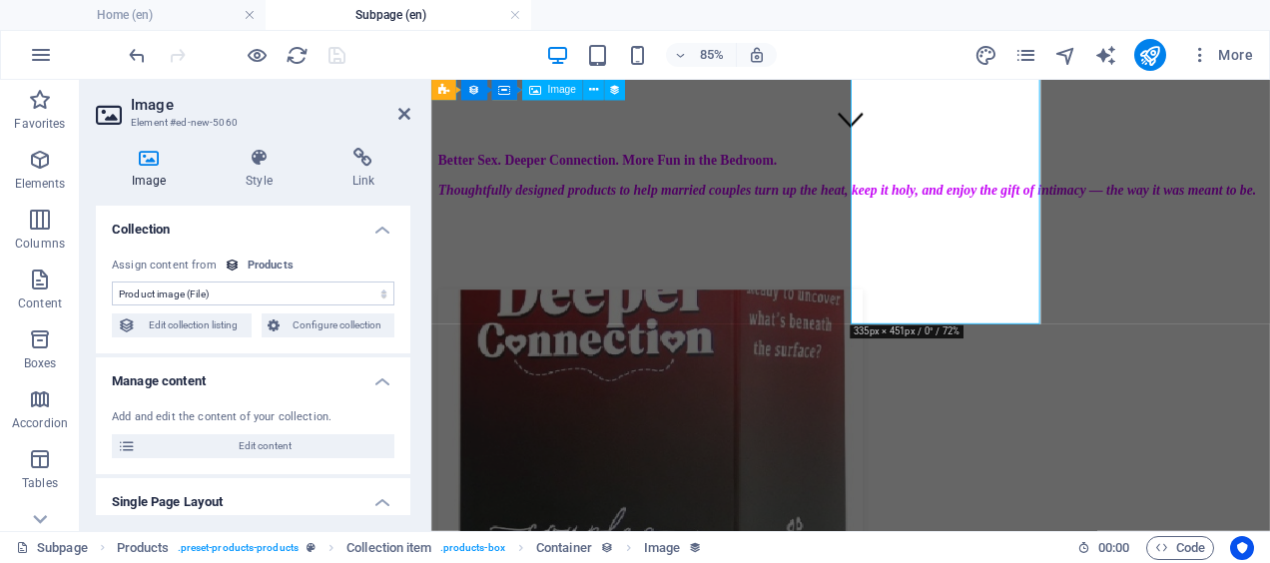
click at [360, 168] on h4 "Link" at bounding box center [364, 169] width 94 height 42
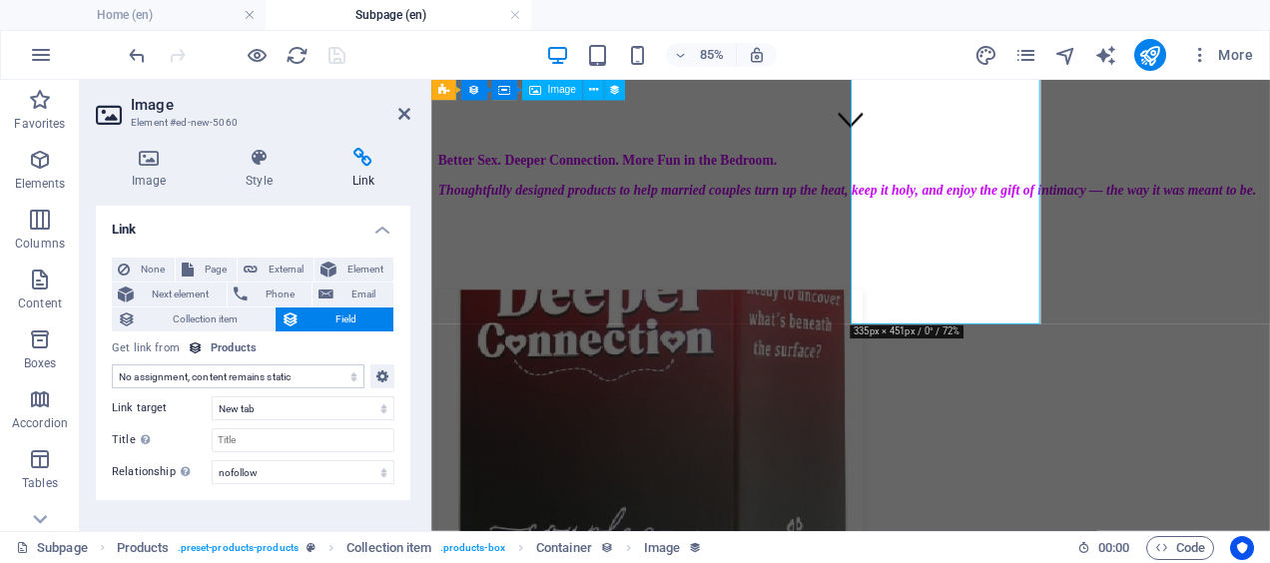
click at [402, 116] on icon at bounding box center [404, 114] width 12 height 16
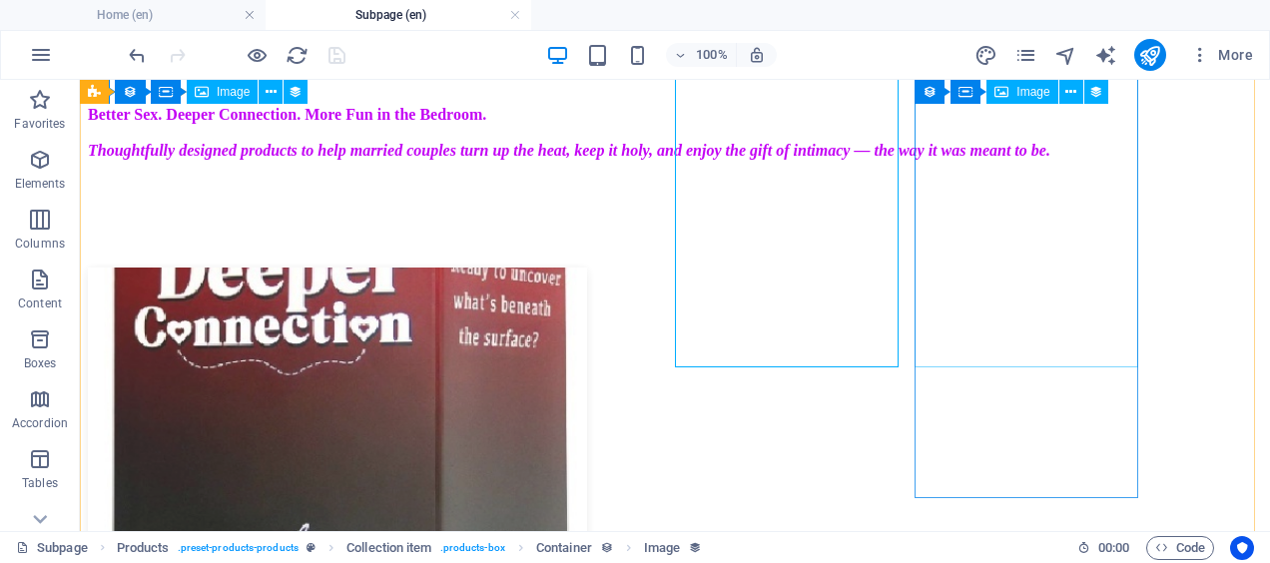
select select "image"
select select "px"
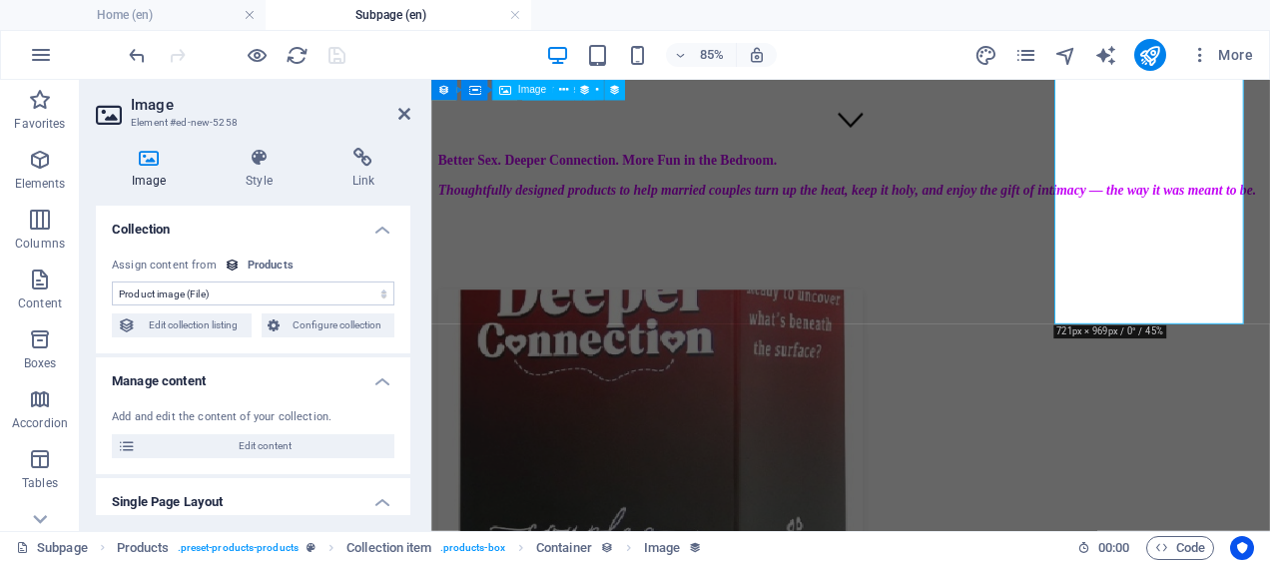
click at [361, 168] on h4 "Link" at bounding box center [364, 169] width 94 height 42
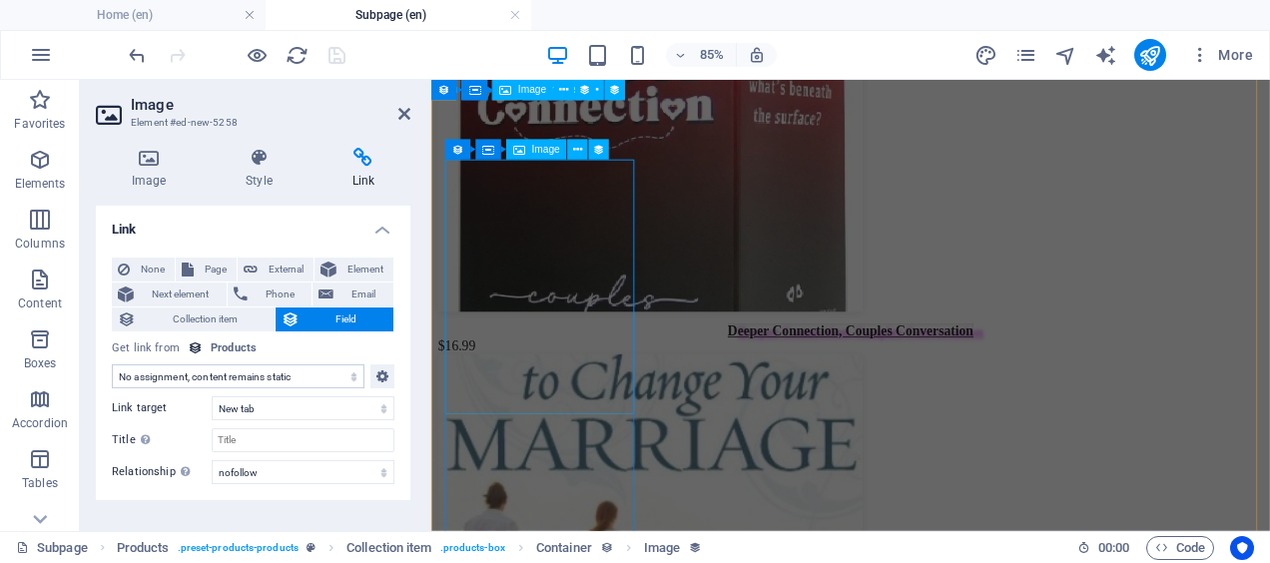
scroll to position [790, 0]
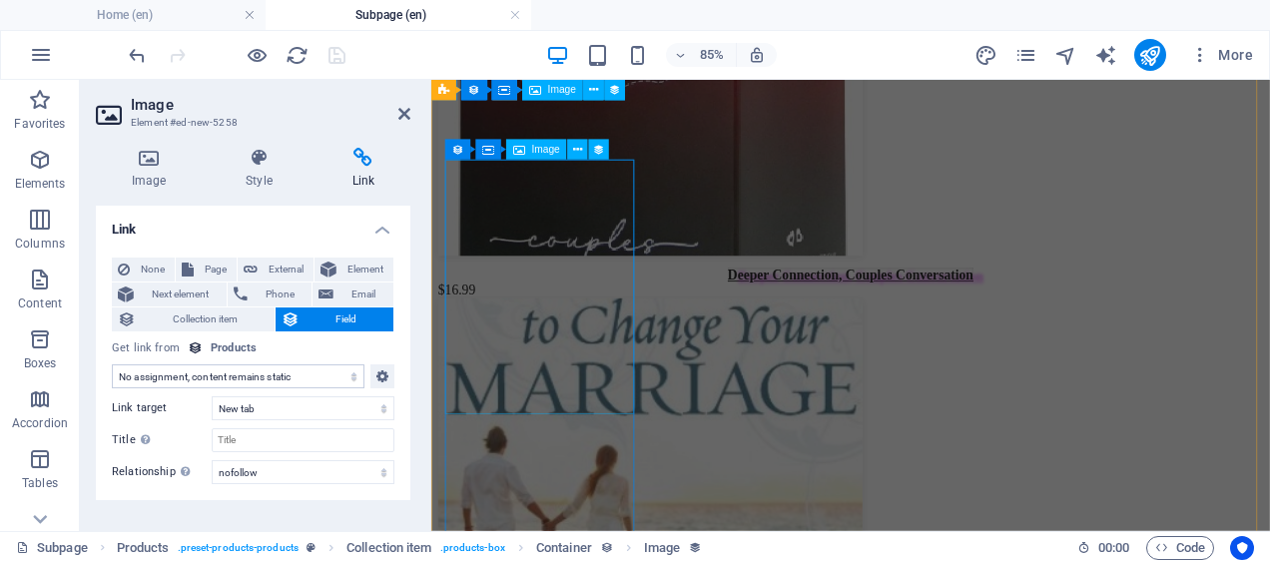
select select "image"
select select "px"
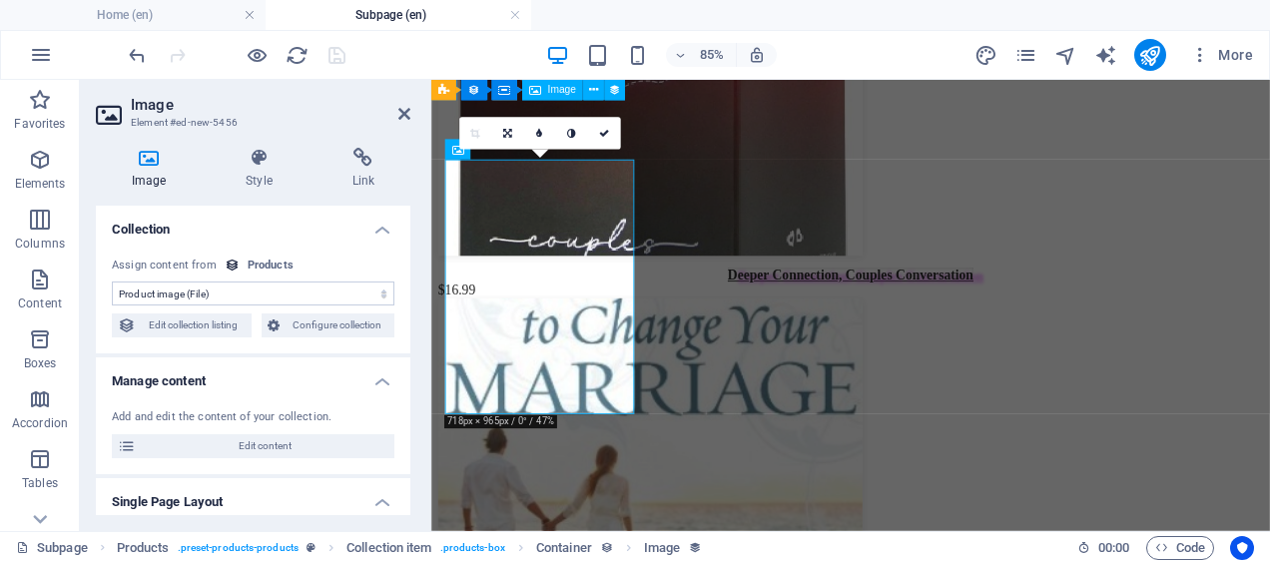
click at [361, 158] on icon at bounding box center [364, 158] width 94 height 20
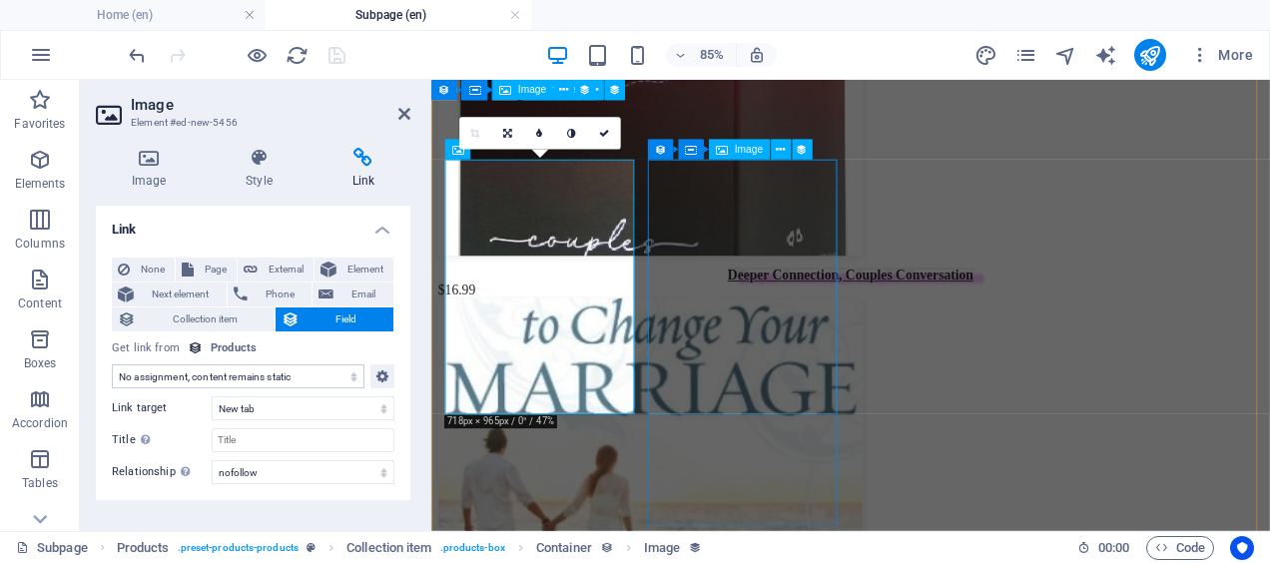
select select "image"
select select "px"
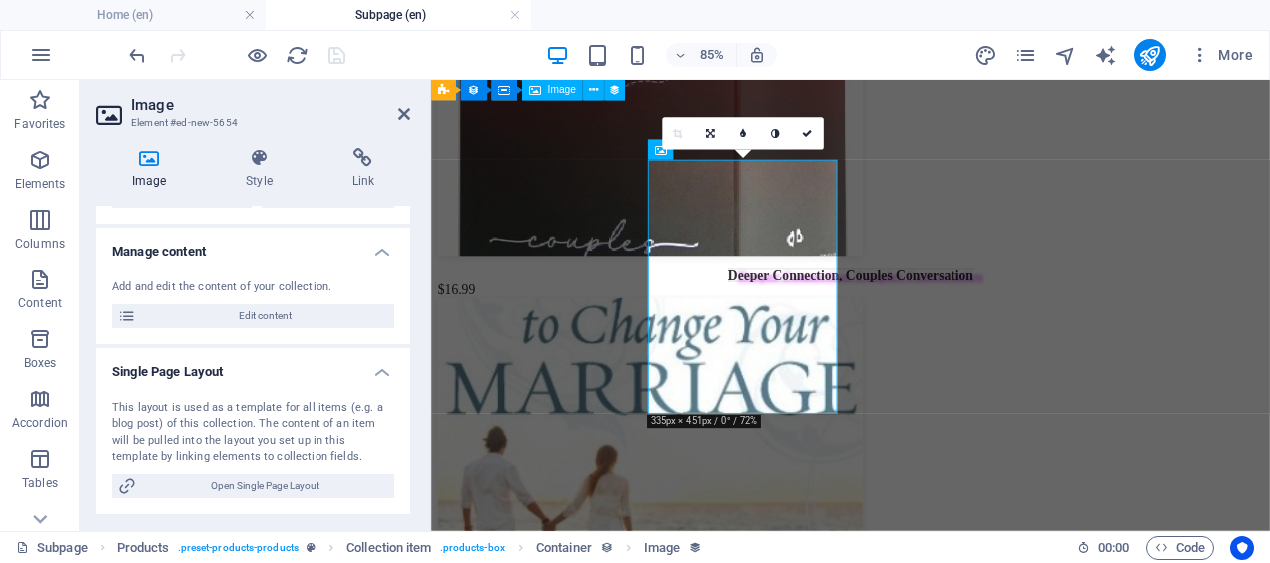
scroll to position [143, 0]
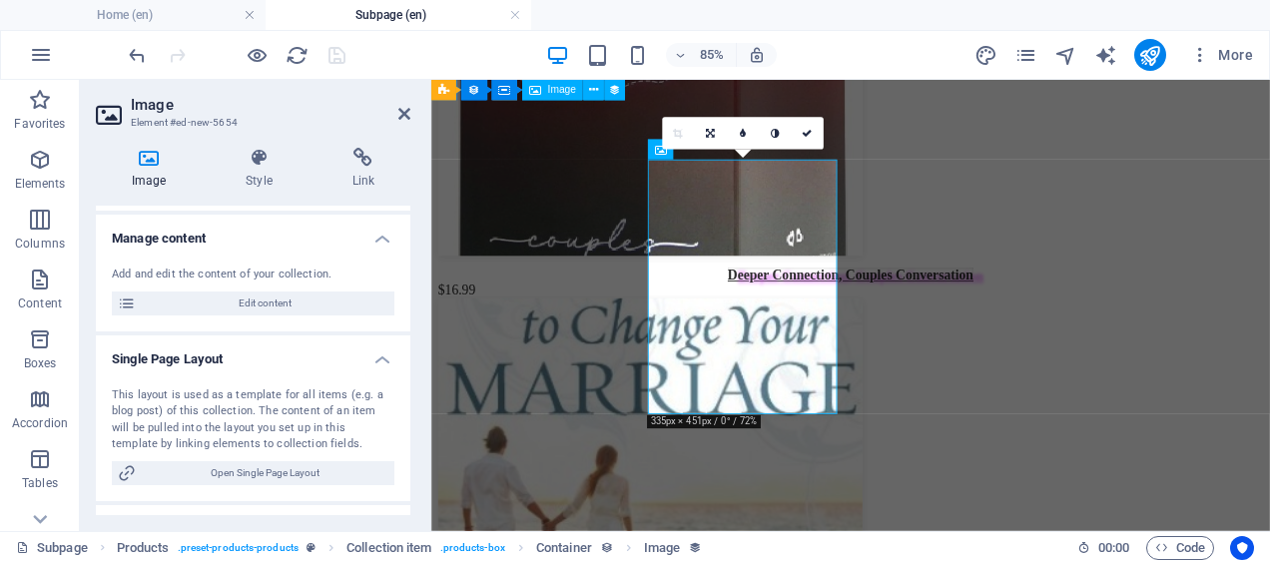
click at [363, 175] on h4 "Link" at bounding box center [364, 169] width 94 height 42
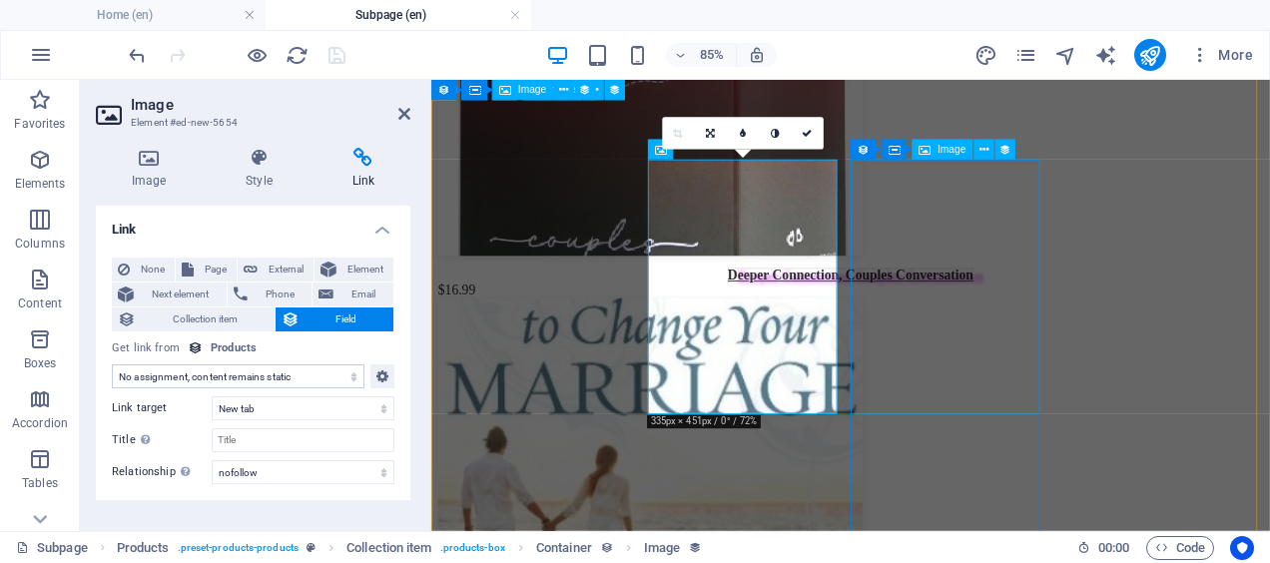
select select "image"
select select "px"
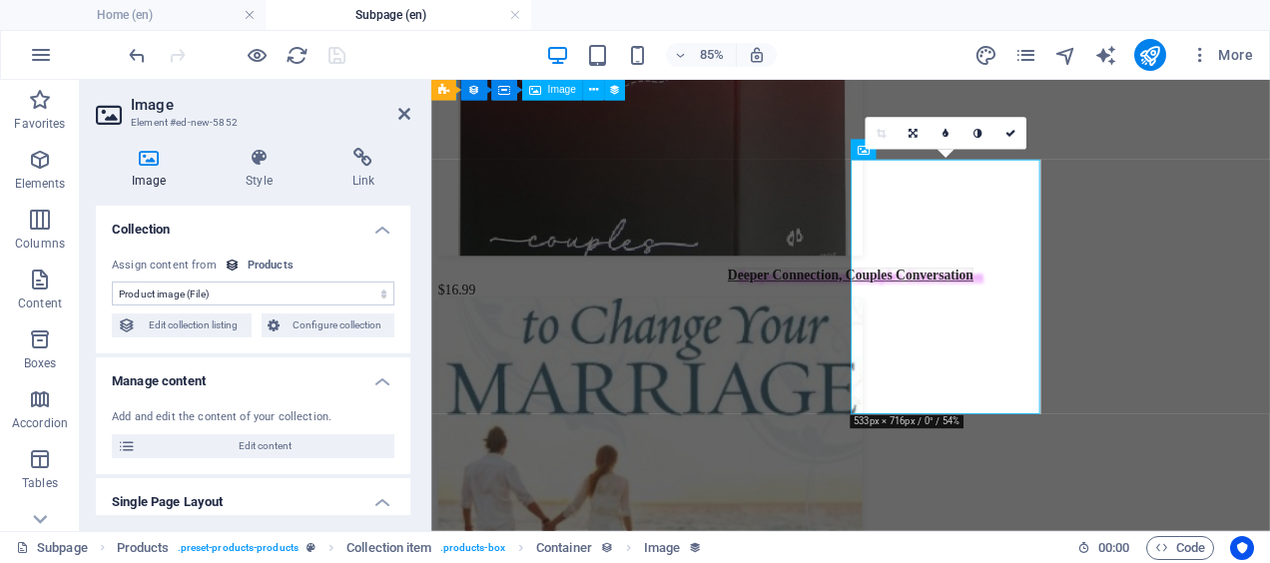
click at [364, 164] on icon at bounding box center [364, 158] width 94 height 20
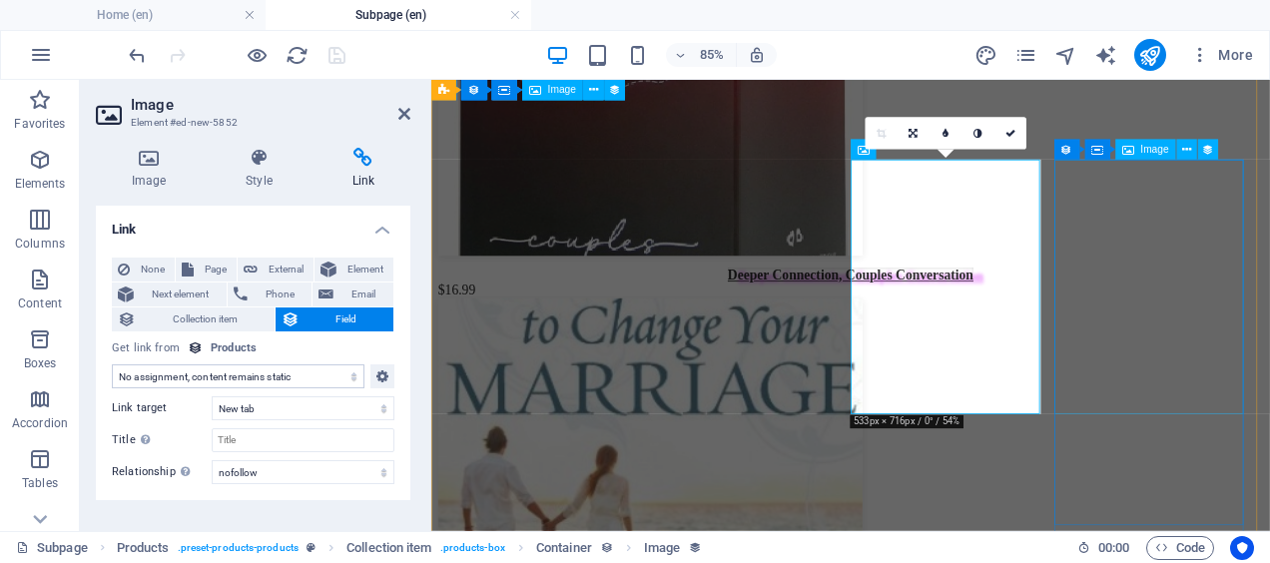
select select "image"
select select "px"
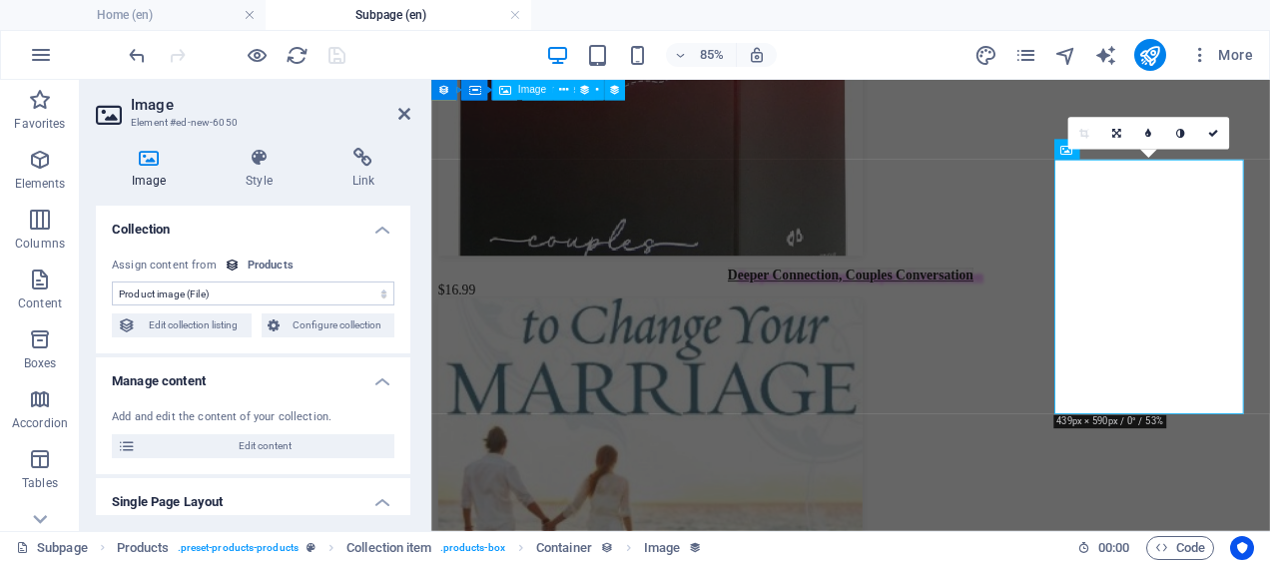
click at [361, 168] on h4 "Link" at bounding box center [364, 169] width 94 height 42
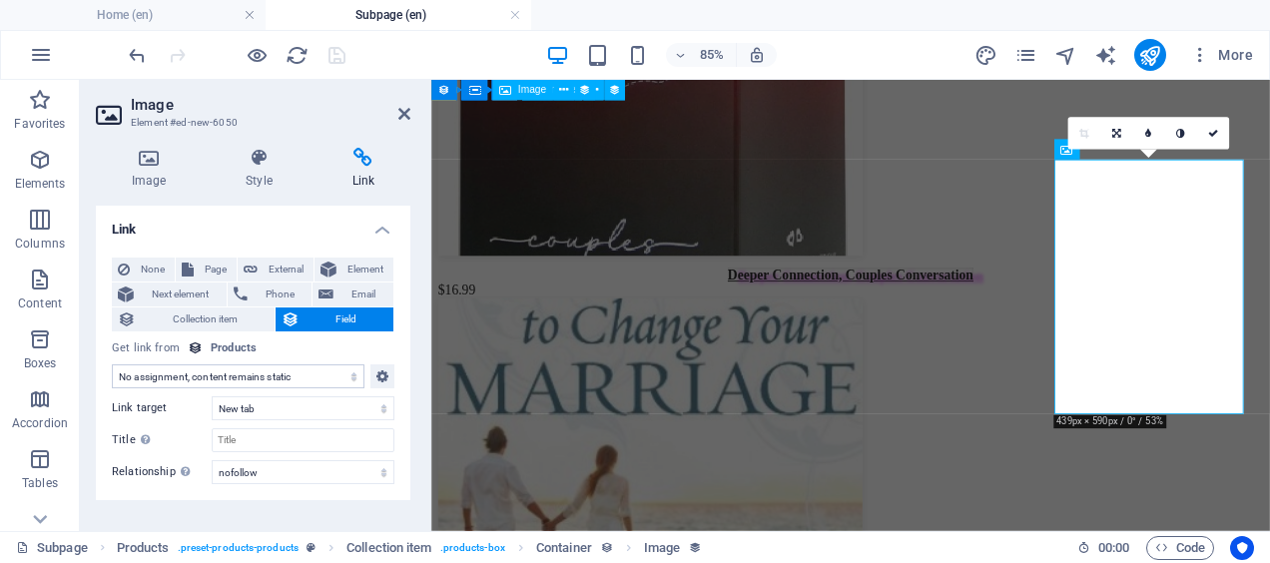
click at [407, 116] on icon at bounding box center [404, 114] width 12 height 16
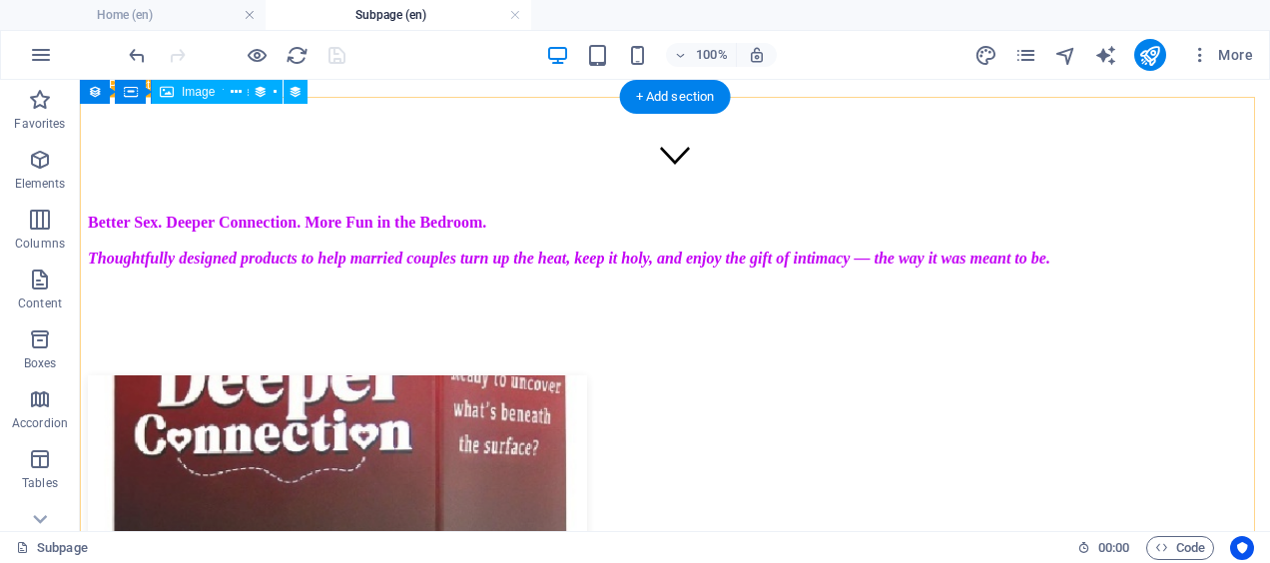
scroll to position [341, 0]
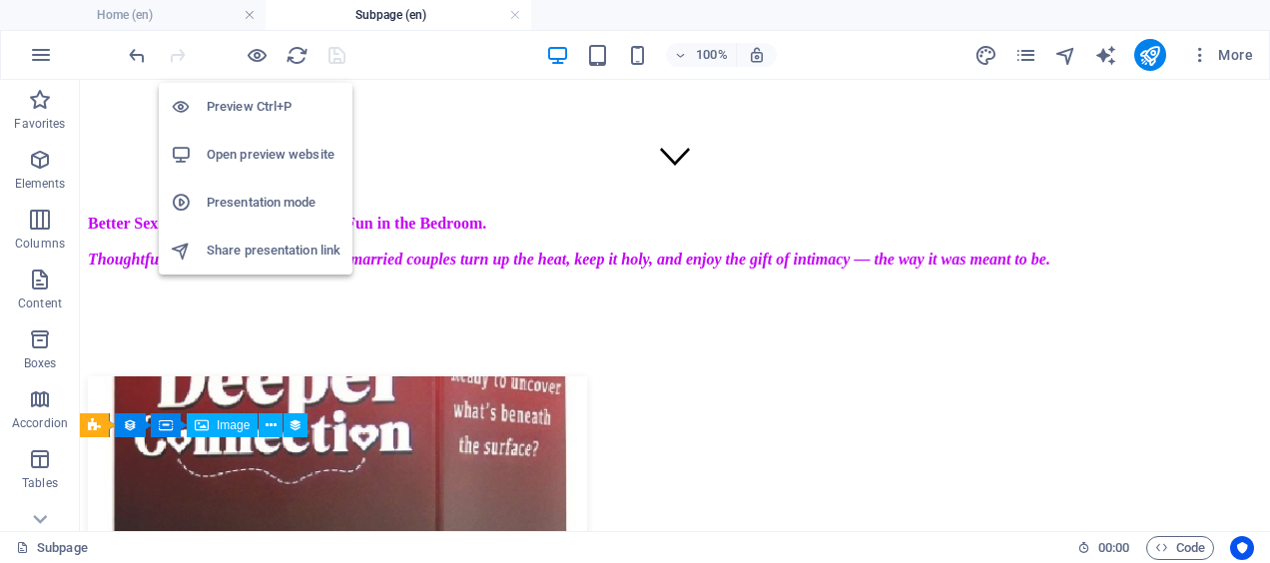
click at [253, 56] on icon "button" at bounding box center [257, 55] width 23 height 23
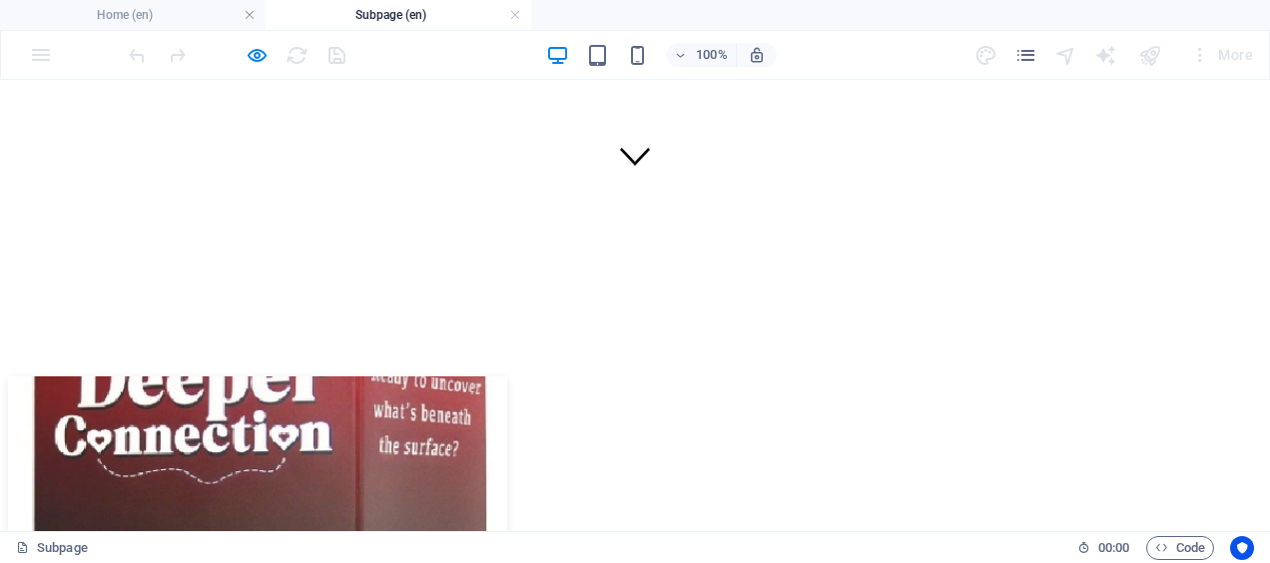
click at [250, 376] on img at bounding box center [257, 526] width 499 height 300
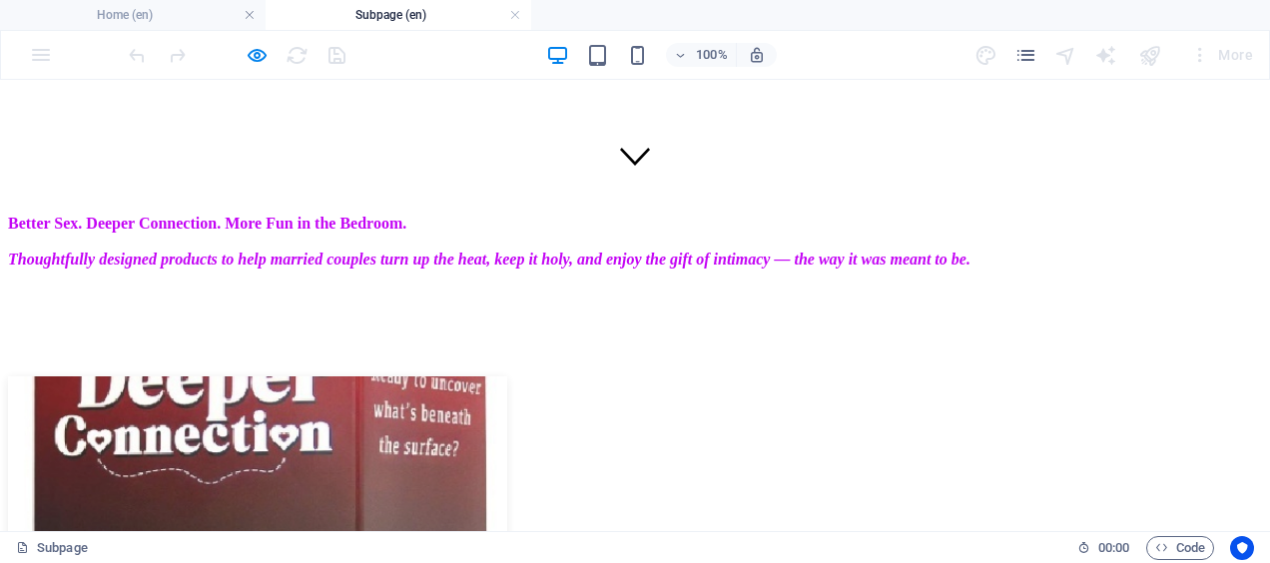
click at [263, 376] on img at bounding box center [257, 526] width 499 height 300
click at [268, 376] on img at bounding box center [257, 526] width 499 height 300
click at [264, 376] on img at bounding box center [257, 526] width 499 height 300
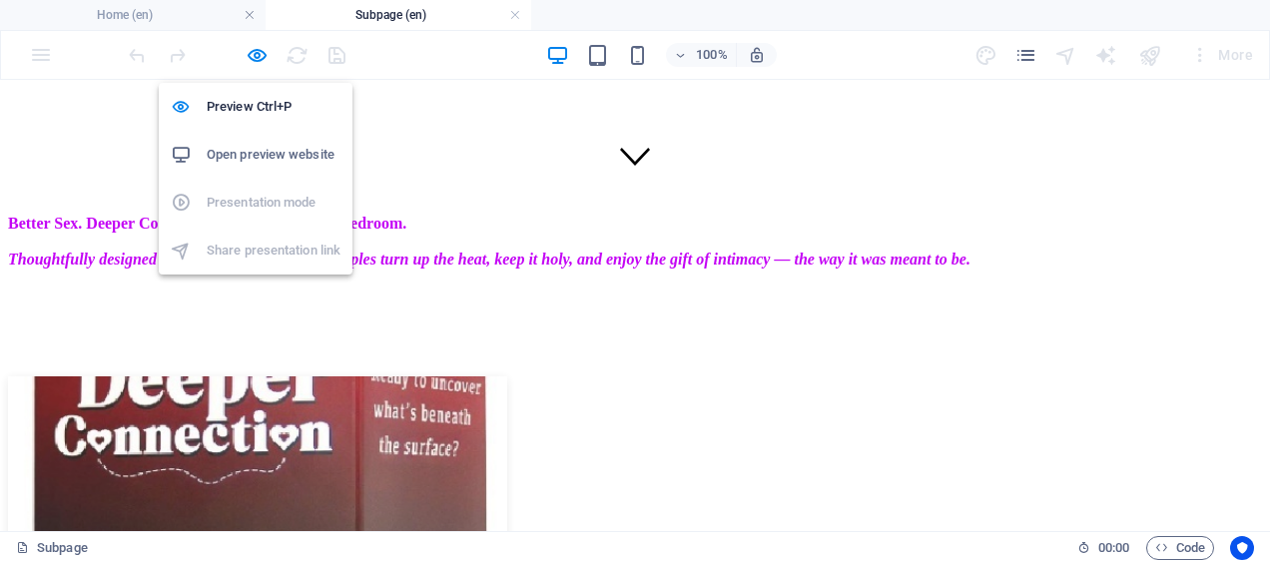
click at [257, 52] on icon "button" at bounding box center [257, 55] width 23 height 23
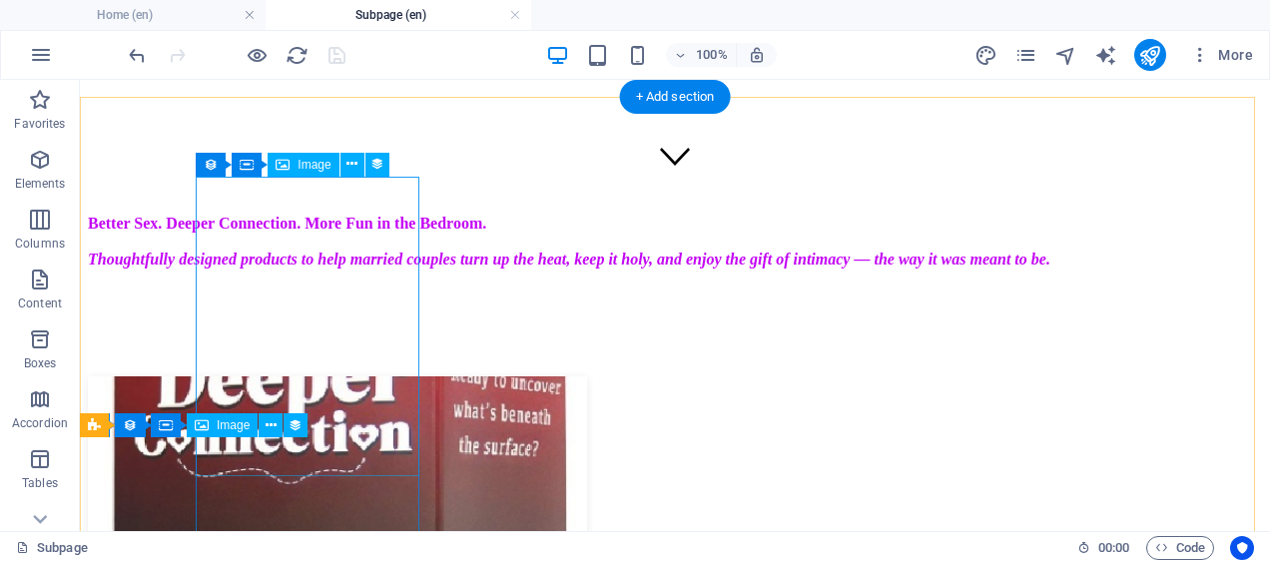
click at [308, 376] on figure at bounding box center [675, 528] width 1174 height 304
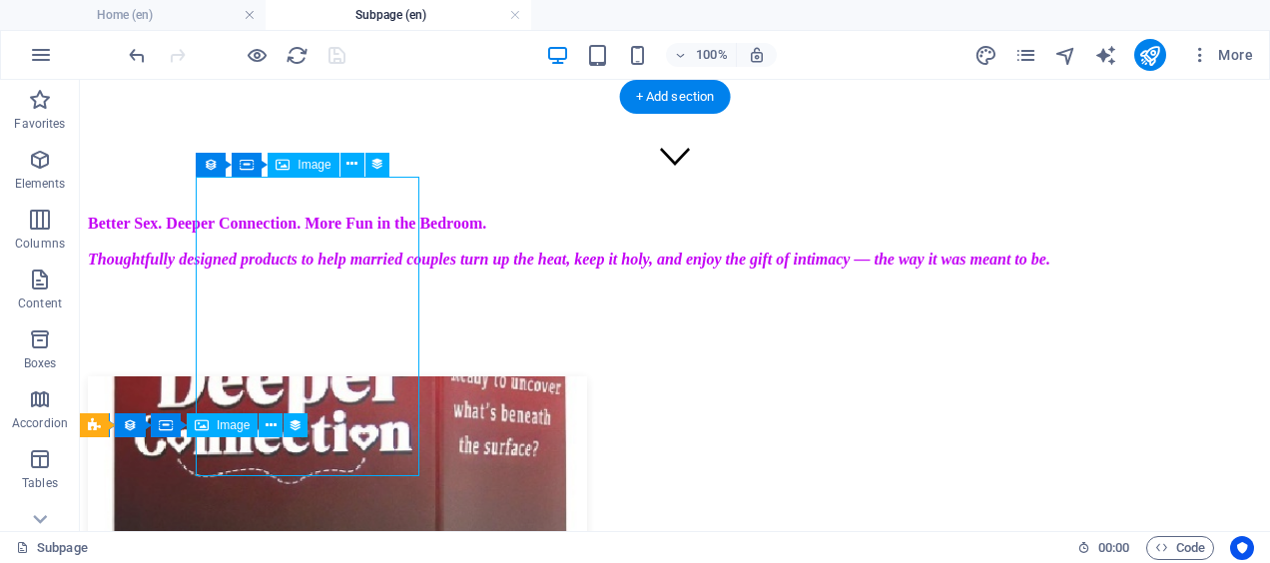
click at [308, 376] on figure at bounding box center [675, 528] width 1174 height 304
select select "image"
select select "px"
select select "nofollow"
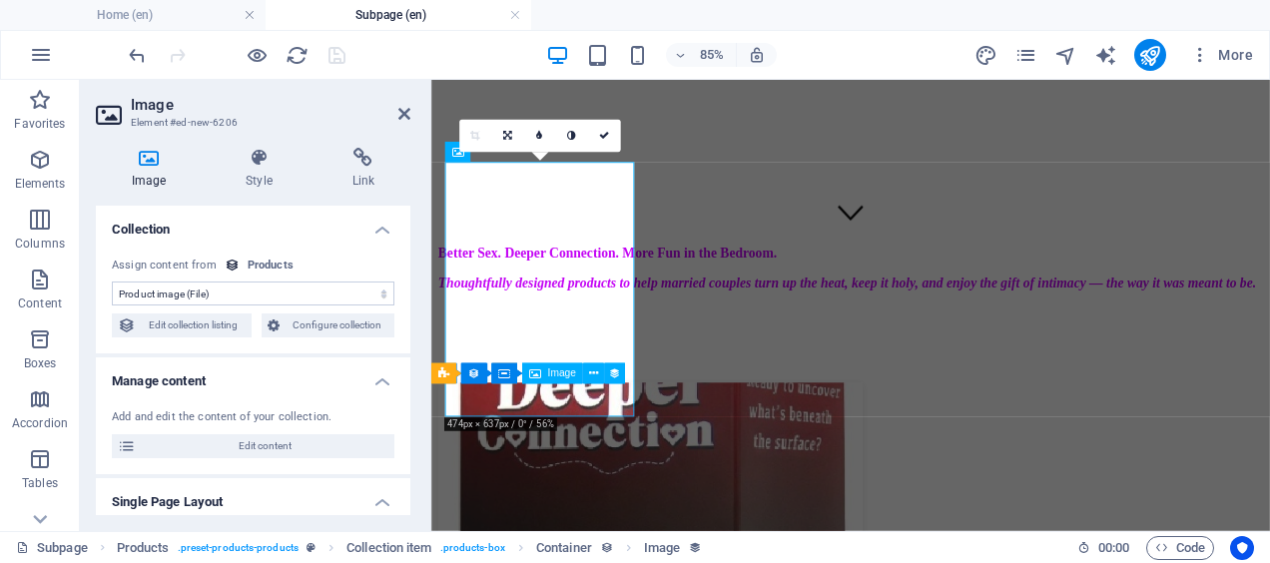
click at [362, 172] on h4 "Link" at bounding box center [364, 169] width 94 height 42
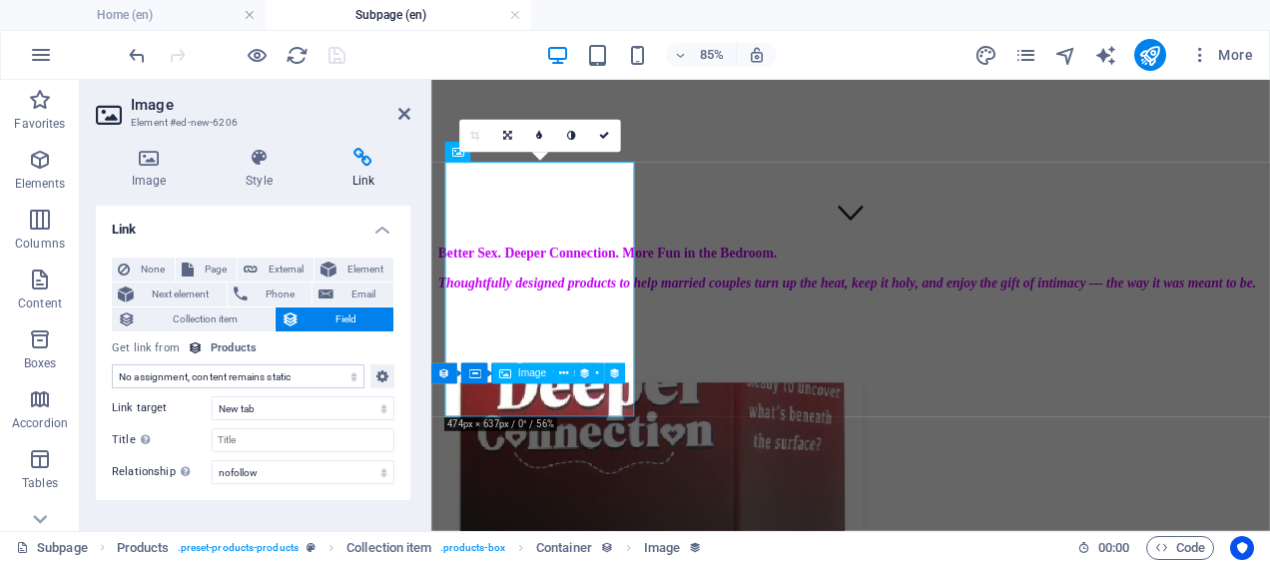
click at [403, 110] on icon at bounding box center [404, 114] width 12 height 16
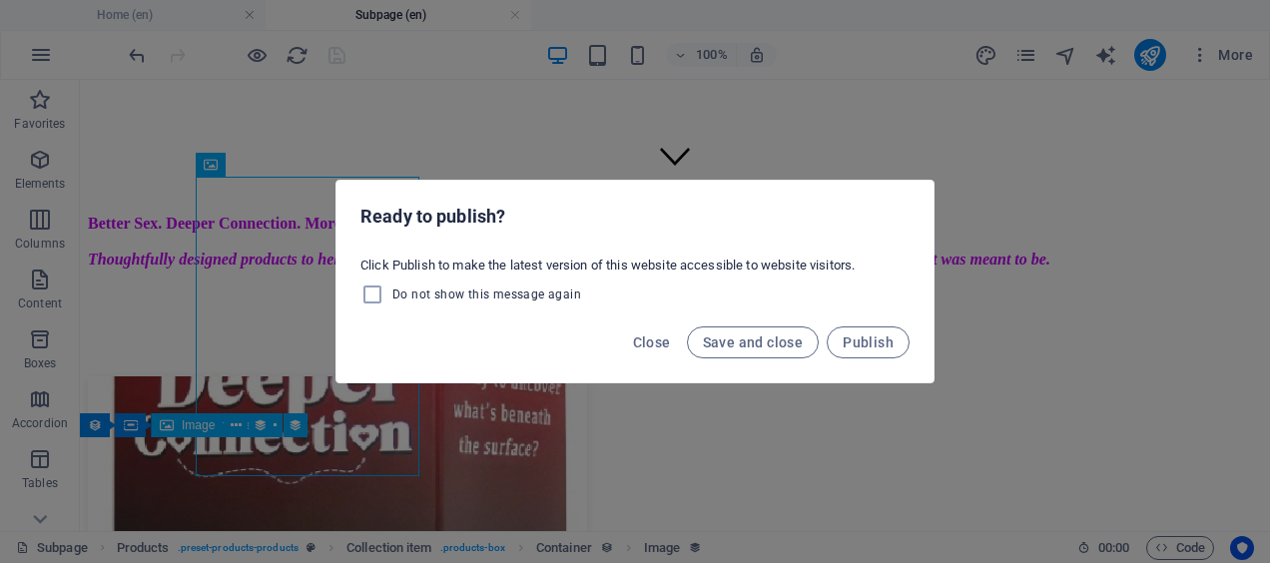
click at [757, 345] on span "Save and close" at bounding box center [753, 343] width 101 height 16
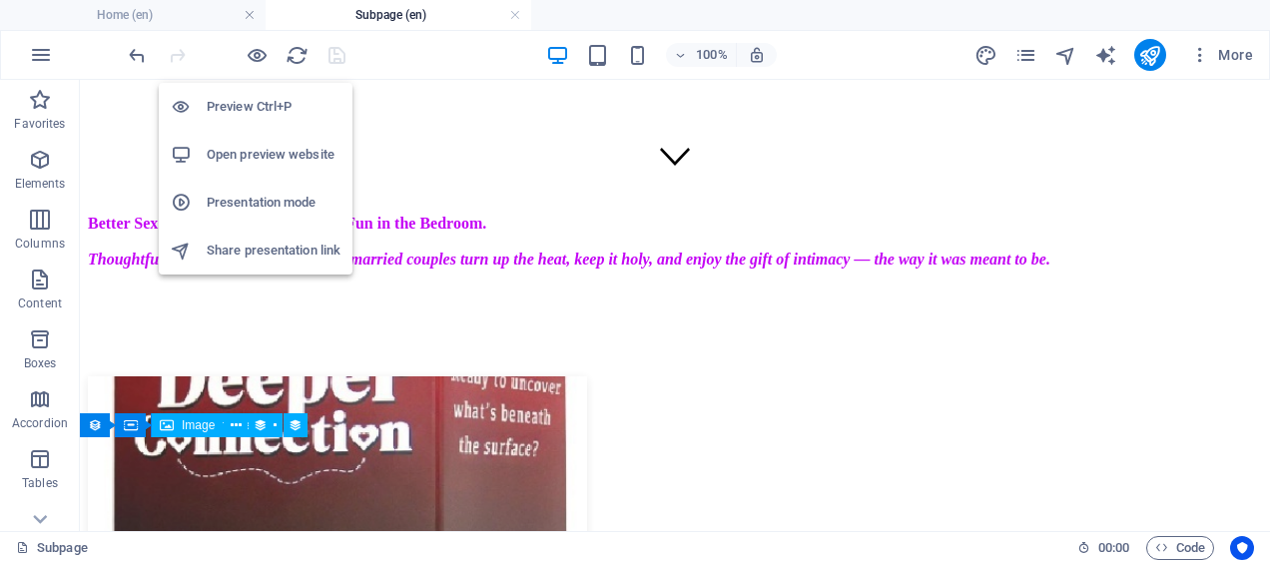
click at [254, 58] on icon "button" at bounding box center [257, 55] width 23 height 23
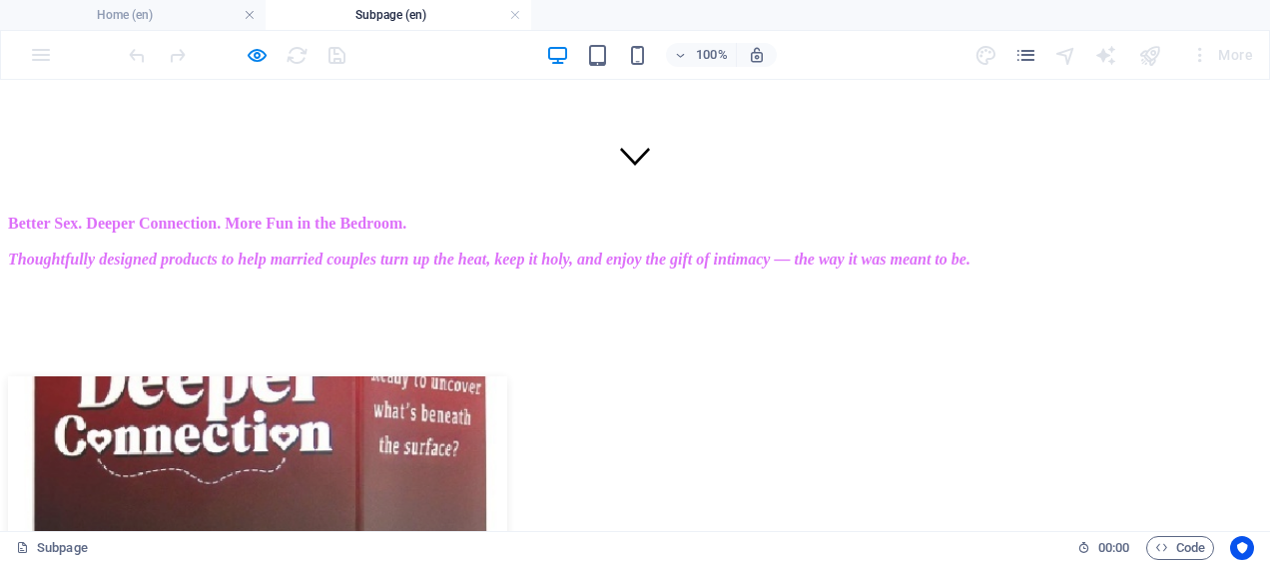
click at [265, 376] on img at bounding box center [257, 526] width 499 height 300
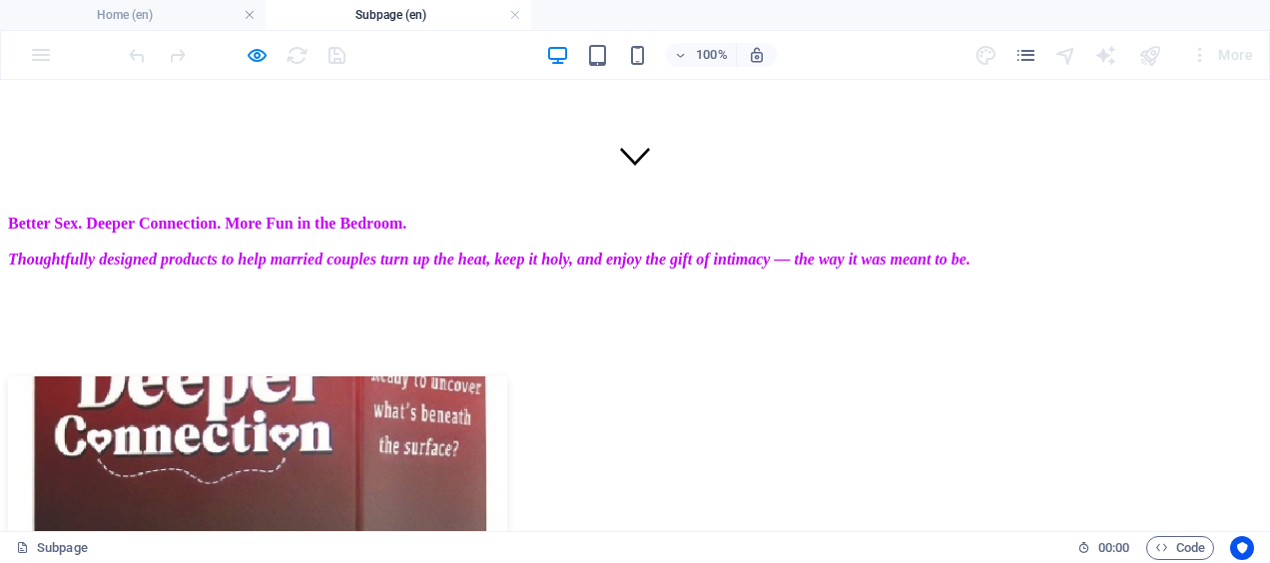
click at [265, 376] on img at bounding box center [257, 526] width 499 height 300
click at [263, 376] on img at bounding box center [257, 526] width 499 height 300
click at [336, 57] on div at bounding box center [237, 55] width 224 height 32
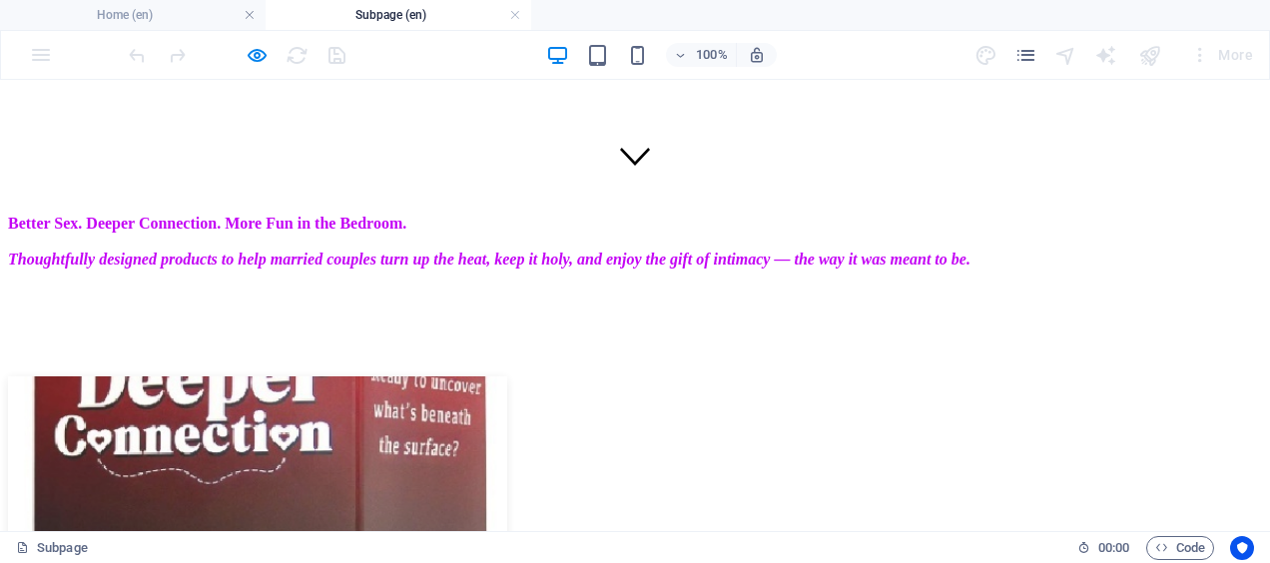
click at [238, 376] on img at bounding box center [257, 526] width 499 height 300
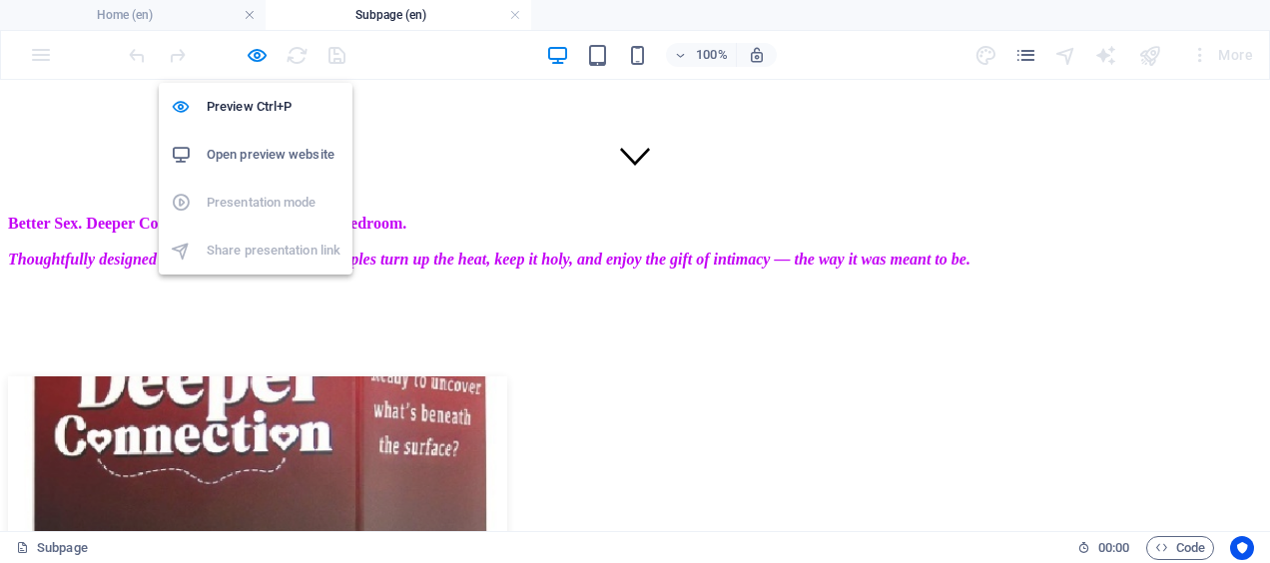
click at [255, 58] on icon "button" at bounding box center [257, 55] width 23 height 23
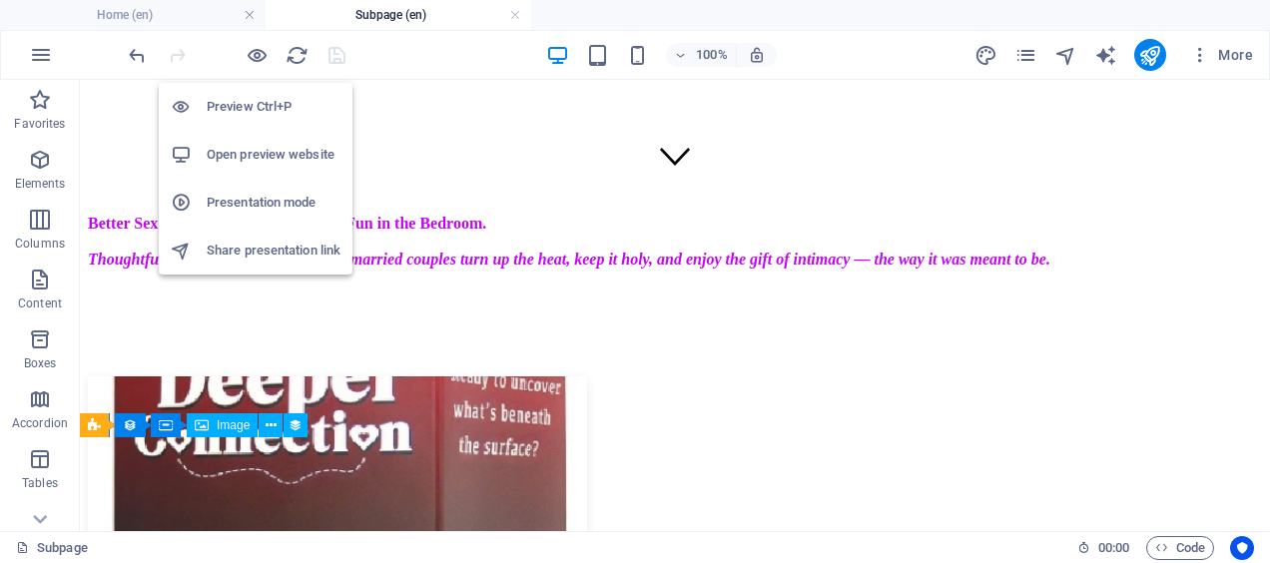
click at [261, 158] on h6 "Open preview website" at bounding box center [274, 155] width 134 height 24
